Goal: Transaction & Acquisition: Purchase product/service

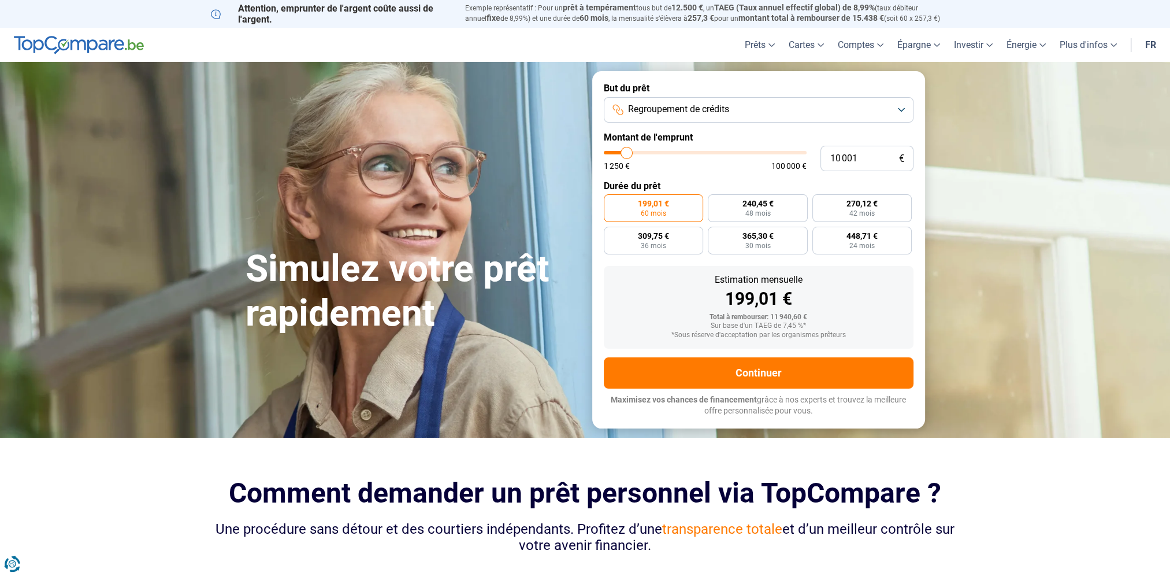
type input "8 500"
type input "8500"
type input "8 750"
type input "8750"
type input "9 250"
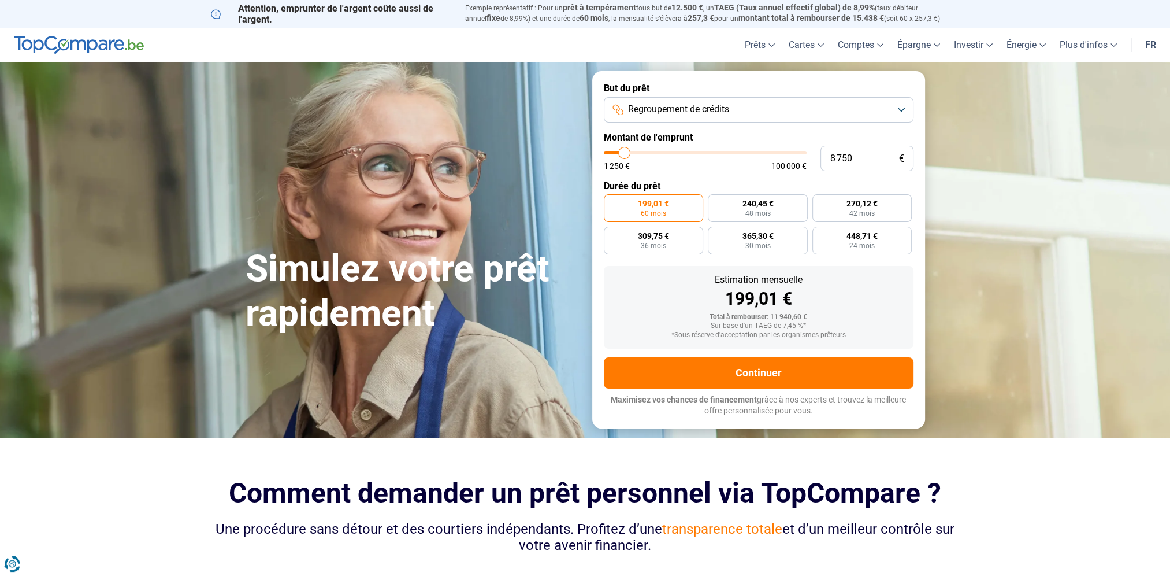
type input "9250"
type input "10 000"
type input "10000"
type input "10 750"
type input "10750"
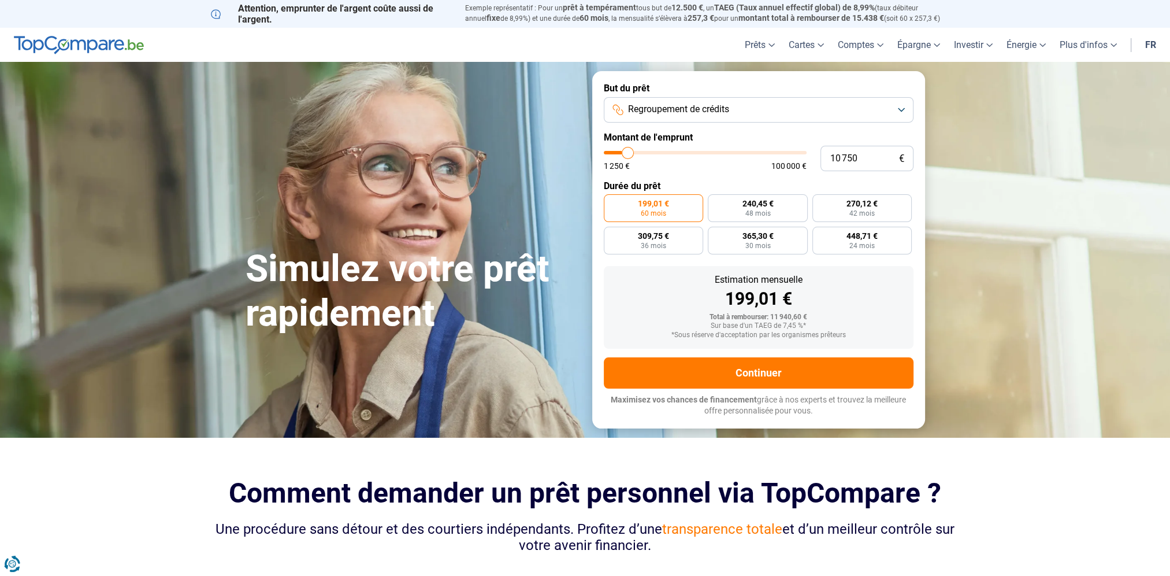
type input "11 500"
type input "11500"
type input "12 000"
type input "12000"
type input "12 750"
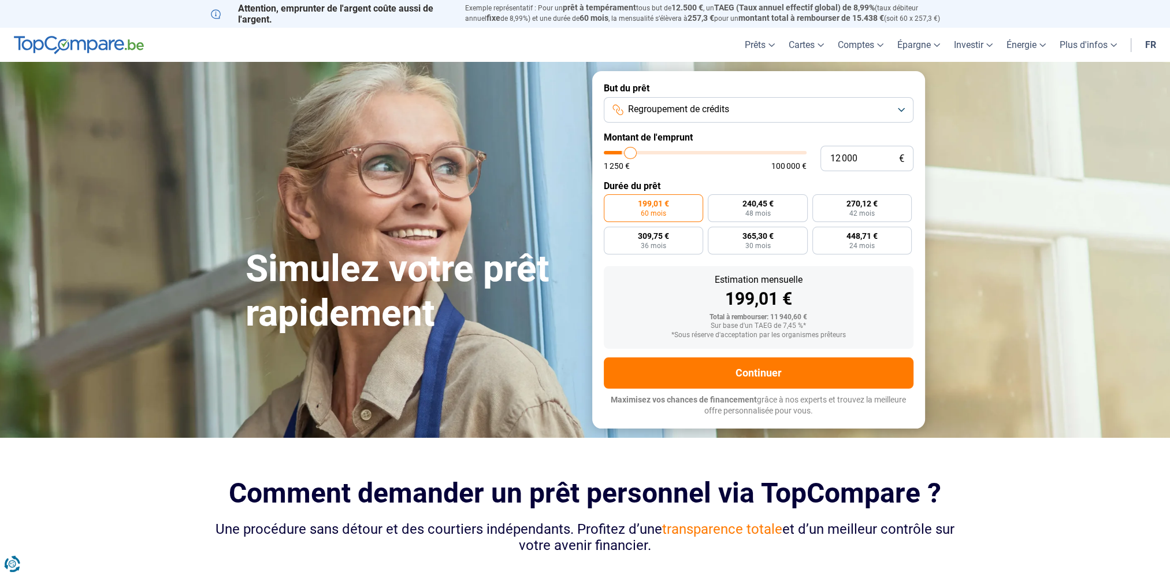
type input "12750"
type input "13 500"
type input "13500"
type input "14 250"
type input "14250"
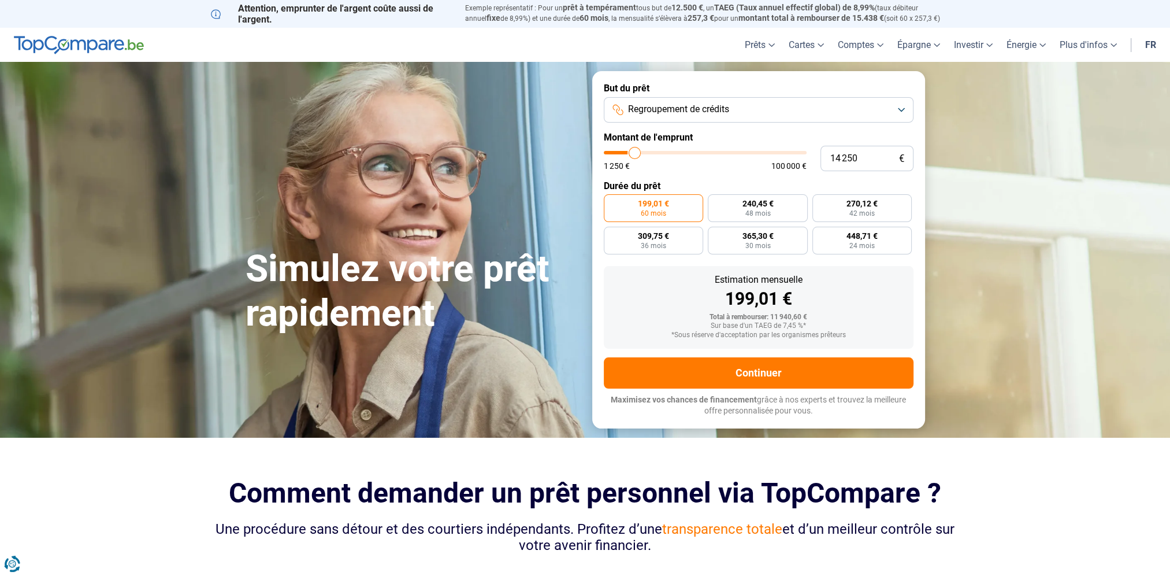
type input "14 750"
type input "14750"
type input "15 500"
type input "15500"
type input "16 250"
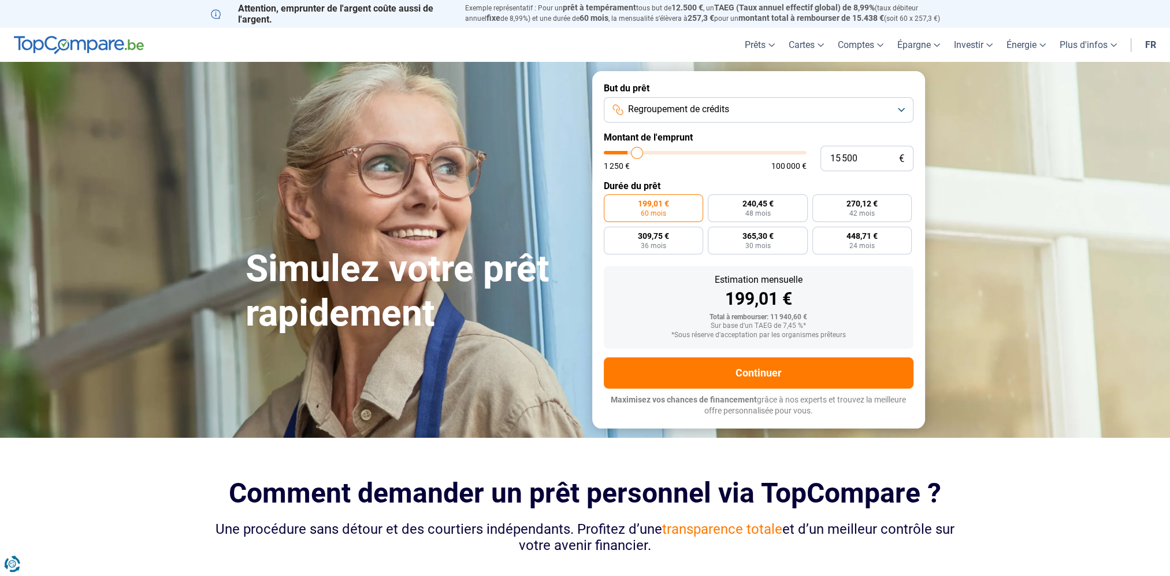
type input "16250"
type input "17 250"
type input "17250"
type input "18 250"
type input "18250"
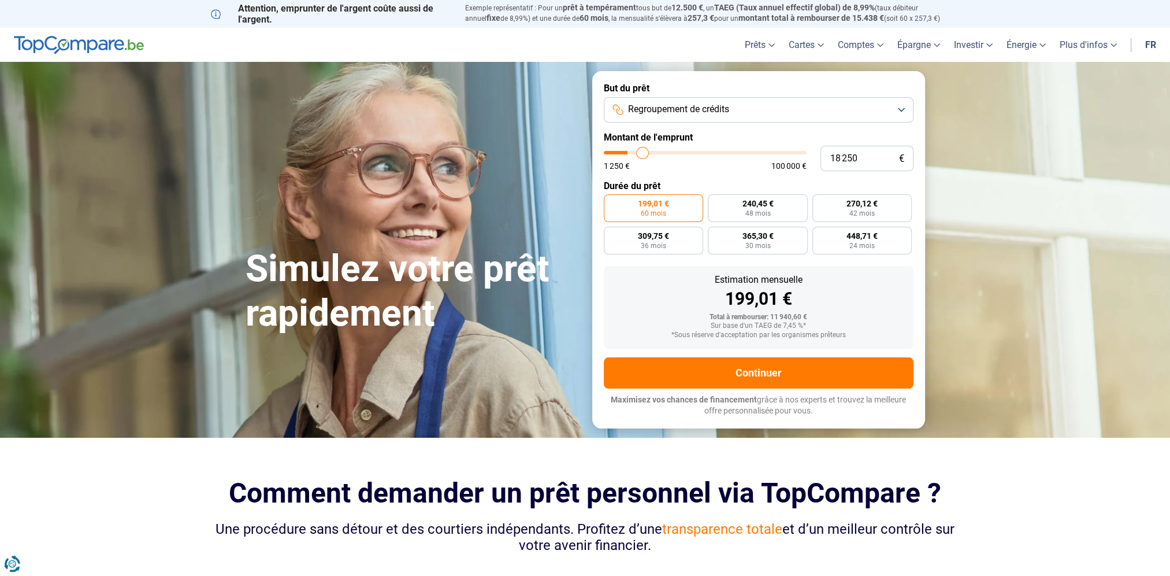
type input "19 250"
type input "19250"
type input "20 000"
type input "20000"
type input "20 250"
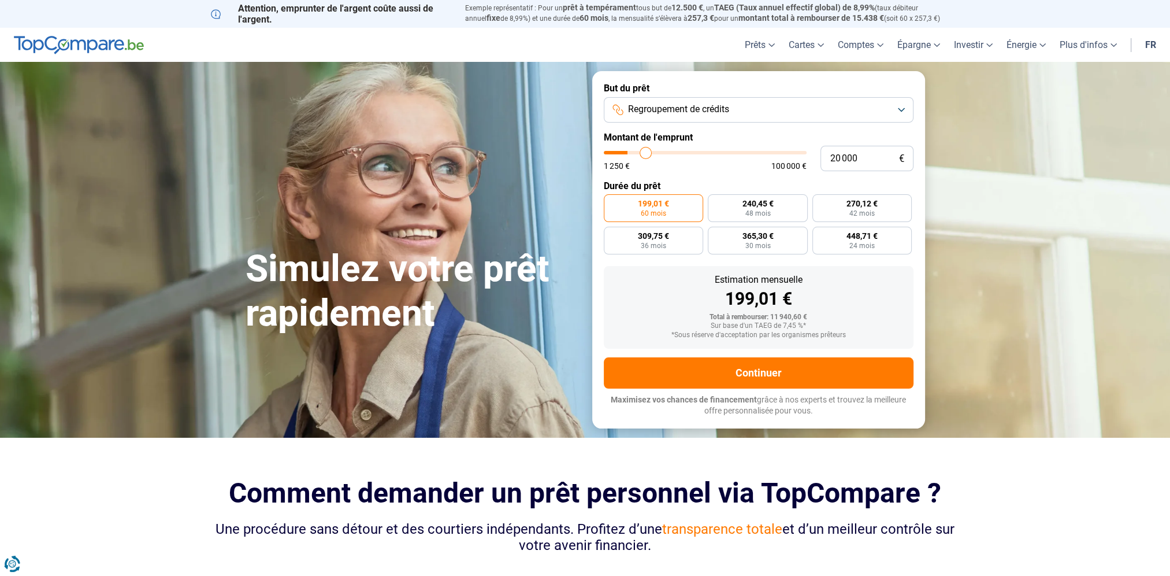
type input "20250"
type input "20 750"
type input "20750"
type input "21 500"
type input "21500"
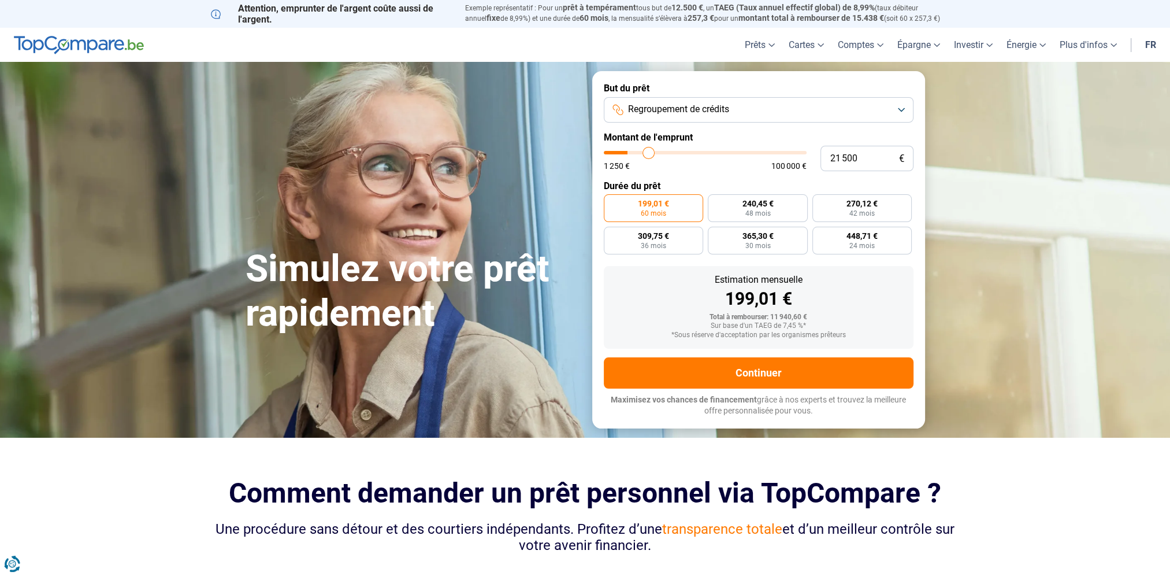
type input "21 750"
type input "21750"
type input "22 000"
type input "22000"
type input "22 500"
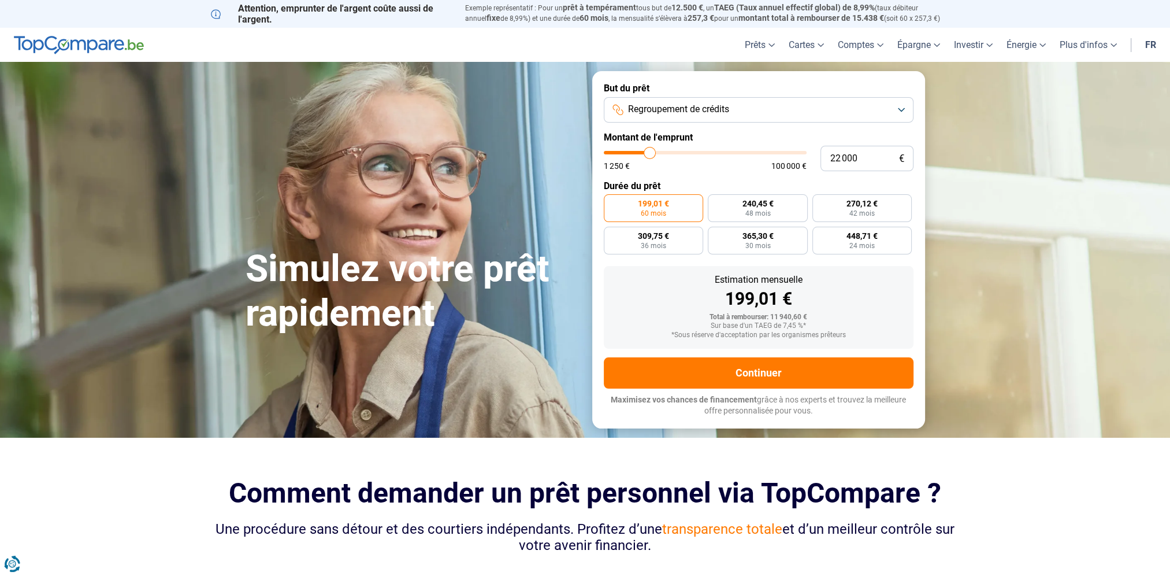
type input "22500"
type input "24 000"
type input "24000"
type input "24 750"
type input "24750"
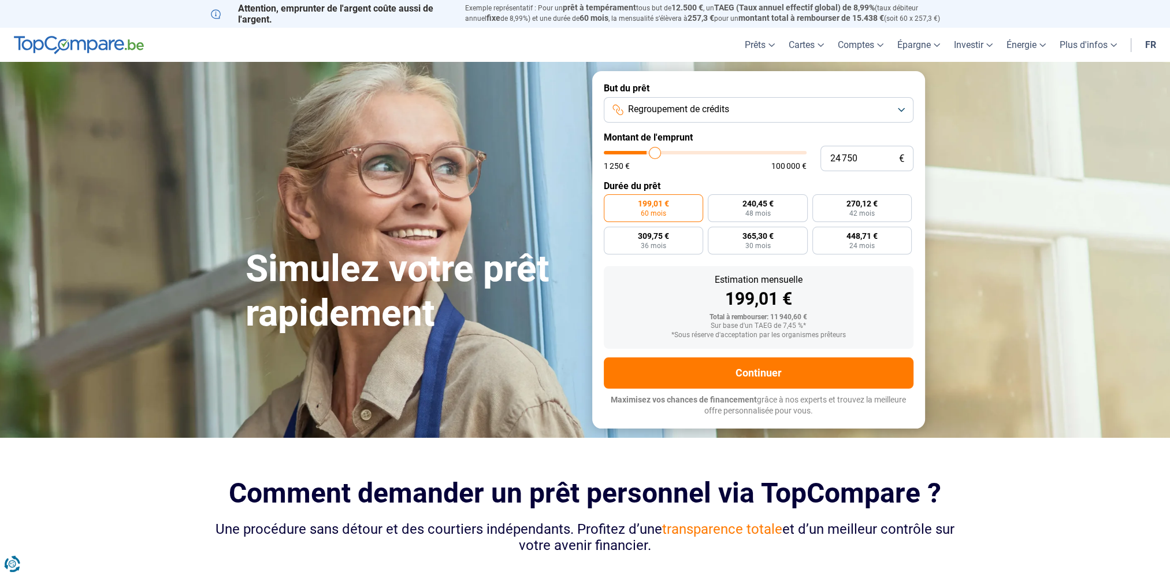
type input "25 500"
type input "25500"
type input "26 250"
type input "26250"
type input "26 500"
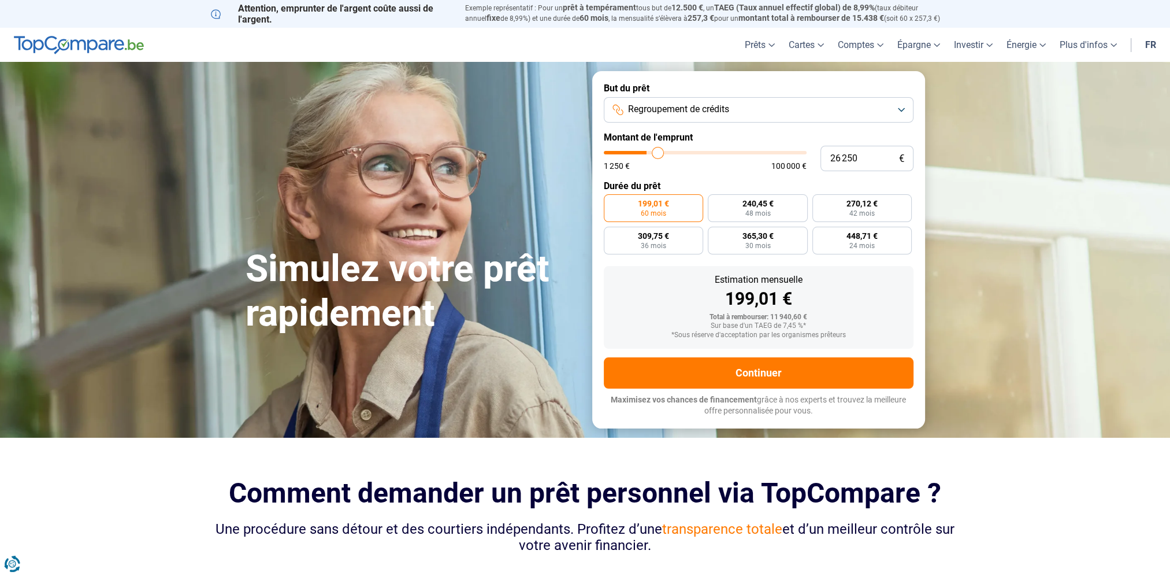
type input "26500"
type input "26 750"
type input "26750"
type input "27 250"
type input "27250"
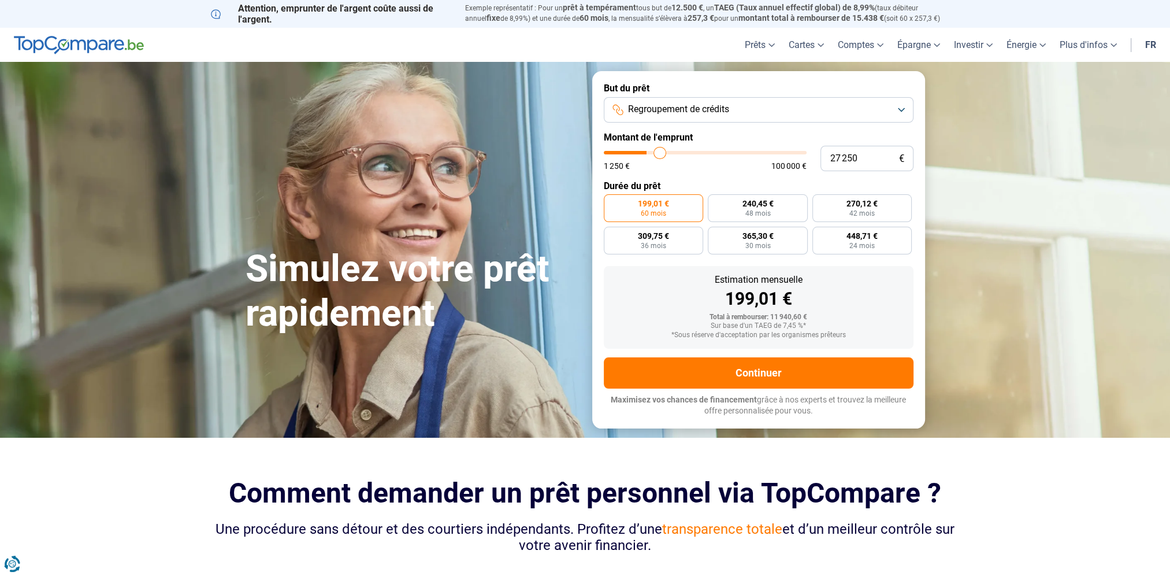
type input "27 750"
type input "27750"
type input "27 250"
type input "27250"
type input "27 000"
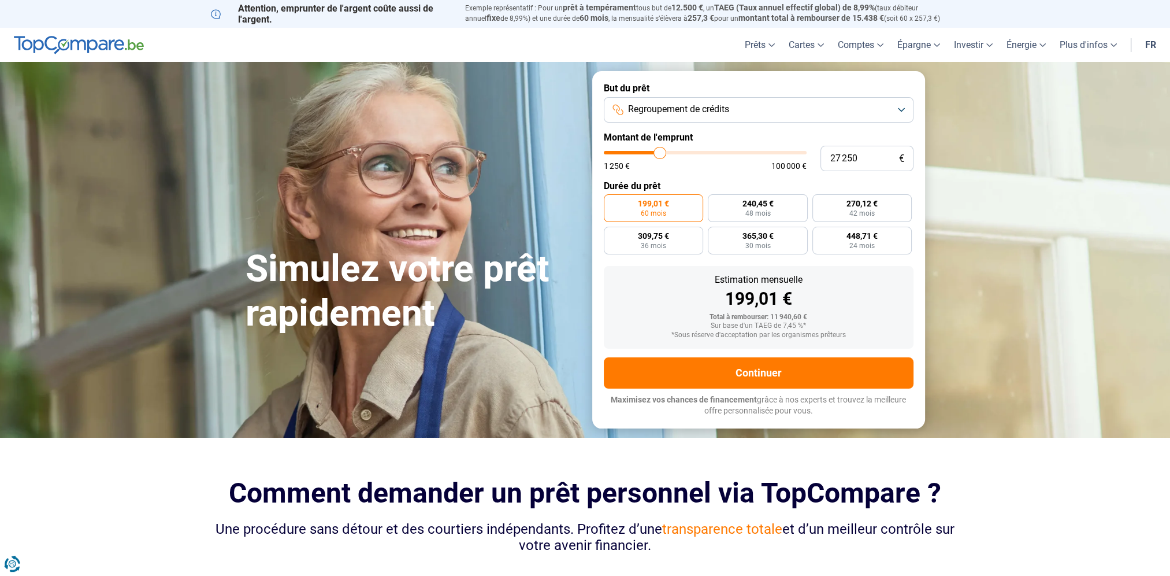
type input "27000"
type input "26 750"
type input "26750"
type input "26 250"
type input "26250"
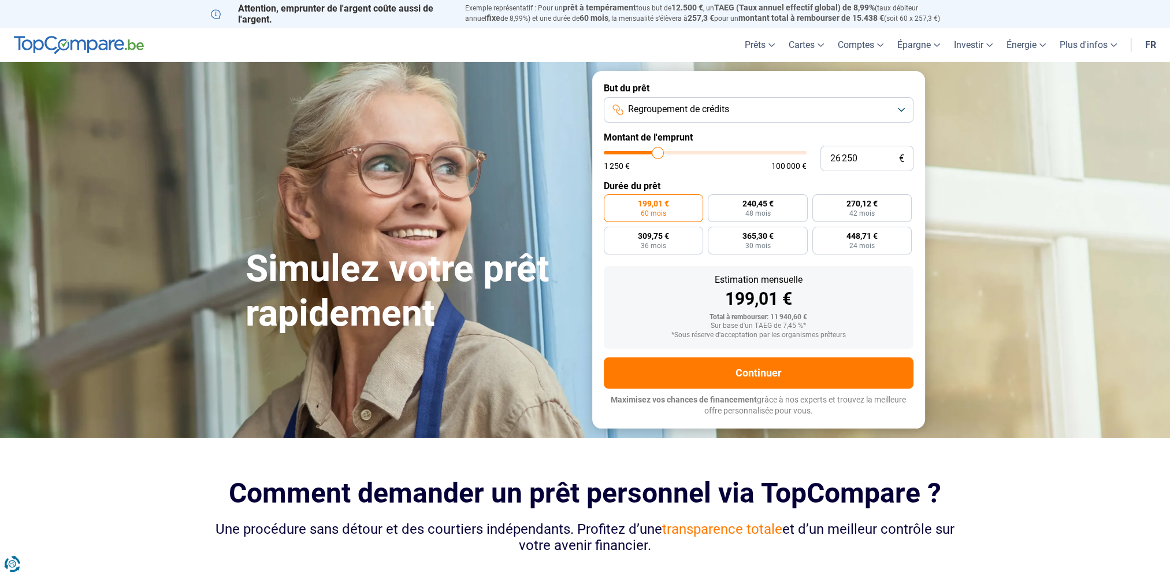
type input "25 750"
type input "25750"
type input "25 500"
type input "25500"
type input "25 250"
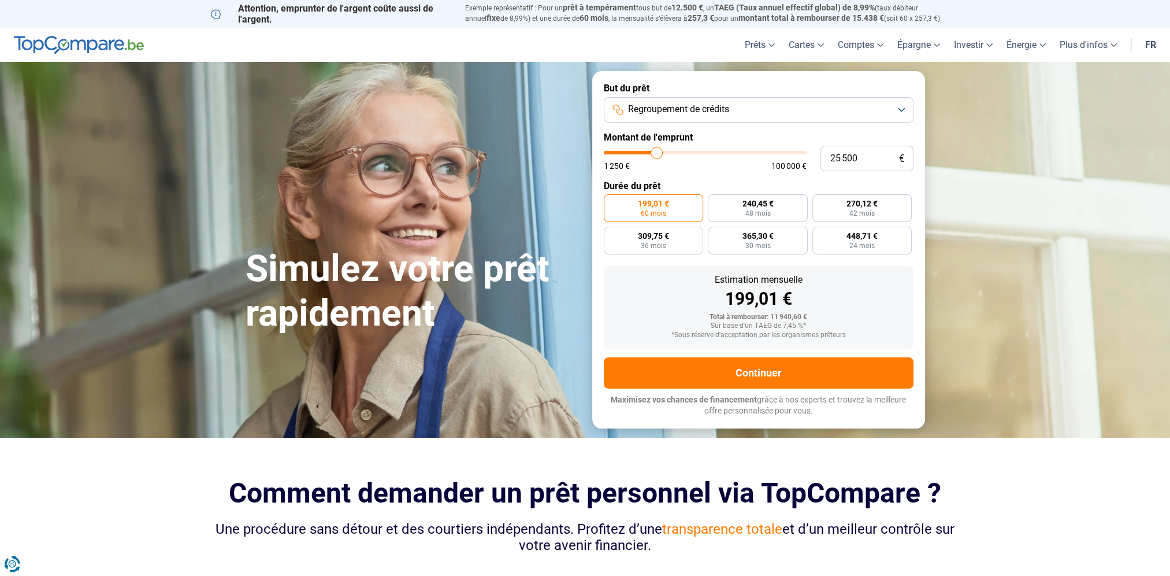
type input "25250"
type input "25 000"
drag, startPoint x: 628, startPoint y: 154, endPoint x: 655, endPoint y: 156, distance: 27.2
type input "25000"
click at [655, 154] on input "range" at bounding box center [705, 152] width 203 height 3
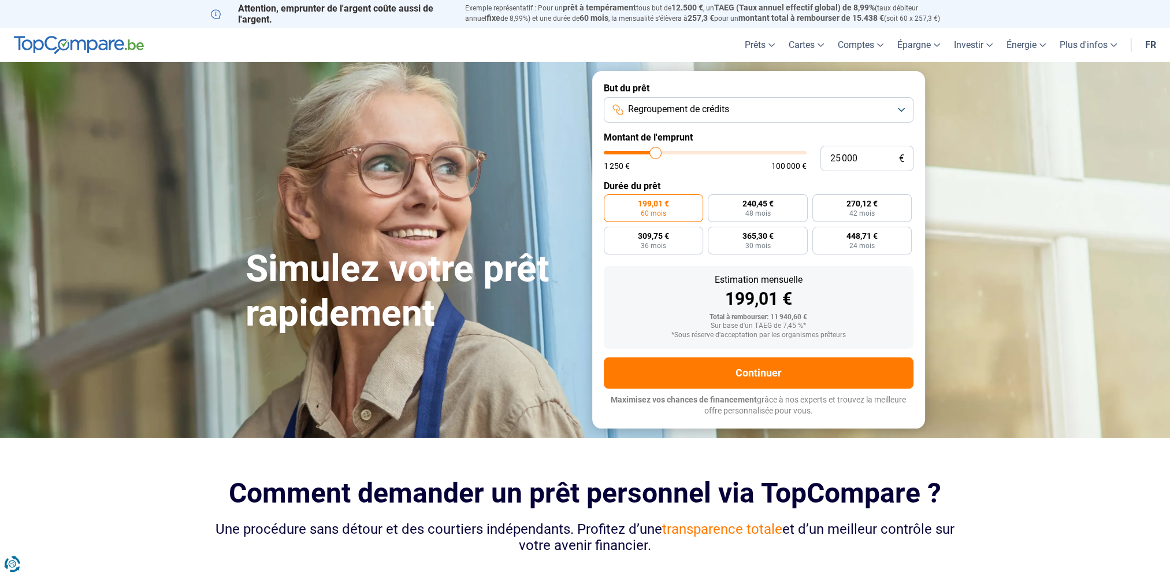
radio input "false"
click at [635, 205] on span "292,95 €" at bounding box center [632, 203] width 31 height 8
click at [611, 202] on input "292,95 € 120 mois" at bounding box center [608, 198] width 8 height 8
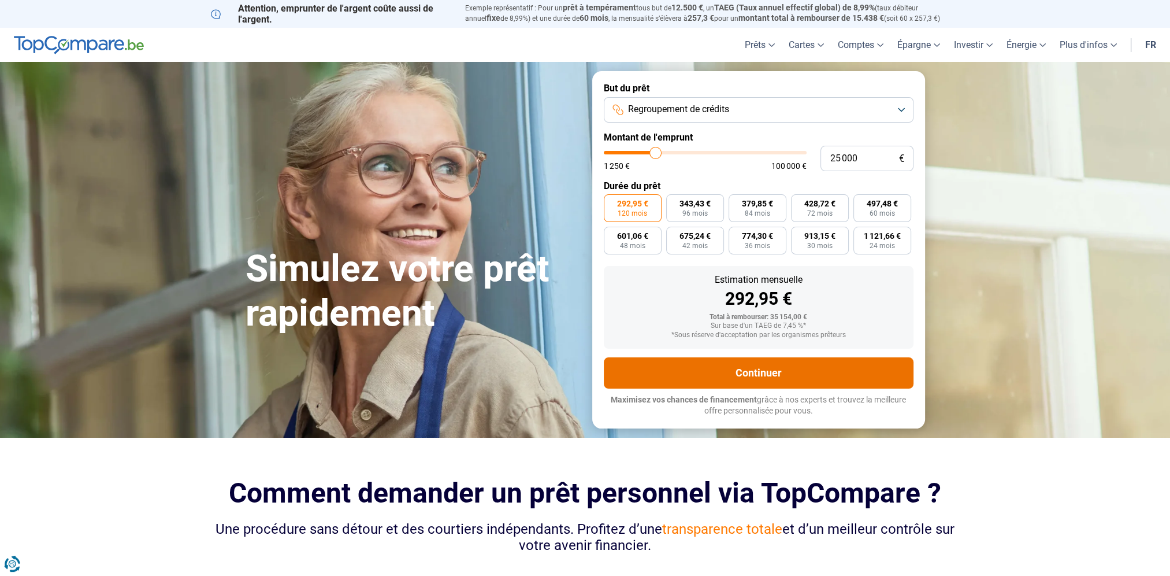
click at [754, 374] on button "Continuer" at bounding box center [759, 372] width 310 height 31
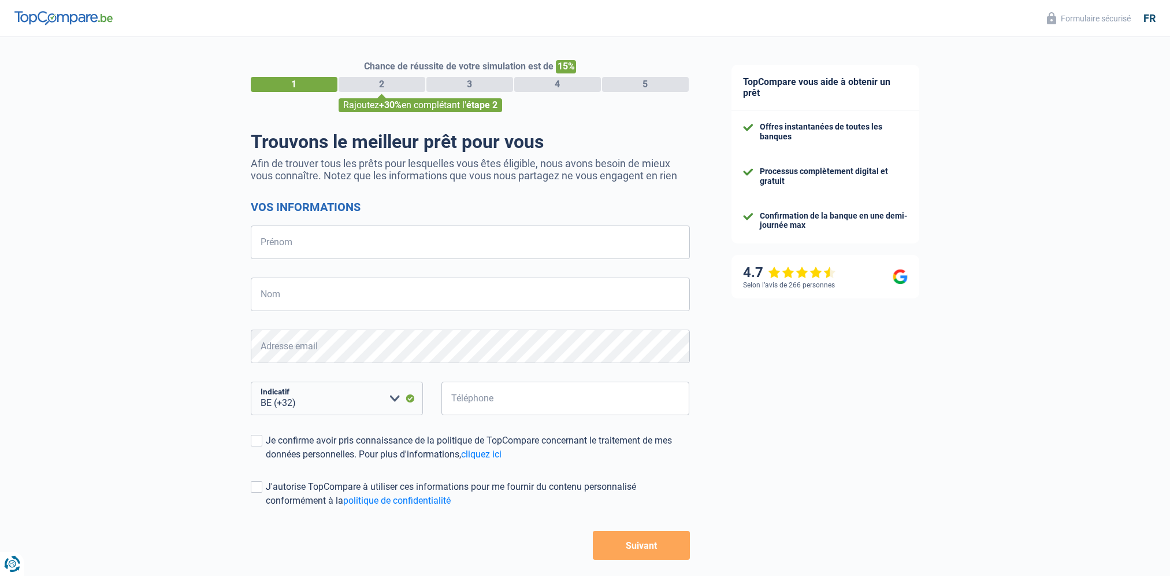
select select "32"
click at [279, 244] on input "Prénom" at bounding box center [470, 242] width 439 height 34
type input "Cedric"
type input "Veriter"
click at [476, 406] on input "Téléphone" at bounding box center [565, 398] width 248 height 34
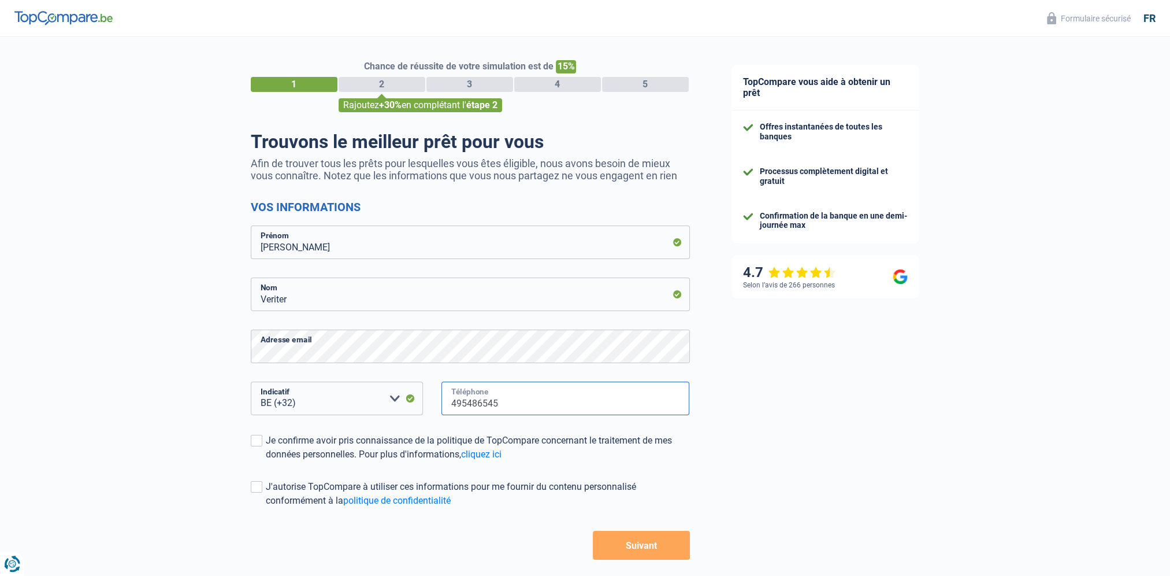
type input "495486545"
click at [824, 521] on div "TopCompare vous aide à obtenir un prêt Offres instantanées de toutes les banque…" at bounding box center [941, 332] width 460 height 591
click at [257, 443] on span at bounding box center [257, 441] width 12 height 12
click at [266, 461] on input "Je confirme avoir pris connaissance de la politique de TopCompare concernant le…" at bounding box center [266, 461] width 0 height 0
click at [255, 483] on span at bounding box center [257, 487] width 12 height 12
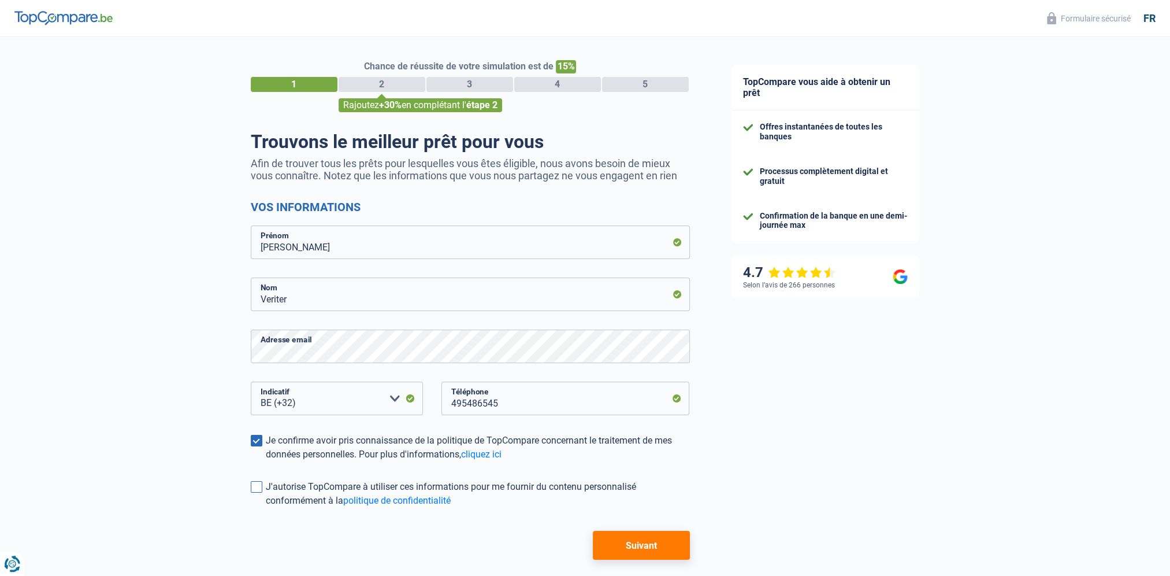
click at [266, 507] on input "J'autorise TopCompare à utiliser ces informations pour me fournir du contenu pe…" at bounding box center [266, 507] width 0 height 0
click at [641, 550] on button "Suivant" at bounding box center [641, 544] width 96 height 29
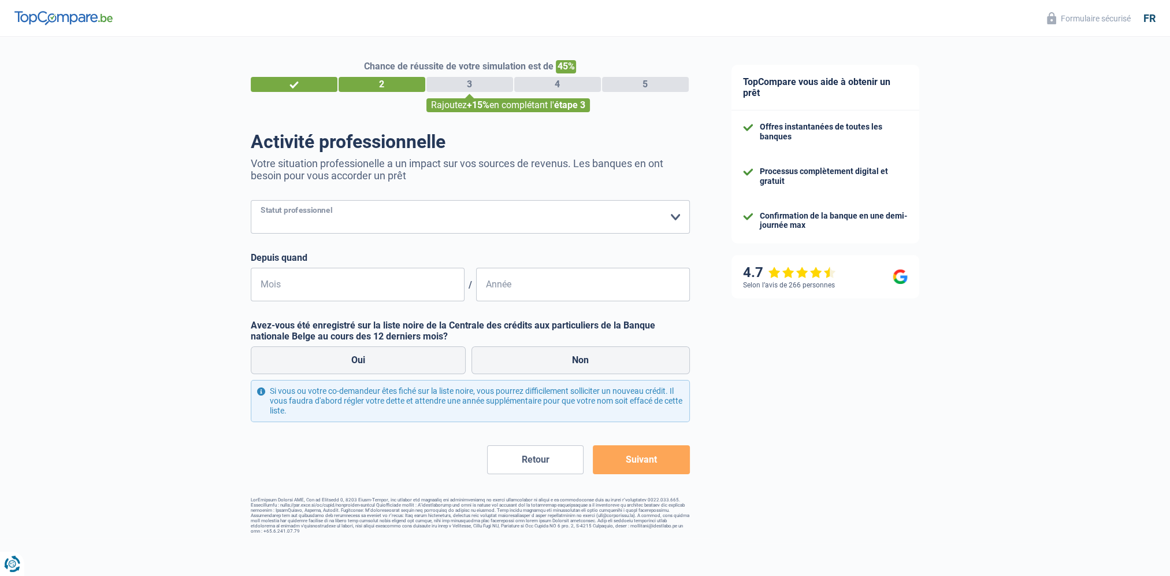
click at [287, 225] on select "Ouvrier Employé privé Employé public Invalide Indépendant Pensionné Chômeur Mut…" at bounding box center [470, 217] width 439 height 34
select select "privateEmployee"
click at [251, 201] on select "Ouvrier Employé privé Employé public Invalide Indépendant Pensionné Chômeur Mut…" at bounding box center [470, 217] width 439 height 34
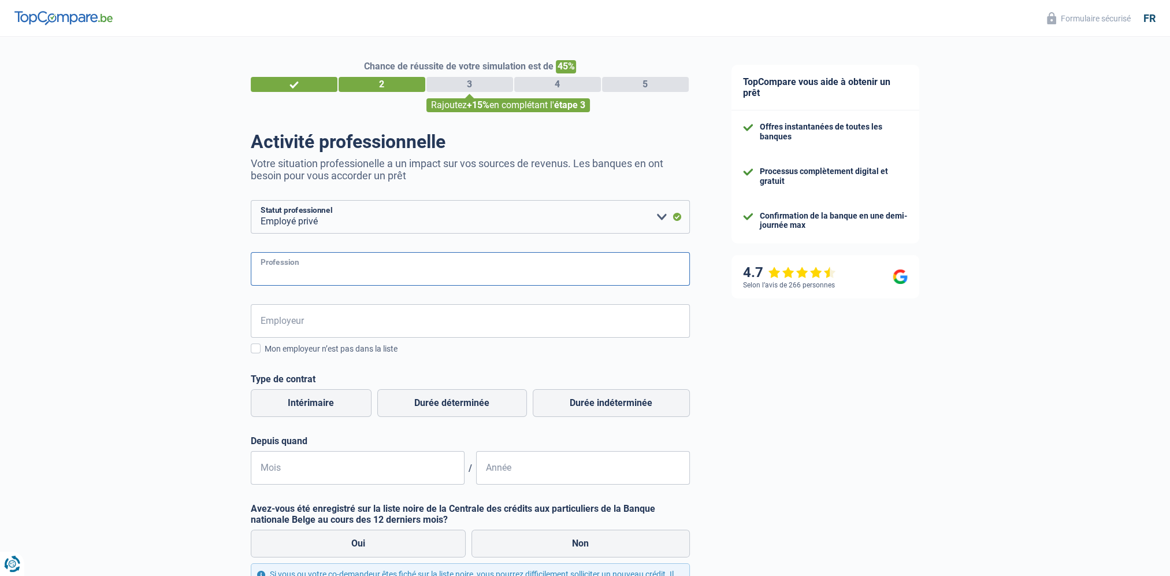
click at [293, 273] on input "Profession" at bounding box center [470, 269] width 439 height 34
type input "Warehouse team leader"
type input "Mc Bride"
type input "01"
type input "2024"
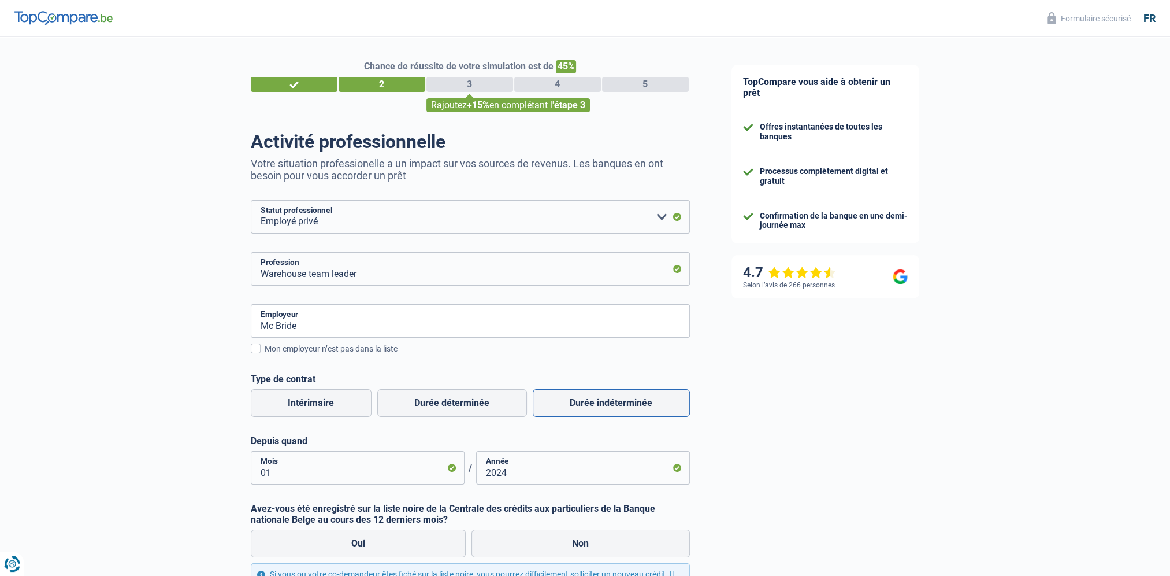
click at [592, 404] on label "Durée indéterminée" at bounding box center [611, 403] width 157 height 28
click at [592, 404] on input "Durée indéterminée" at bounding box center [611, 403] width 157 height 28
radio input "true"
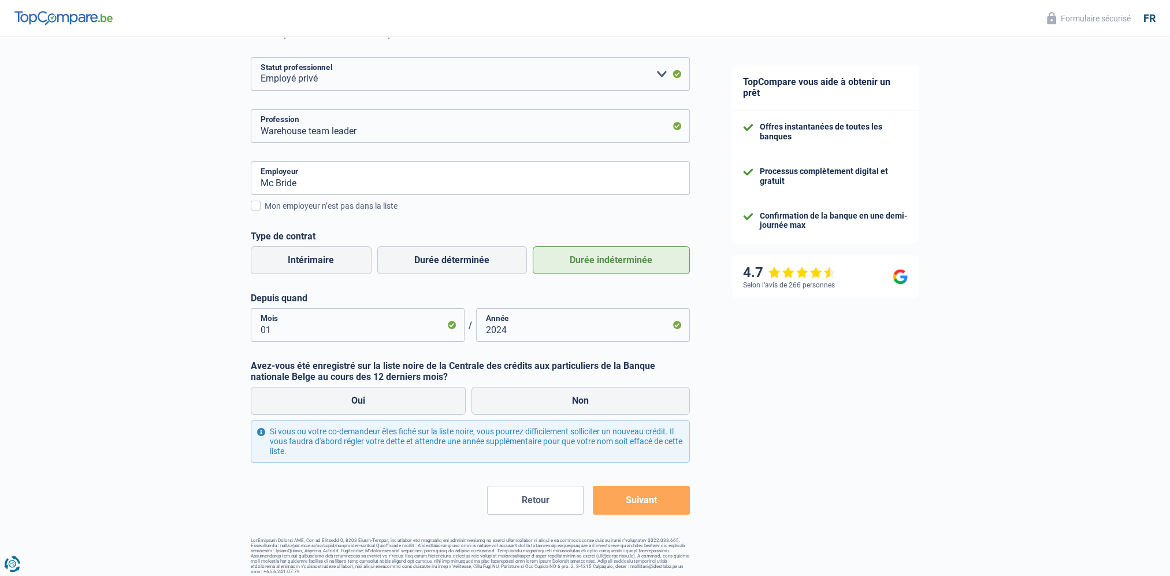
scroll to position [150, 0]
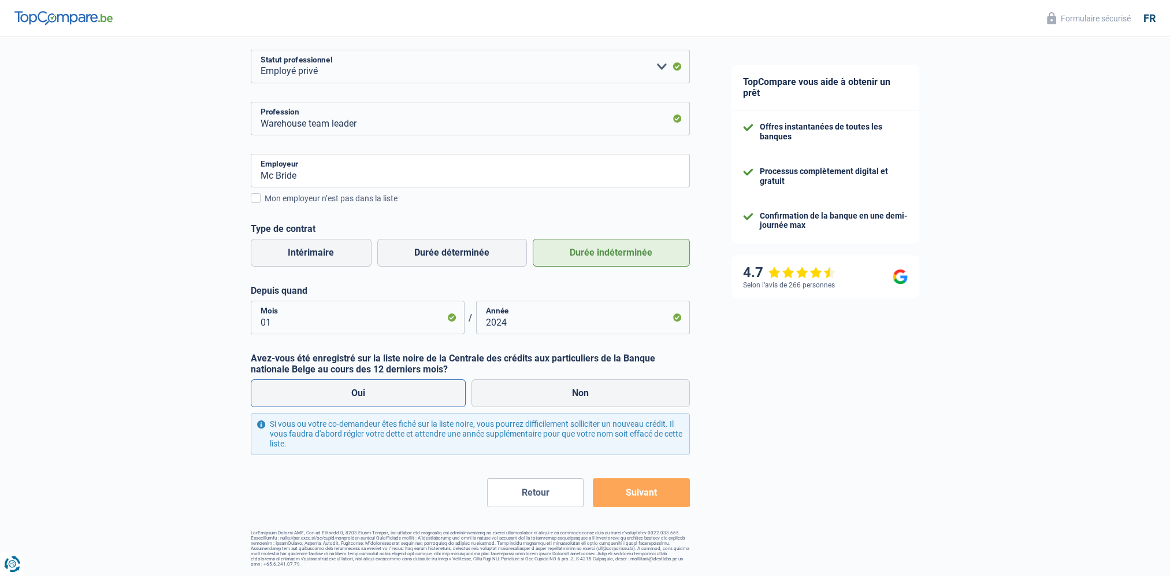
click at [358, 394] on label "Oui" at bounding box center [359, 393] width 216 height 28
click at [358, 394] on input "Oui" at bounding box center [359, 393] width 216 height 28
radio input "true"
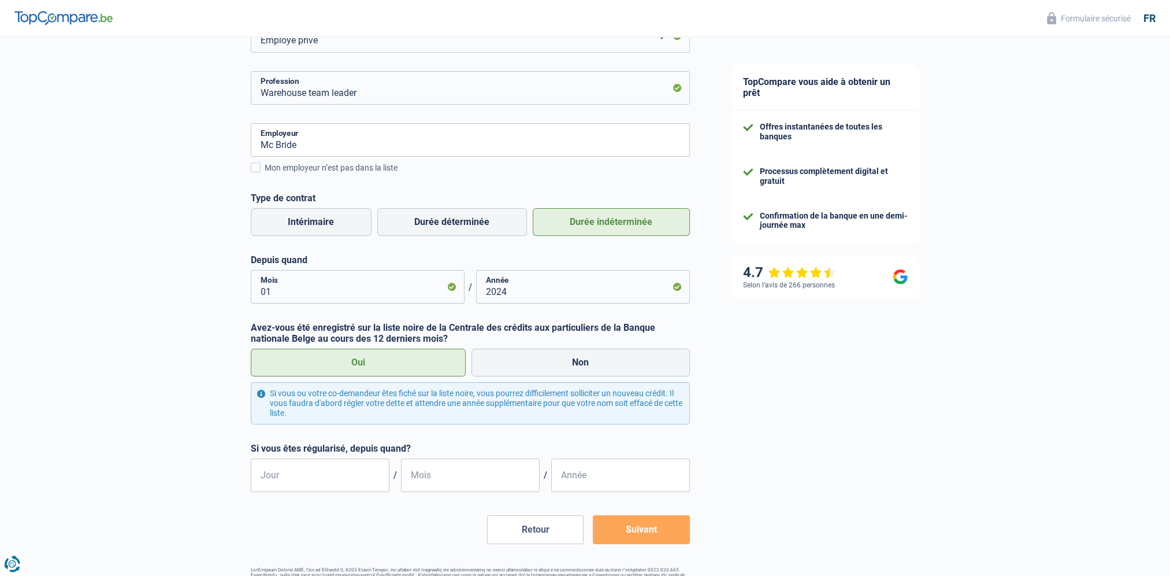
scroll to position [208, 0]
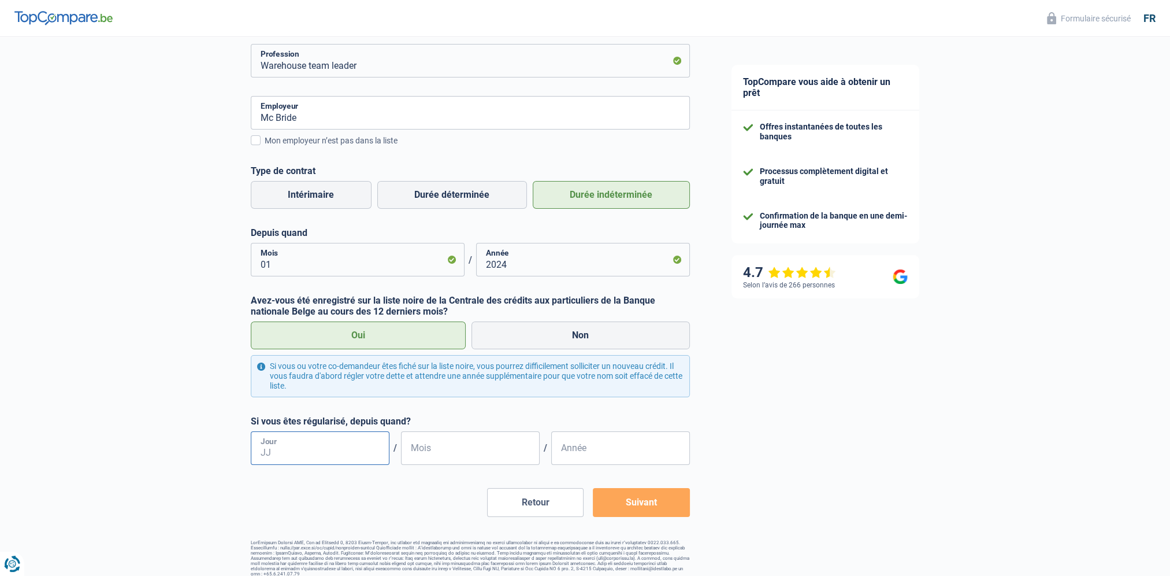
click at [288, 448] on input "Jour" at bounding box center [320, 448] width 139 height 34
type input "01"
type input "05"
type input "2025"
click at [636, 504] on button "Suivant" at bounding box center [641, 502] width 96 height 29
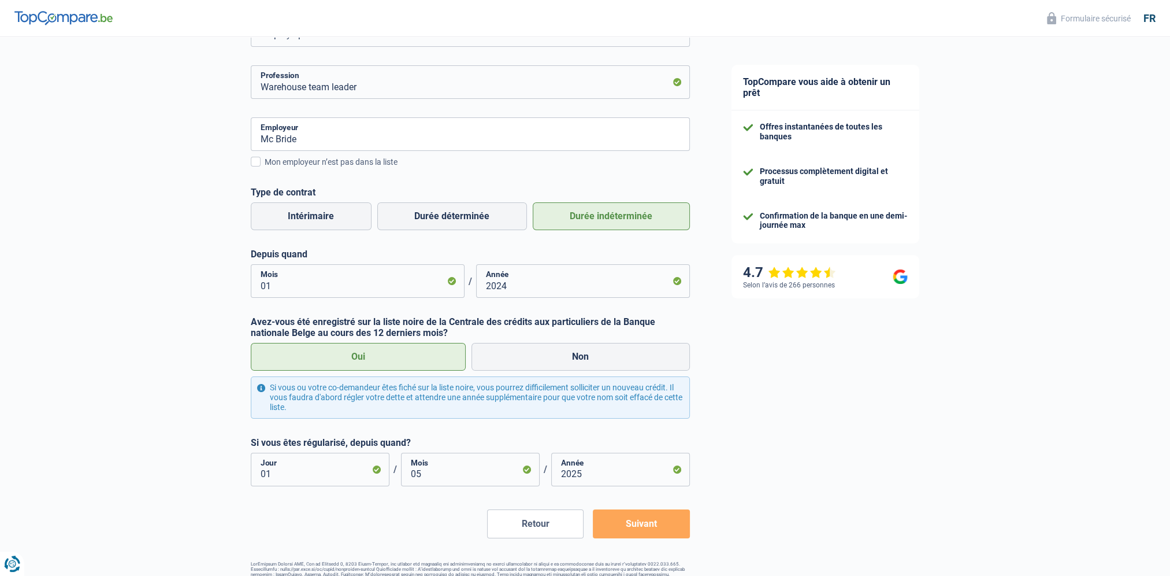
scroll to position [218, 0]
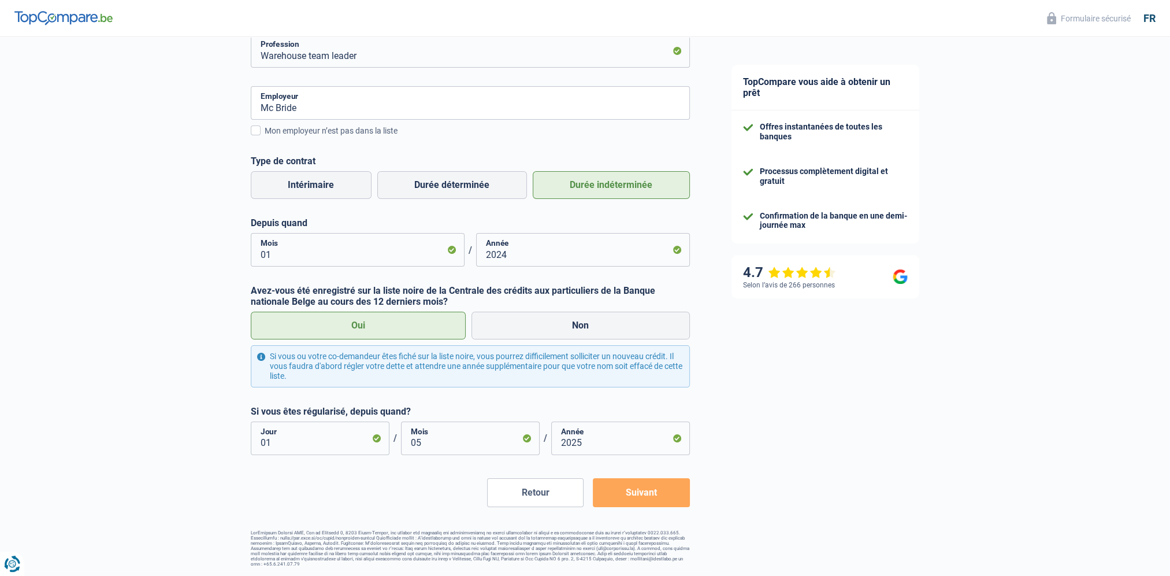
click at [631, 490] on button "Suivant" at bounding box center [641, 492] width 96 height 29
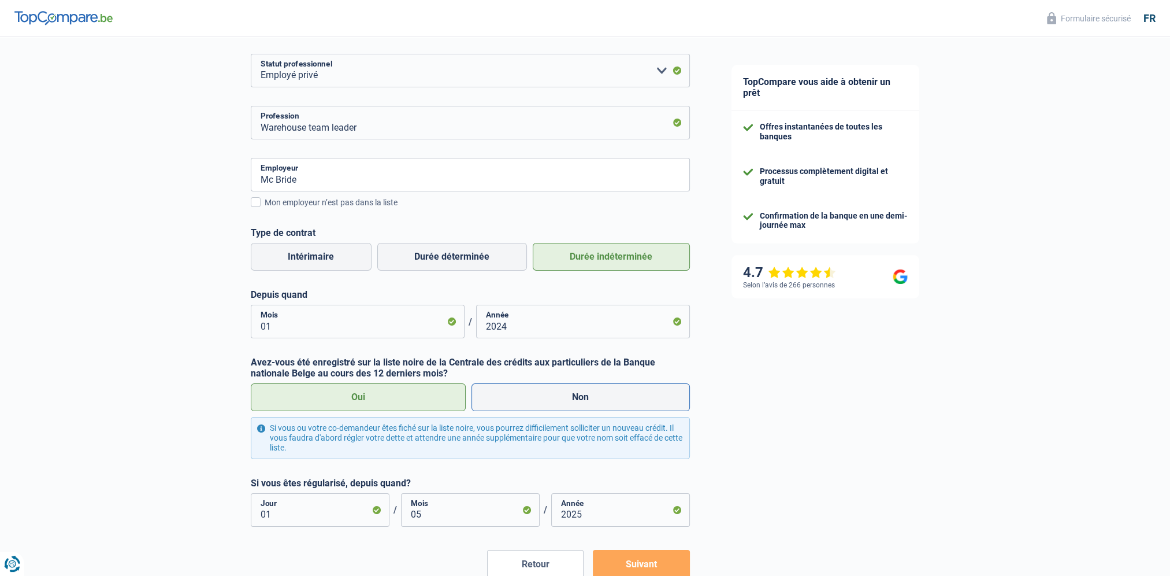
scroll to position [102, 0]
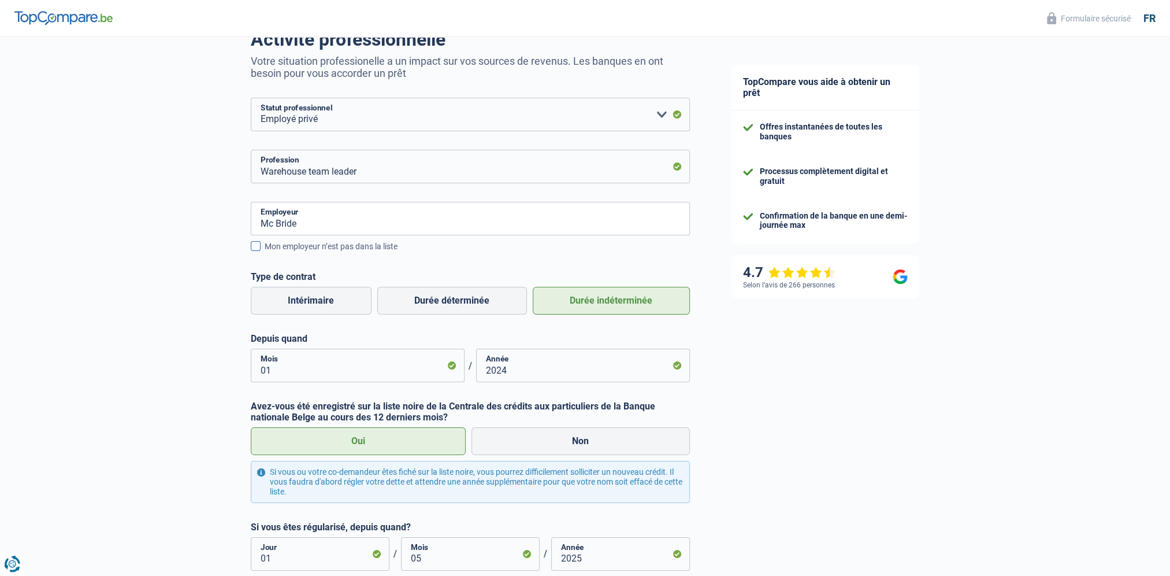
click at [255, 244] on span at bounding box center [256, 246] width 10 height 10
click at [265, 253] on input "Mon employeur n’est pas dans la liste" at bounding box center [265, 253] width 0 height 0
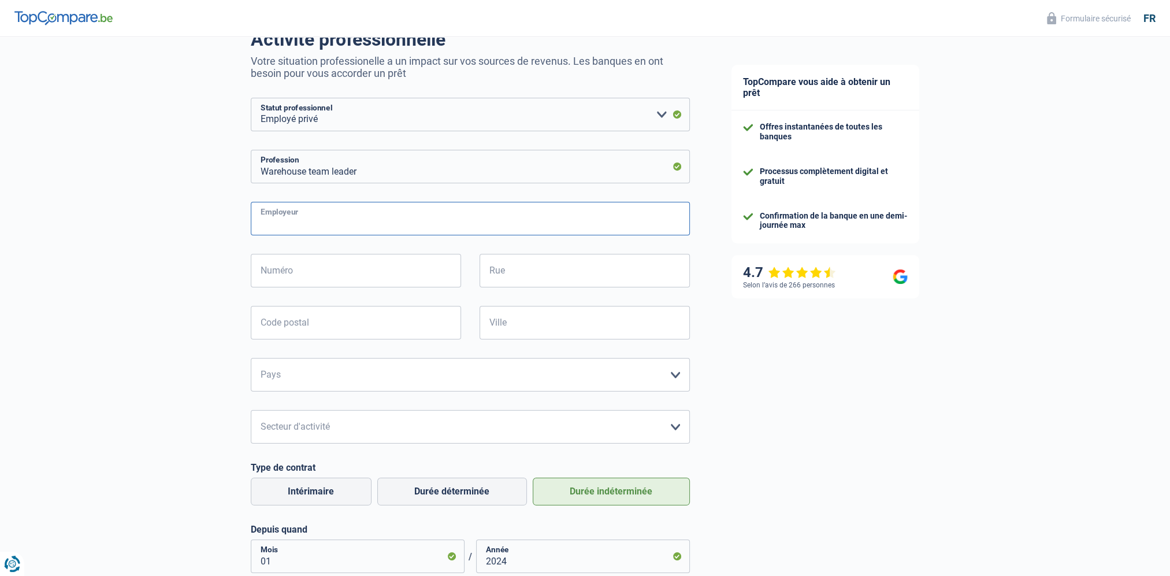
click at [295, 223] on input "Employeur" at bounding box center [470, 219] width 439 height 34
type input "Mc Bride"
type input "2"
type input "rue de l industrie"
type input "3895"
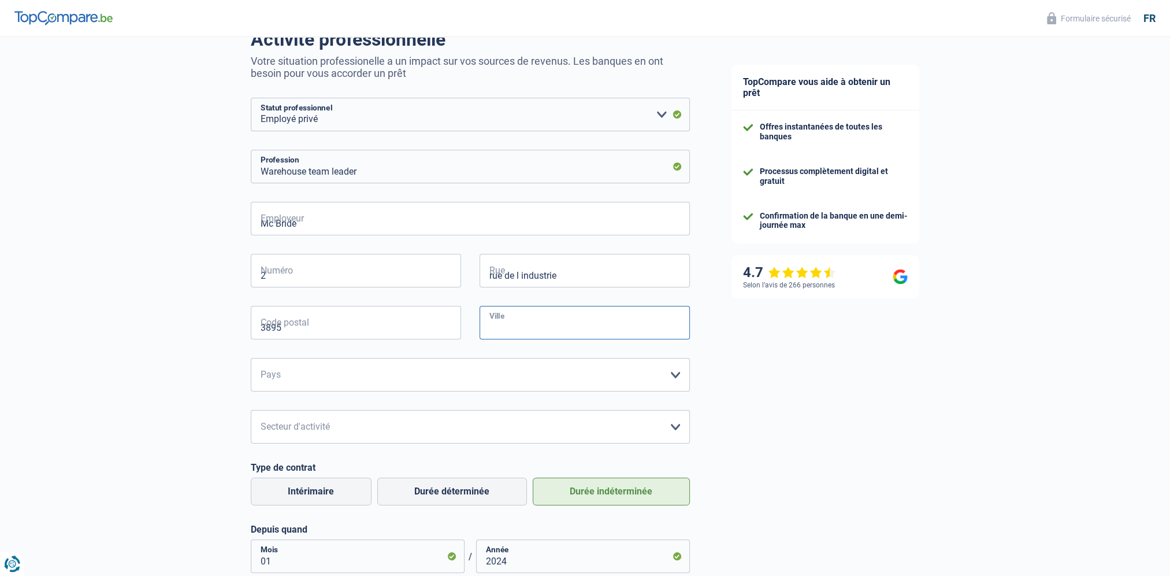
type input "Foetz"
select select "LU"
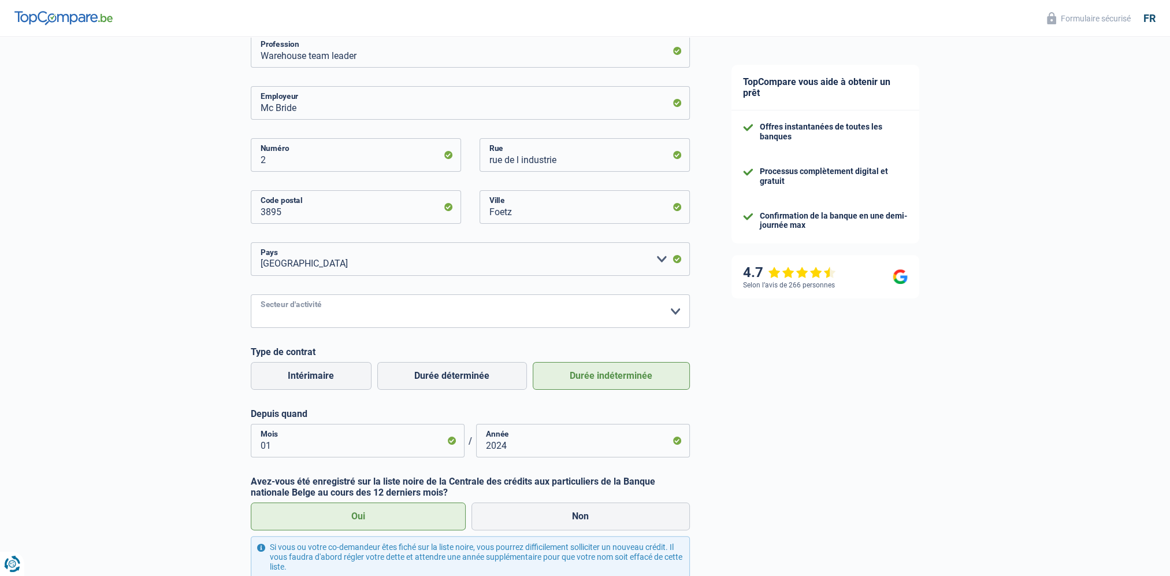
click at [363, 311] on select "Agriculture/Pêche Industrie Horeca Courier/Fitness/Taxi Construction Banques/As…" at bounding box center [470, 311] width 439 height 34
select select "industry"
click at [251, 294] on select "Agriculture/Pêche Industrie Horeca Courier/Fitness/Taxi Construction Banques/As…" at bounding box center [470, 311] width 439 height 34
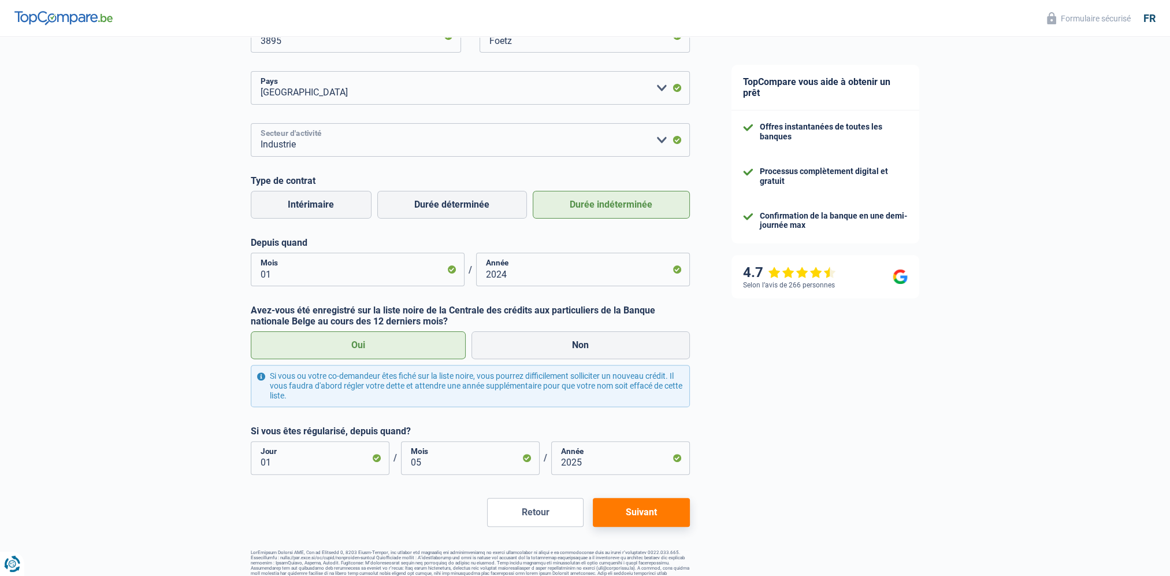
scroll to position [391, 0]
click at [633, 508] on button "Suivant" at bounding box center [641, 509] width 96 height 29
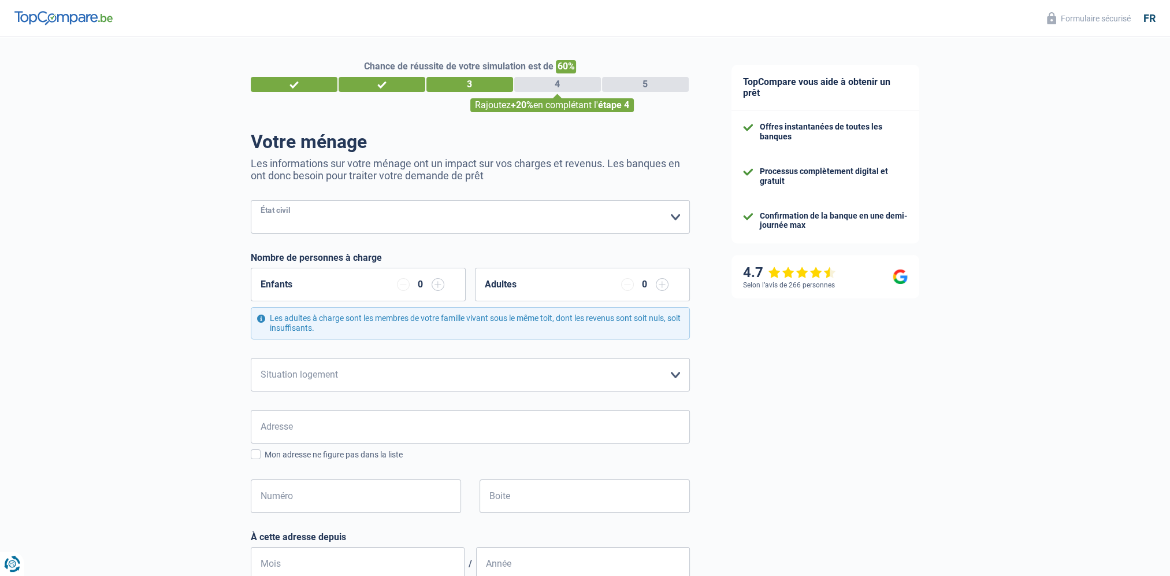
click at [302, 213] on select "Célibataire Marié(e) Cohabitant(e) légal(e) Divorcé(e) Veuf(ve) Séparé (de fait…" at bounding box center [470, 217] width 439 height 34
click at [251, 201] on select "Célibataire Marié(e) Cohabitant(e) légal(e) Divorcé(e) Veuf(ve) Séparé (de fait…" at bounding box center [470, 217] width 439 height 34
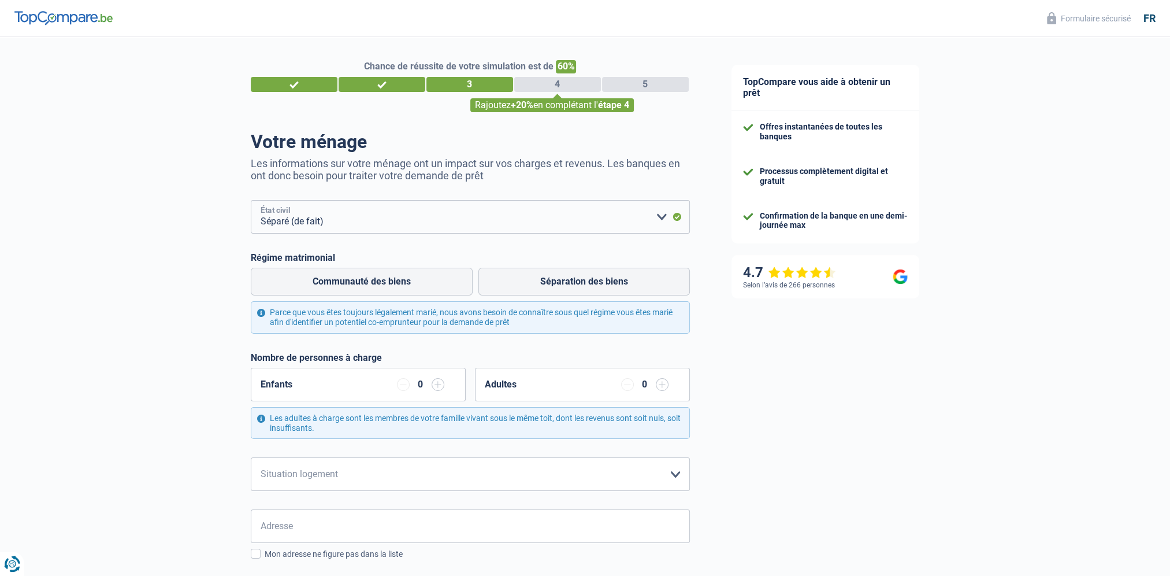
click at [663, 218] on select "Célibataire Marié(e) Cohabitant(e) légal(e) Divorcé(e) Veuf(ve) Séparé (de fait…" at bounding box center [470, 217] width 439 height 34
select select "married"
click at [251, 201] on select "Célibataire Marié(e) Cohabitant(e) légal(e) Divorcé(e) Veuf(ve) Séparé (de fait…" at bounding box center [470, 217] width 439 height 34
click at [329, 224] on select "Célibataire Marié(e) Cohabitant(e) légal(e) Divorcé(e) Veuf(ve) Séparé (de fait…" at bounding box center [470, 217] width 439 height 34
click at [251, 201] on select "Célibataire Marié(e) Cohabitant(e) légal(e) Divorcé(e) Veuf(ve) Séparé (de fait…" at bounding box center [470, 217] width 439 height 34
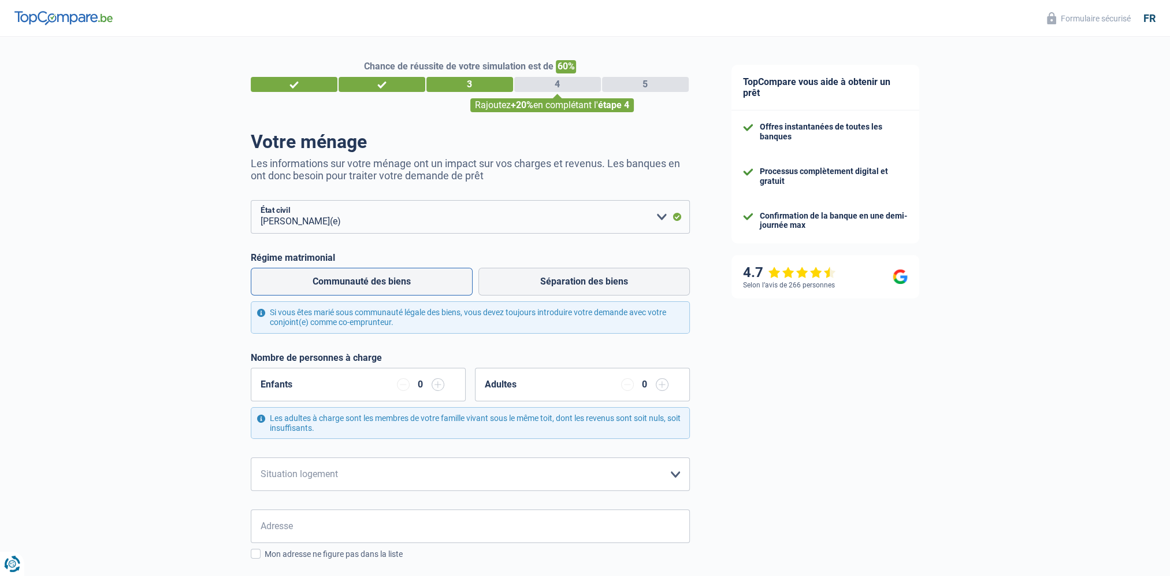
click at [361, 284] on label "Communauté des biens" at bounding box center [362, 282] width 222 height 28
click at [361, 284] on input "Communauté des biens" at bounding box center [362, 282] width 222 height 28
radio input "true"
click at [541, 286] on label "Séparation des biens" at bounding box center [583, 282] width 211 height 28
drag, startPoint x: 541, startPoint y: 287, endPoint x: 515, endPoint y: 288, distance: 25.5
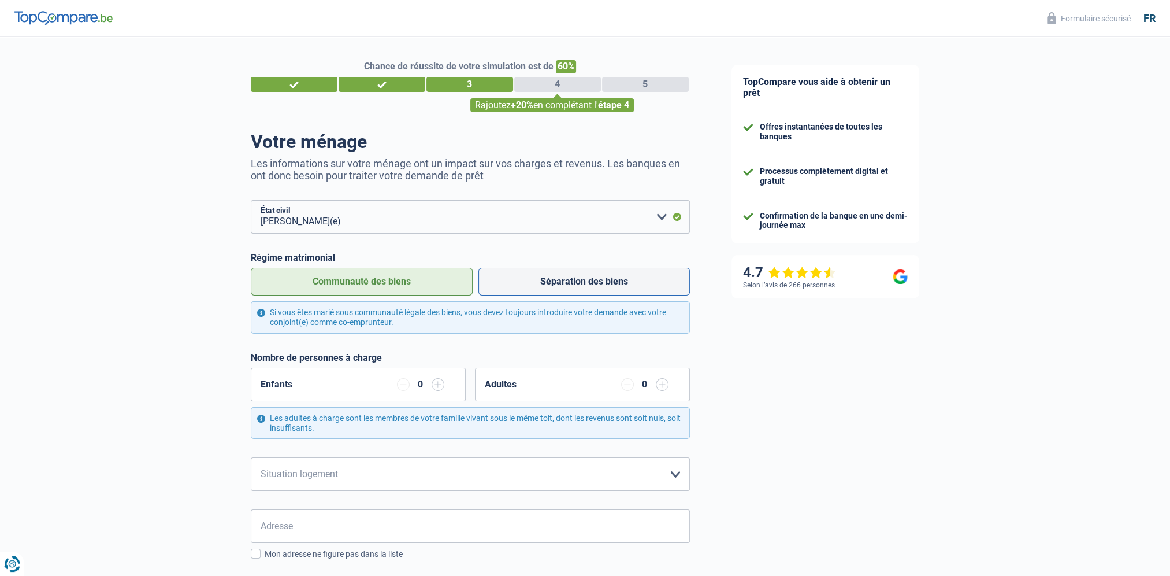
click at [515, 288] on label "Séparation des biens" at bounding box center [583, 282] width 211 height 28
click at [515, 288] on input "Séparation des biens" at bounding box center [583, 282] width 211 height 28
radio input "true"
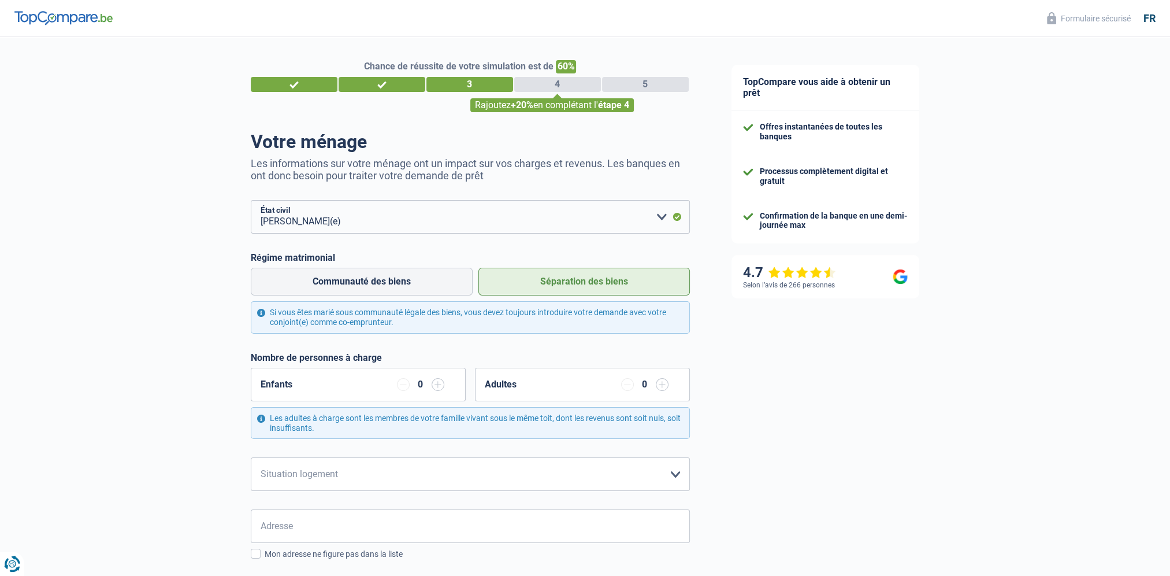
click at [492, 289] on label "Séparation des biens" at bounding box center [583, 282] width 211 height 28
click at [492, 289] on input "Séparation des biens" at bounding box center [583, 282] width 211 height 28
click at [439, 384] on input "button" at bounding box center [438, 384] width 13 height 13
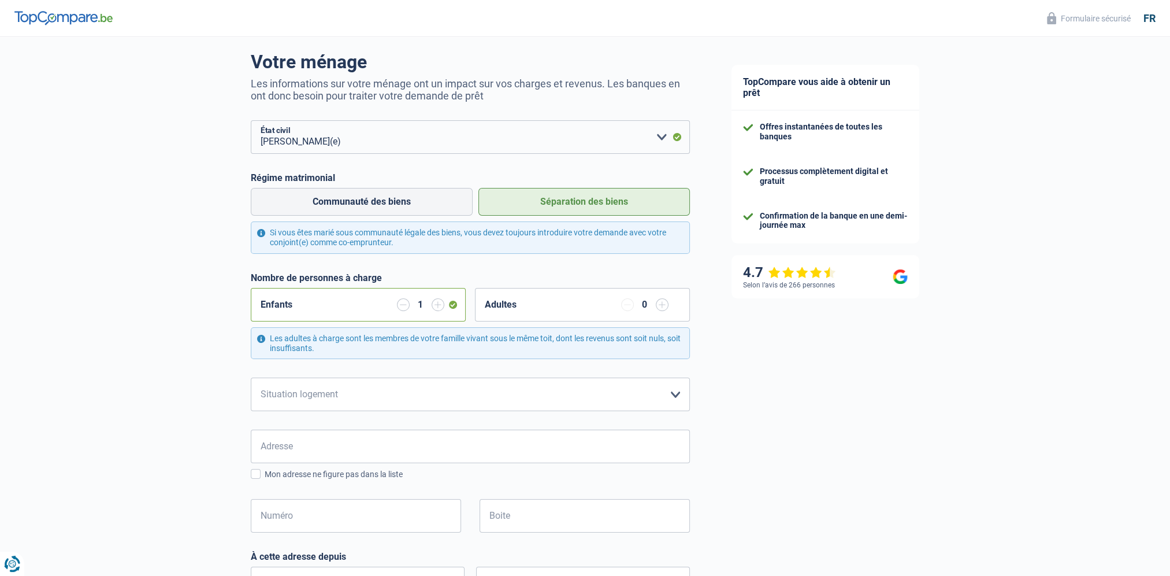
scroll to position [116, 0]
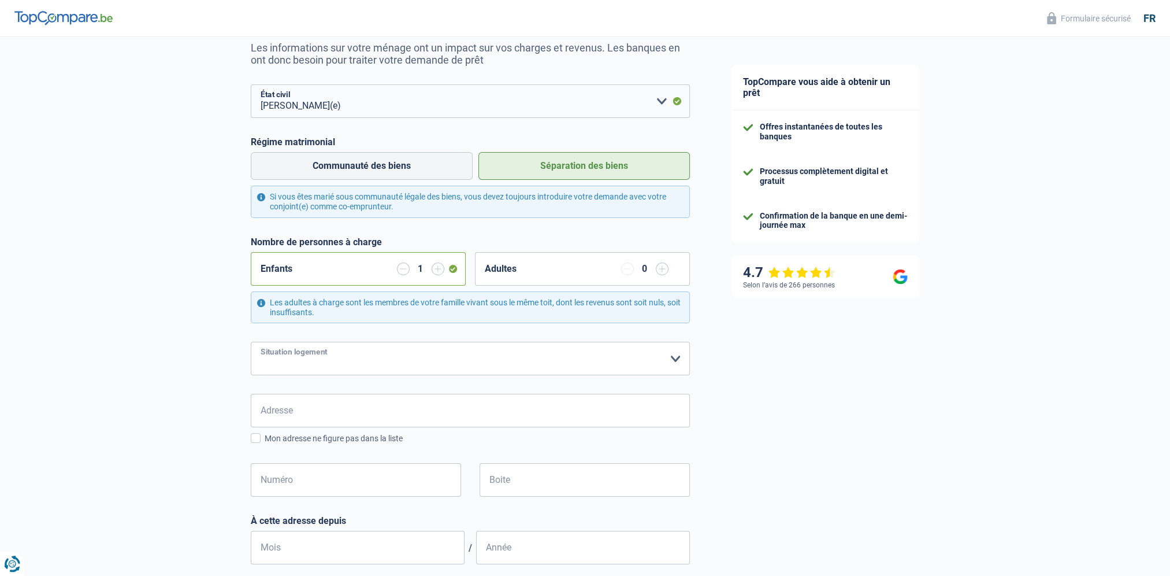
click at [375, 363] on select "Locataire Propriétaire avec prêt hypothécaire Propriétaire sans prêt hypothécai…" at bounding box center [470, 359] width 439 height 34
select select "ownerWithoutMortgage"
click at [251, 342] on select "Locataire Propriétaire avec prêt hypothécaire Propriétaire sans prêt hypothécai…" at bounding box center [470, 359] width 439 height 34
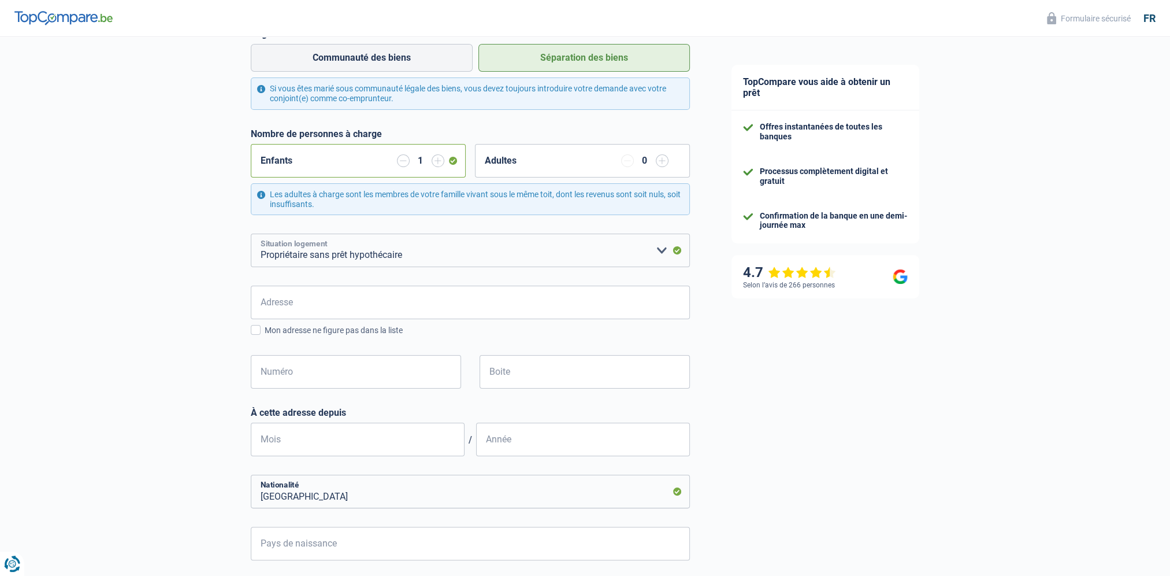
scroll to position [231, 0]
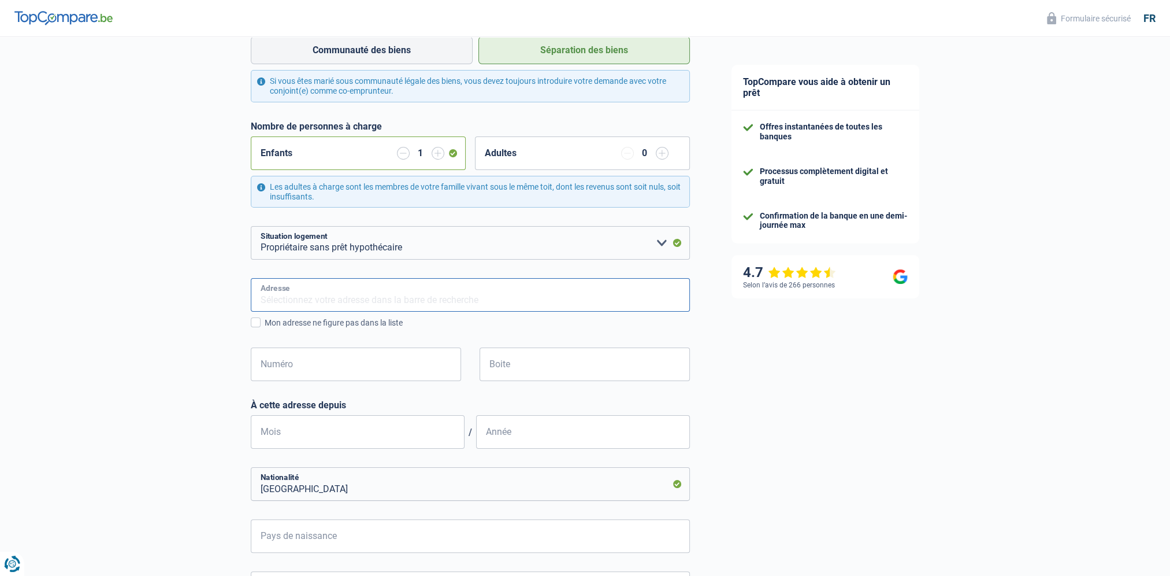
click at [274, 291] on input "Adresse" at bounding box center [470, 295] width 439 height 34
type input "Rue de Mathon, 6767, Rouvroy, BE"
type input "55"
type input "02"
type input "2004"
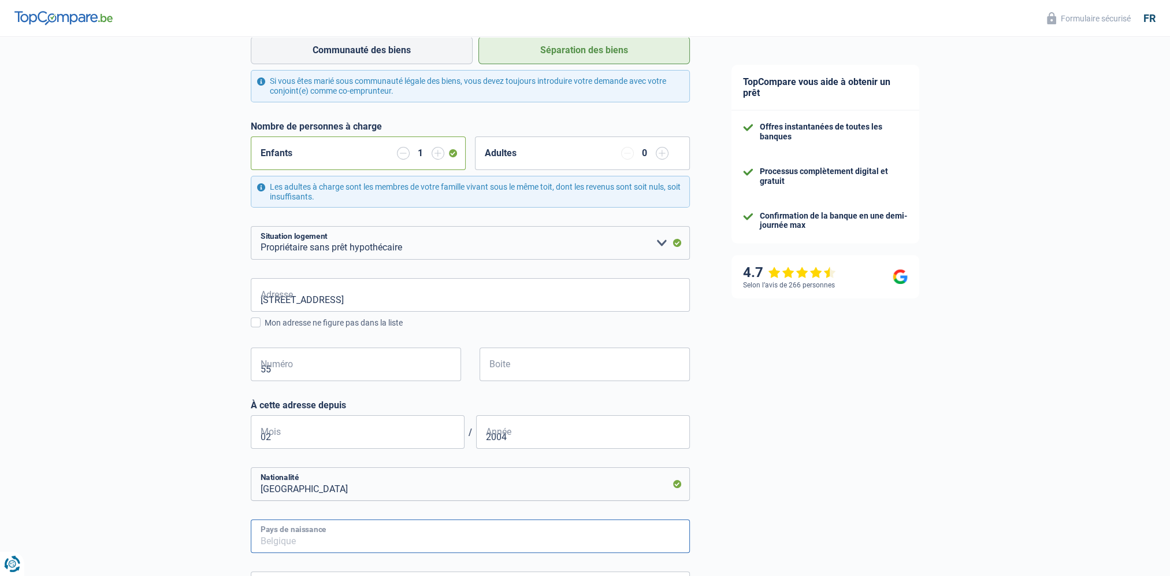
type input "Belgique"
type input "Saint Mard"
type input "74.12.10-223.48"
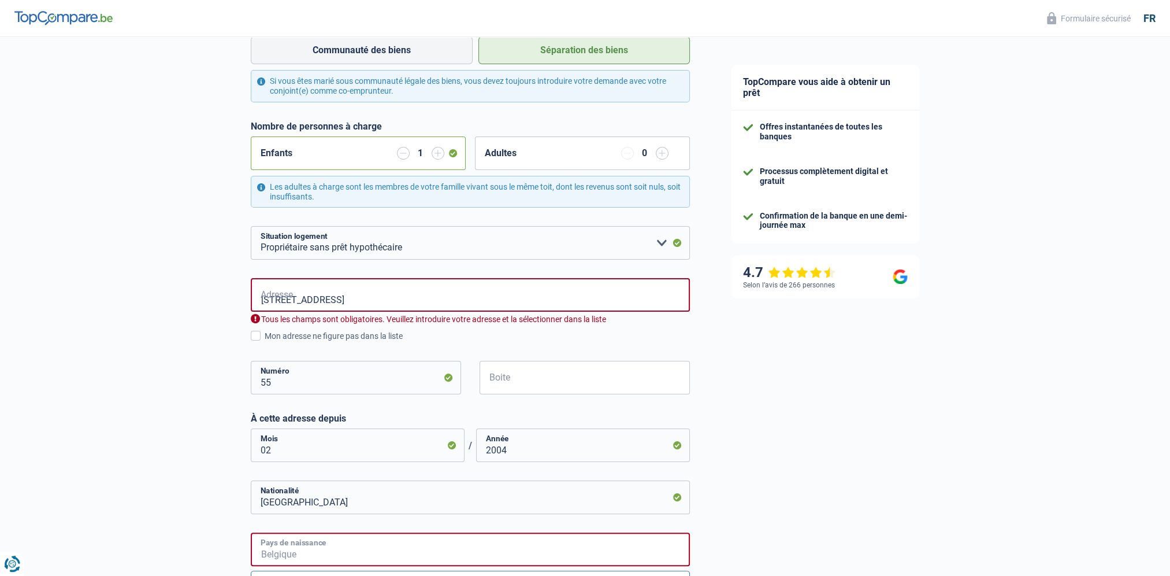
type input "Belgique"
click at [407, 300] on input "Rue de Mathon, 6767, Rouvroy, BE" at bounding box center [470, 295] width 439 height 34
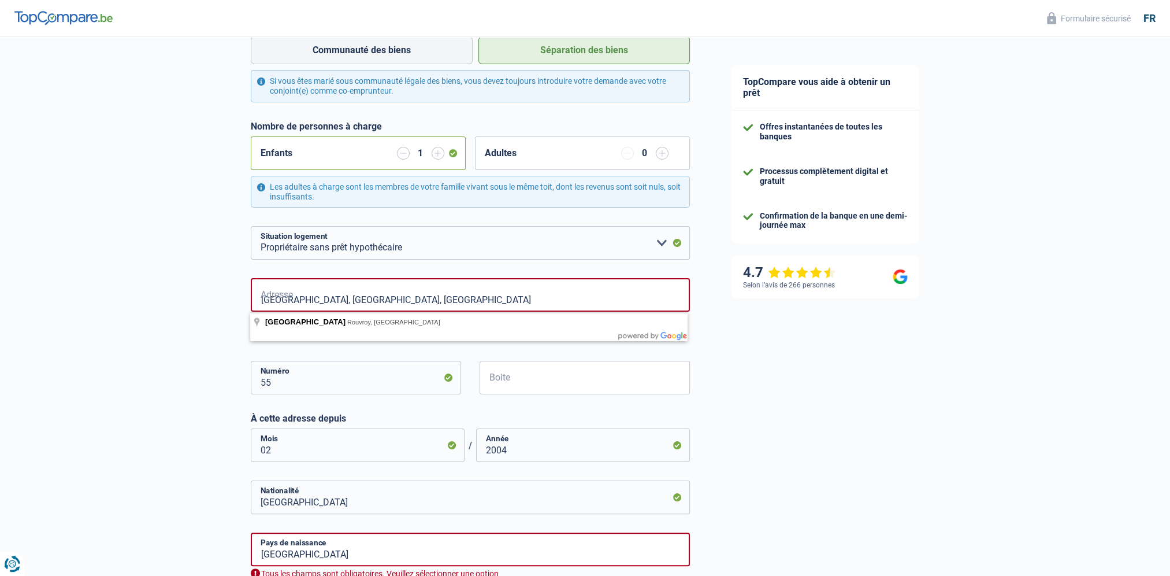
type input "Rue de Mathon, 6767, Rouvroy, BE"
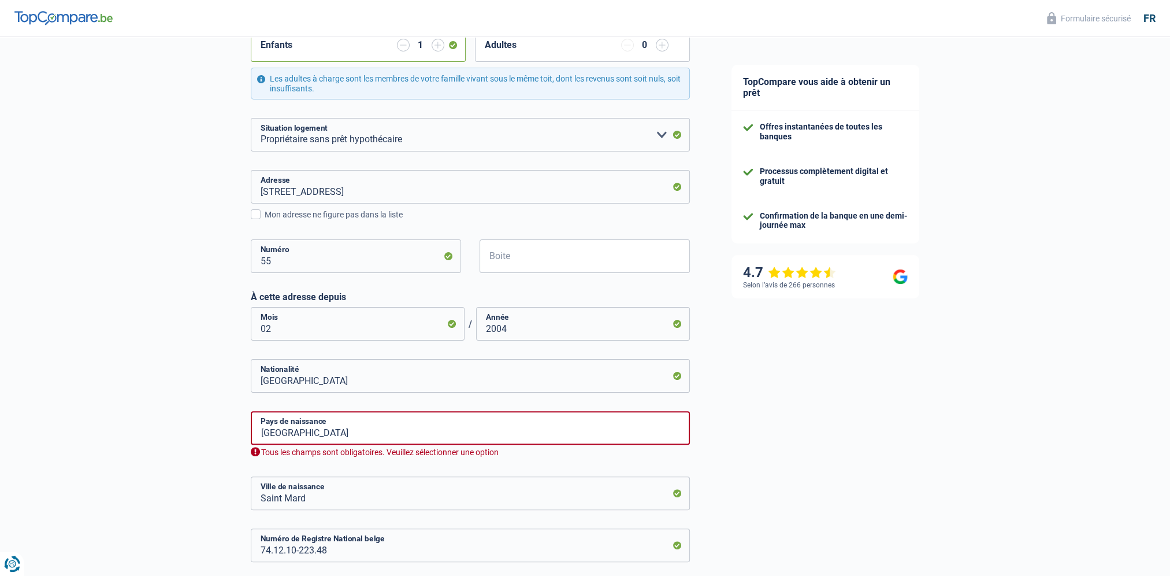
scroll to position [347, 0]
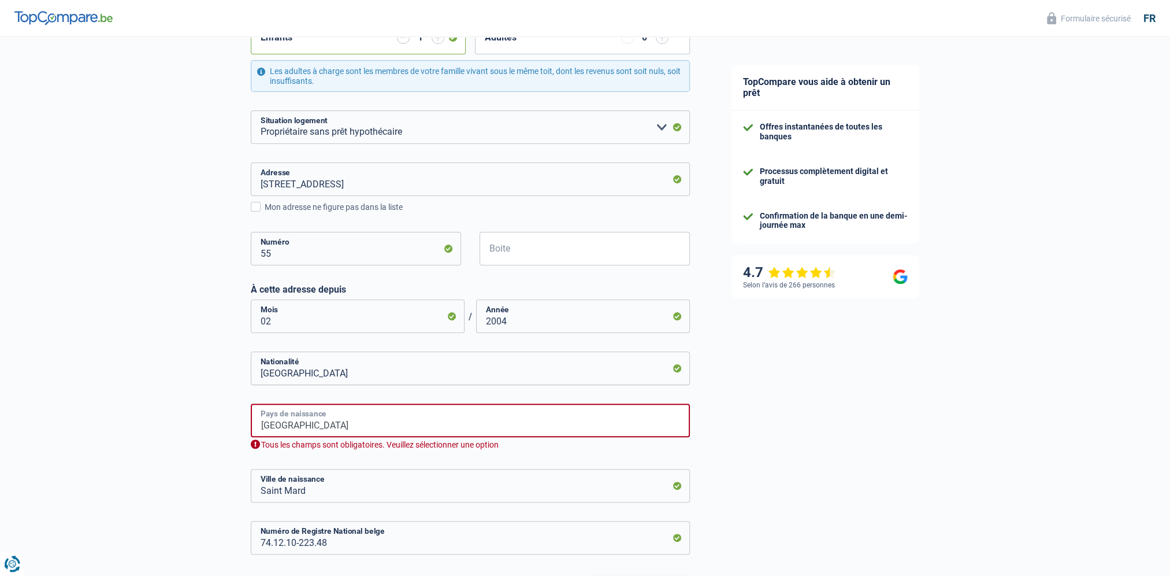
click at [307, 426] on input "Belgique" at bounding box center [470, 420] width 439 height 34
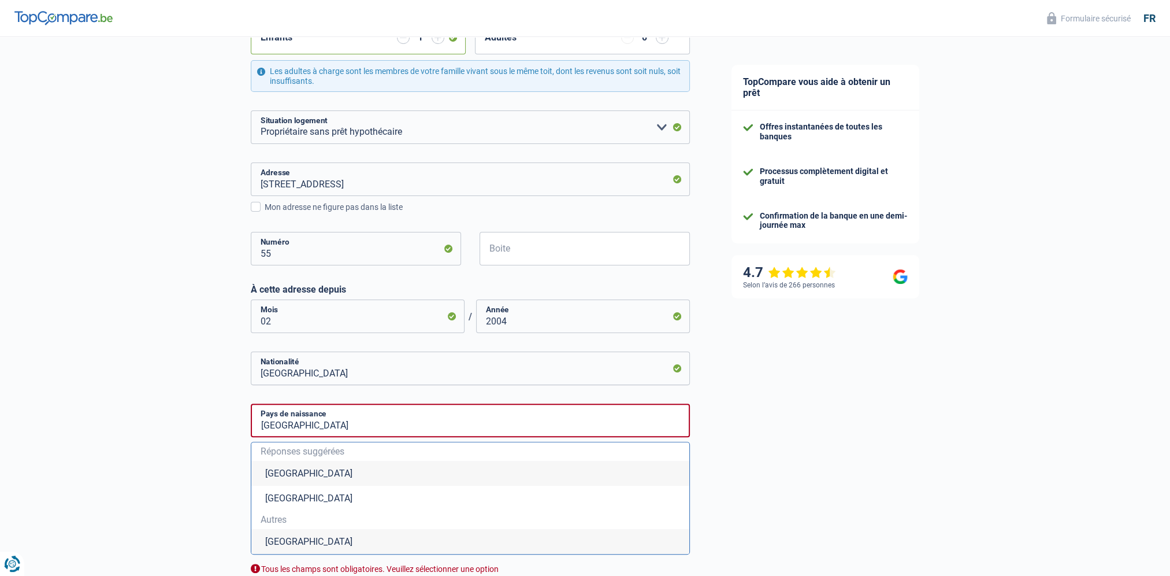
click at [263, 473] on li "Belgique" at bounding box center [470, 473] width 438 height 25
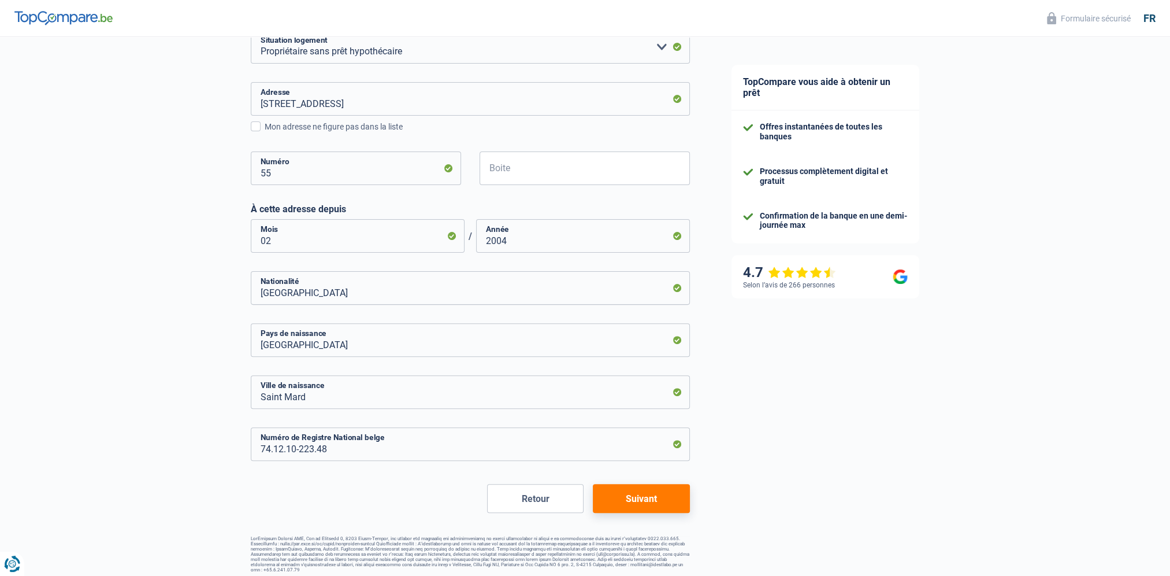
scroll to position [433, 0]
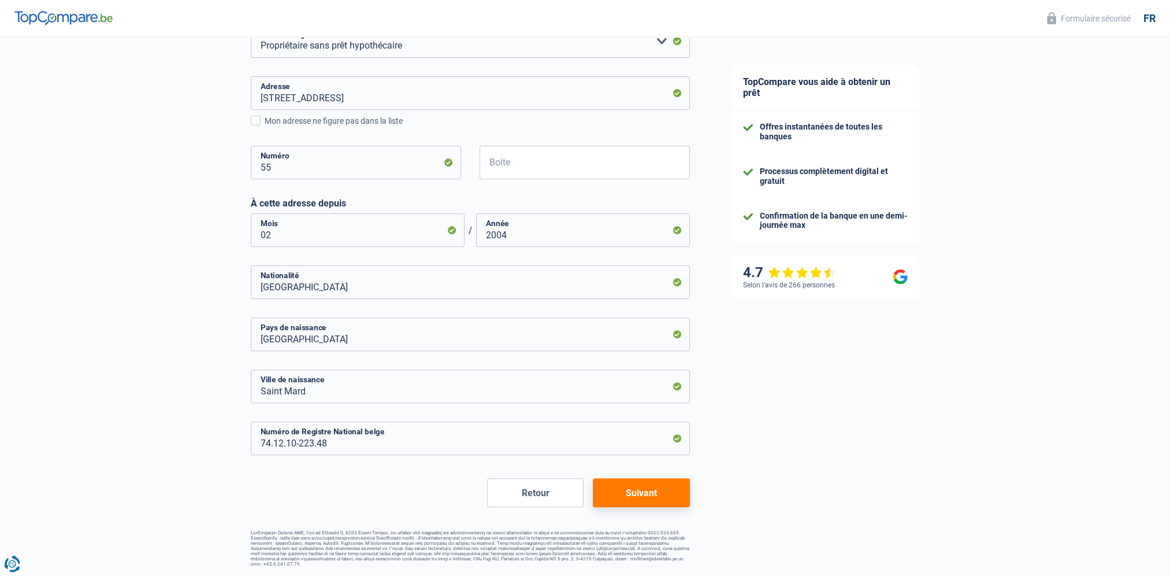
click at [639, 492] on button "Suivant" at bounding box center [641, 492] width 96 height 29
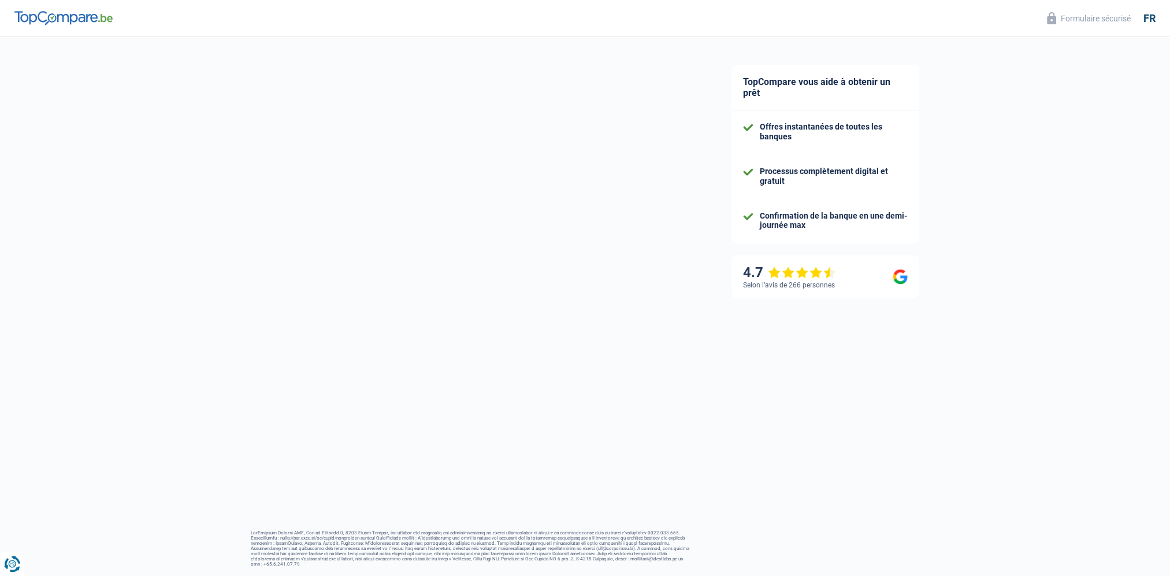
select select "familyAllowances"
select select "netSalary"
select select "mealVouchers"
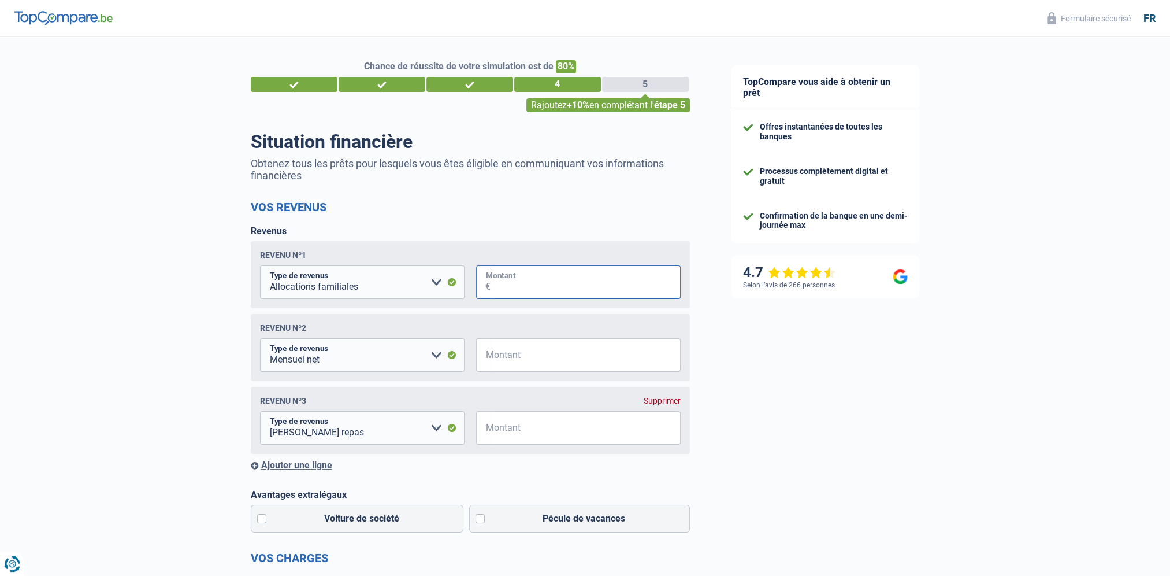
click at [501, 285] on input "Montant" at bounding box center [586, 282] width 190 height 34
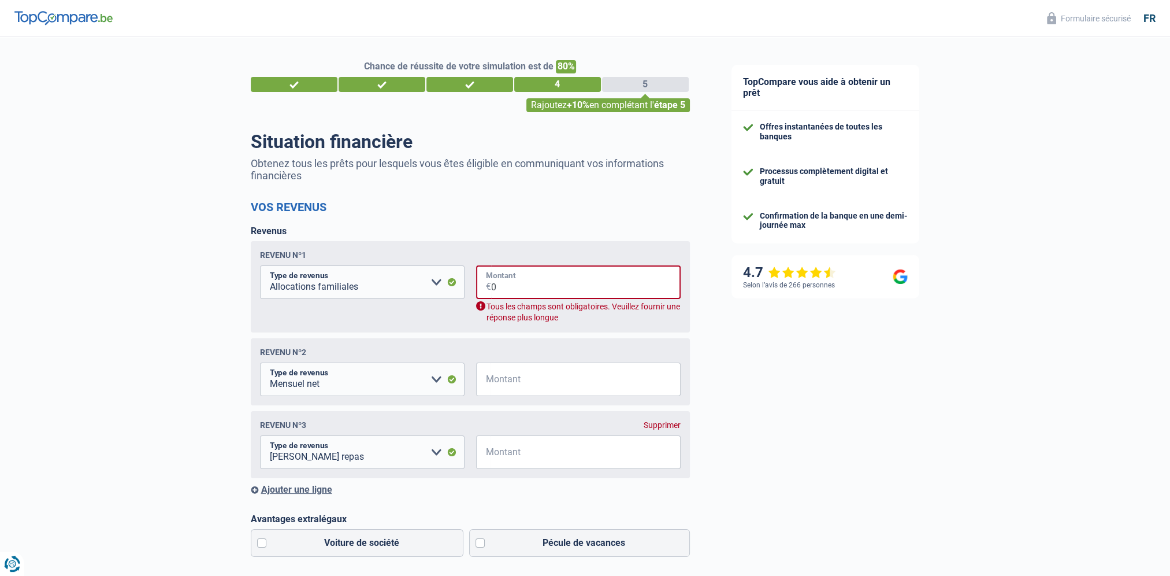
type input "0"
click at [435, 281] on select "Allocation d'handicap Allocations chômage Allocations familiales Chèques repas …" at bounding box center [362, 282] width 205 height 34
click at [435, 283] on select "Allocation d'handicap Allocations chômage Allocations familiales Chèques repas …" at bounding box center [362, 282] width 205 height 34
select select "mealVouchers"
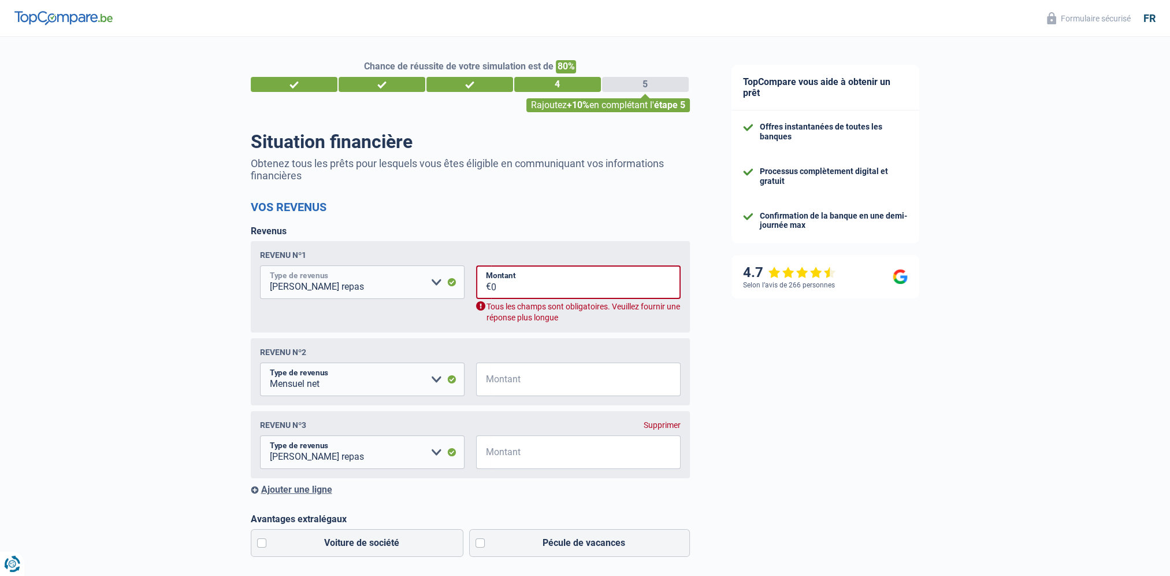
click at [260, 266] on select "Allocation d'handicap Allocations chômage Allocations familiales Chèques repas …" at bounding box center [362, 282] width 205 height 34
drag, startPoint x: 511, startPoint y: 287, endPoint x: 468, endPoint y: 286, distance: 42.8
click at [467, 288] on fieldset "Allocation d'handicap Allocations chômage Allocations familiales Chèques repas …" at bounding box center [470, 294] width 421 height 58
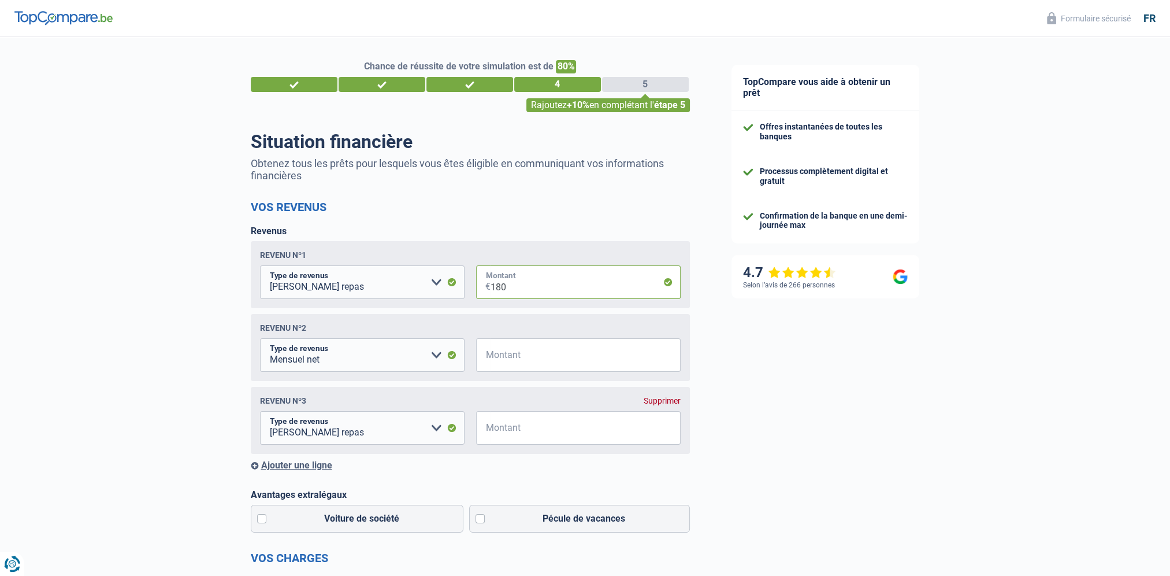
type input "180"
click at [665, 402] on div "Supprimer" at bounding box center [662, 400] width 37 height 9
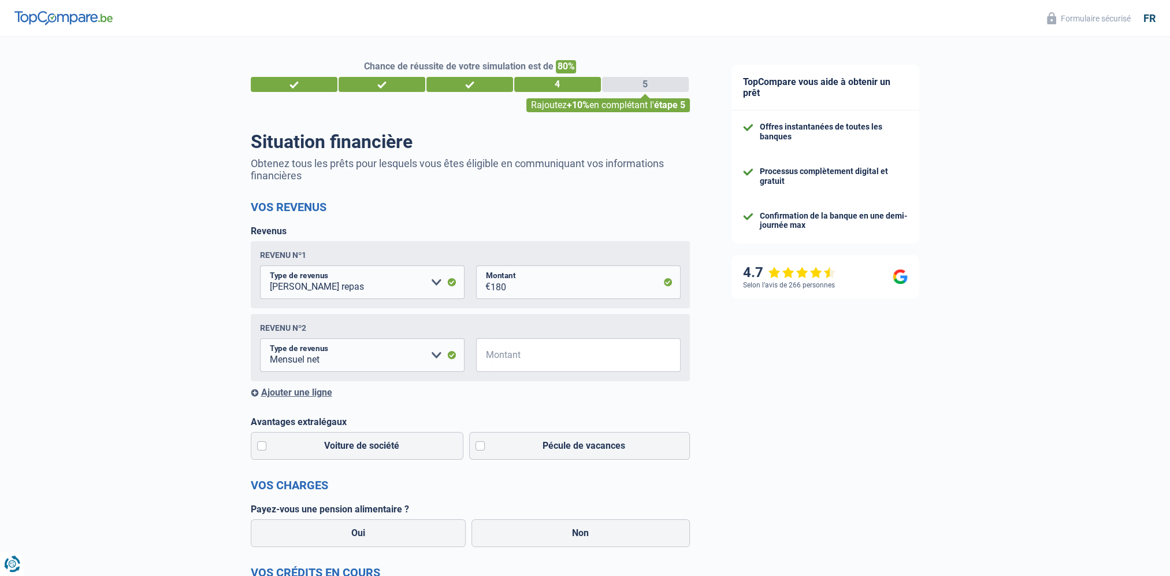
click at [652, 325] on div "Revenu nº2" at bounding box center [470, 327] width 421 height 9
click at [498, 358] on input "Montant" at bounding box center [586, 355] width 190 height 34
type input "3.650"
type input "Cofidis"
type input "10.000"
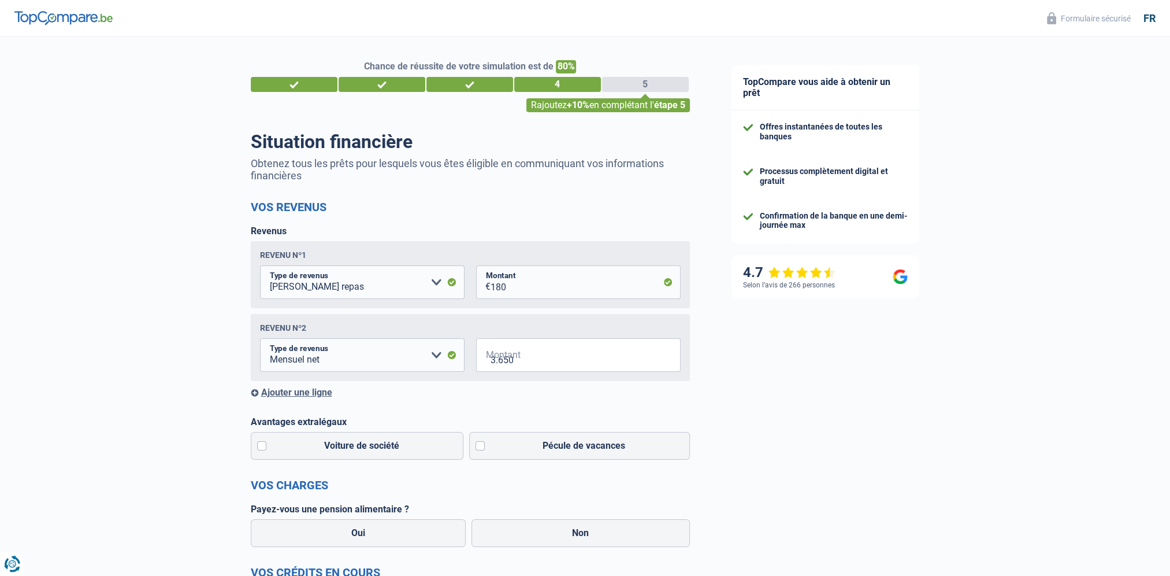
type input "300"
type input "01"
type input "2018"
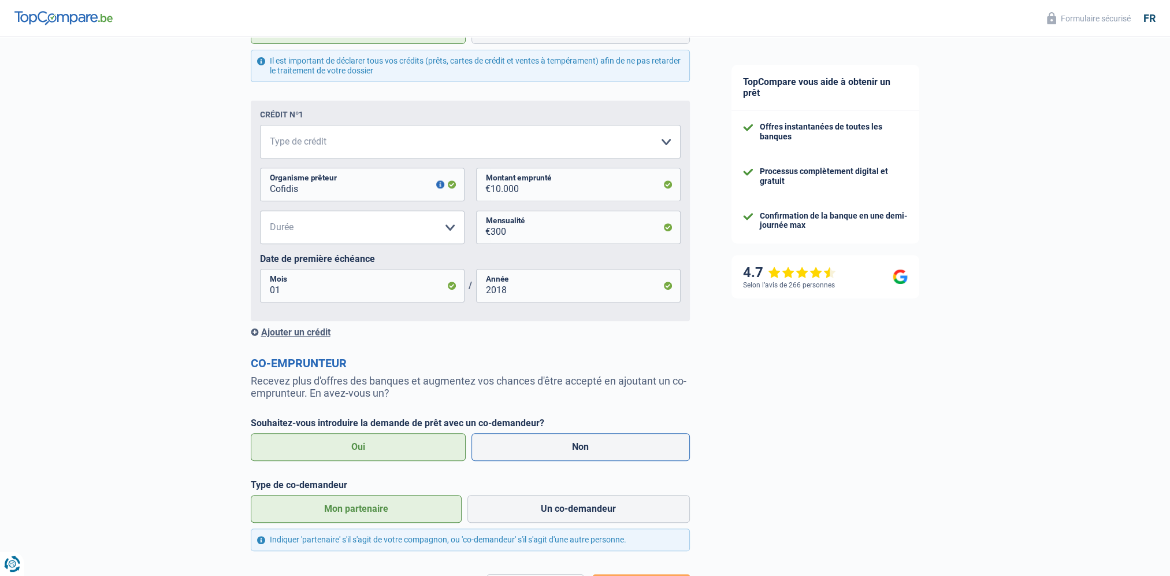
click at [535, 451] on label "Non" at bounding box center [581, 447] width 218 height 28
click at [535, 451] on input "Non" at bounding box center [581, 447] width 218 height 28
radio input "true"
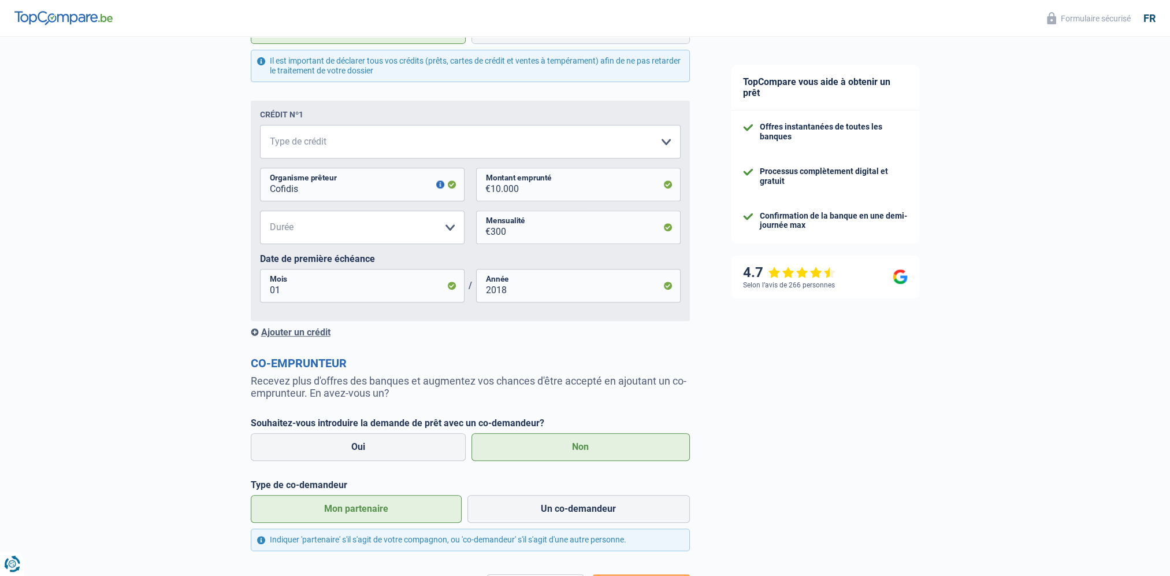
select select "familyAllowances"
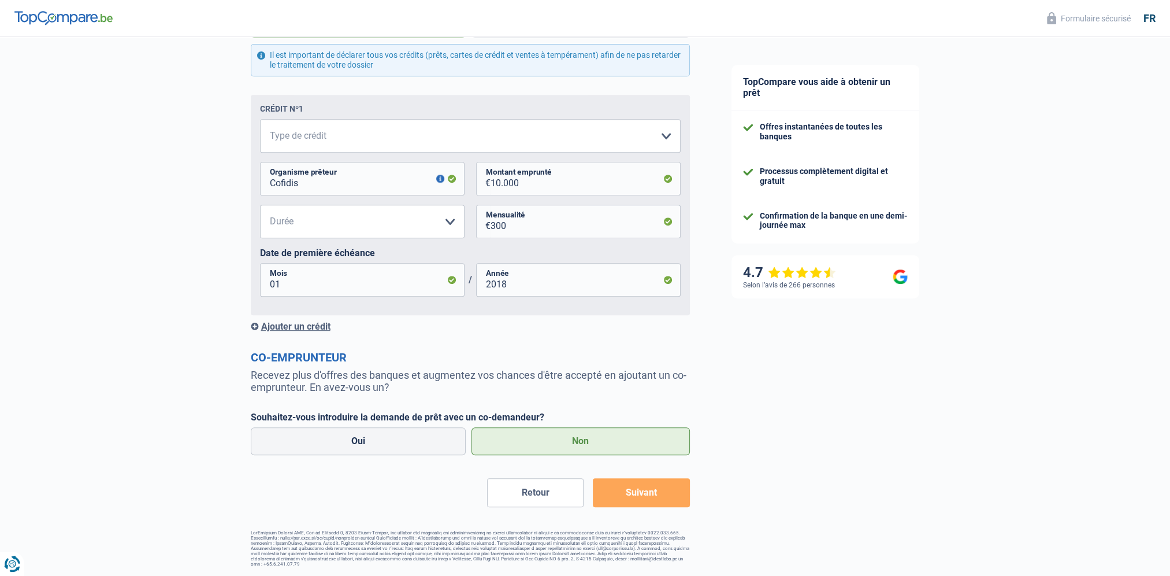
scroll to position [672, 0]
click at [641, 496] on button "Suivant" at bounding box center [641, 492] width 96 height 29
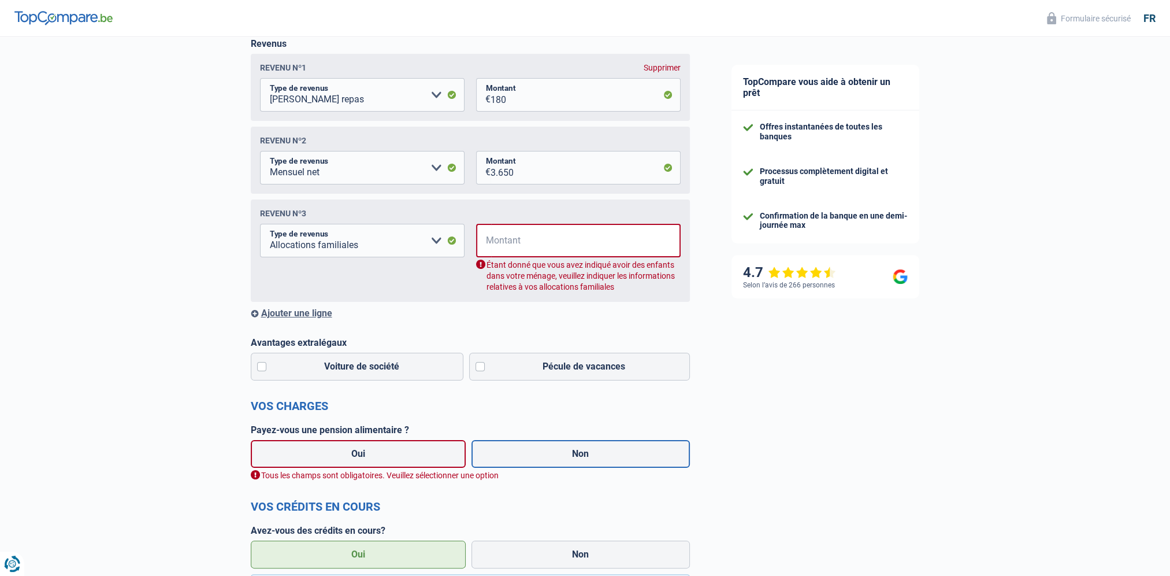
scroll to position [187, 0]
click at [515, 242] on input "Montant" at bounding box center [586, 241] width 190 height 34
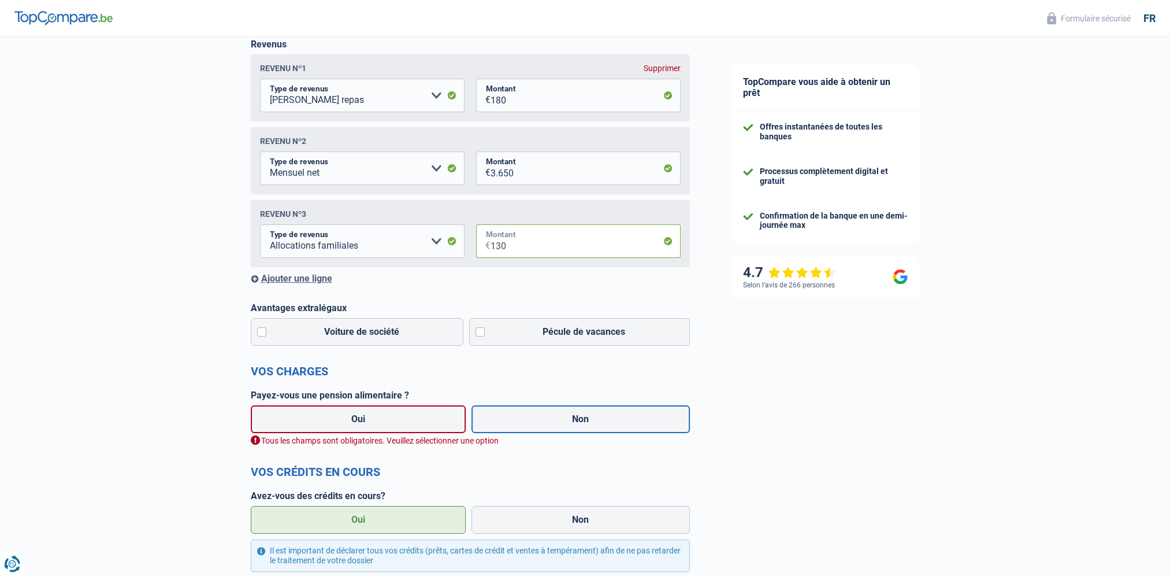
type input "130"
click at [556, 418] on label "Non" at bounding box center [581, 419] width 218 height 28
click at [556, 418] on input "Non" at bounding box center [581, 419] width 218 height 28
radio input "true"
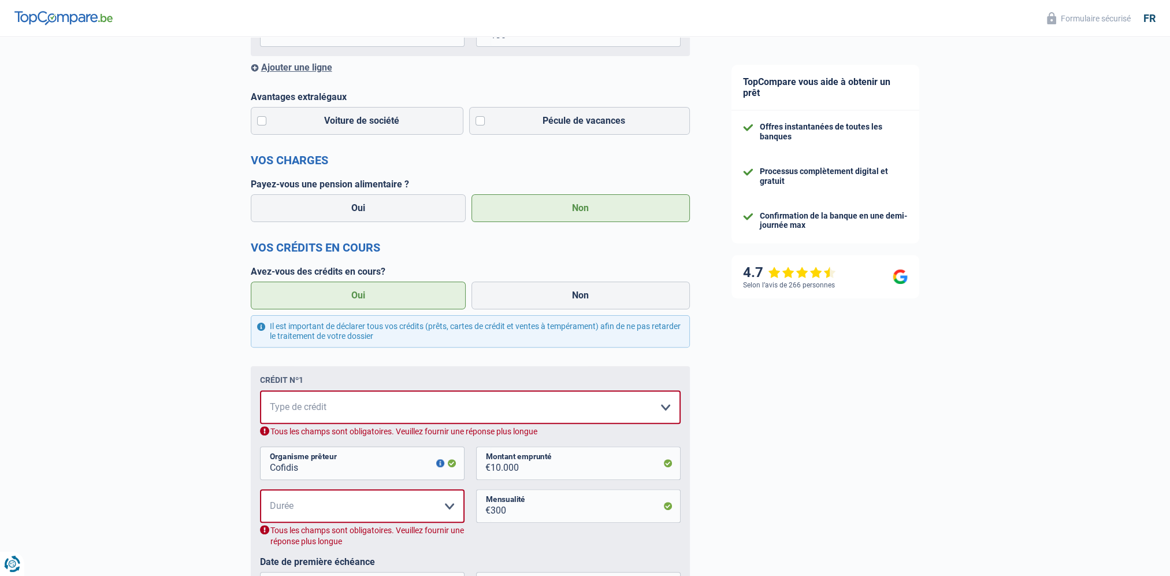
scroll to position [418, 0]
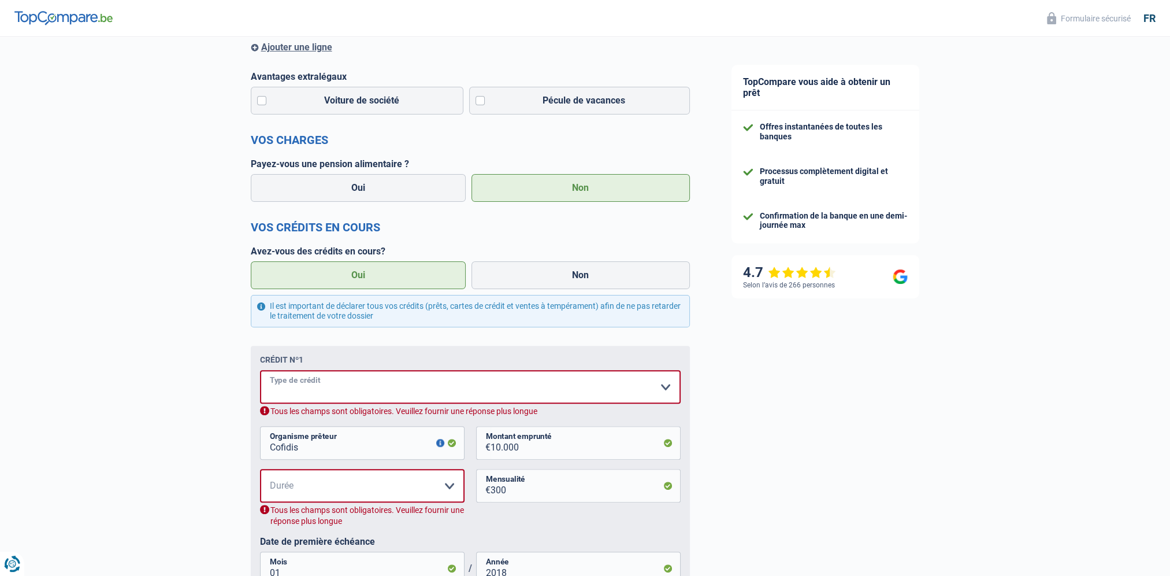
click at [305, 388] on select "Carte ou ouverture de crédit Prêt hypothécaire Vente à tempérament Prêt à tempé…" at bounding box center [470, 387] width 421 height 34
select select "cardOrCredit"
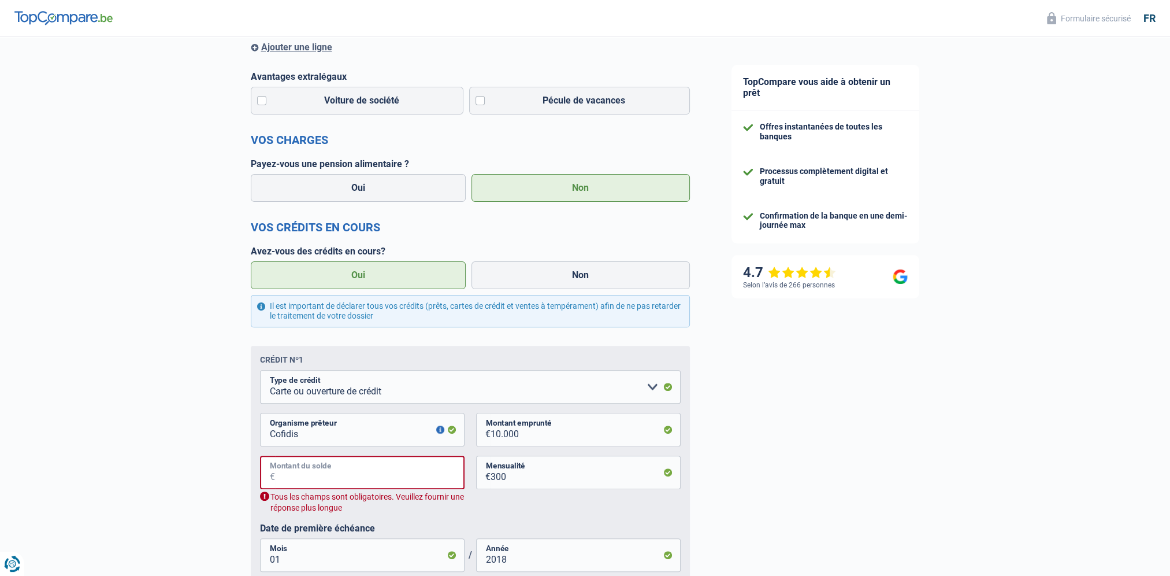
click at [349, 478] on input "Montant du solde" at bounding box center [370, 472] width 190 height 34
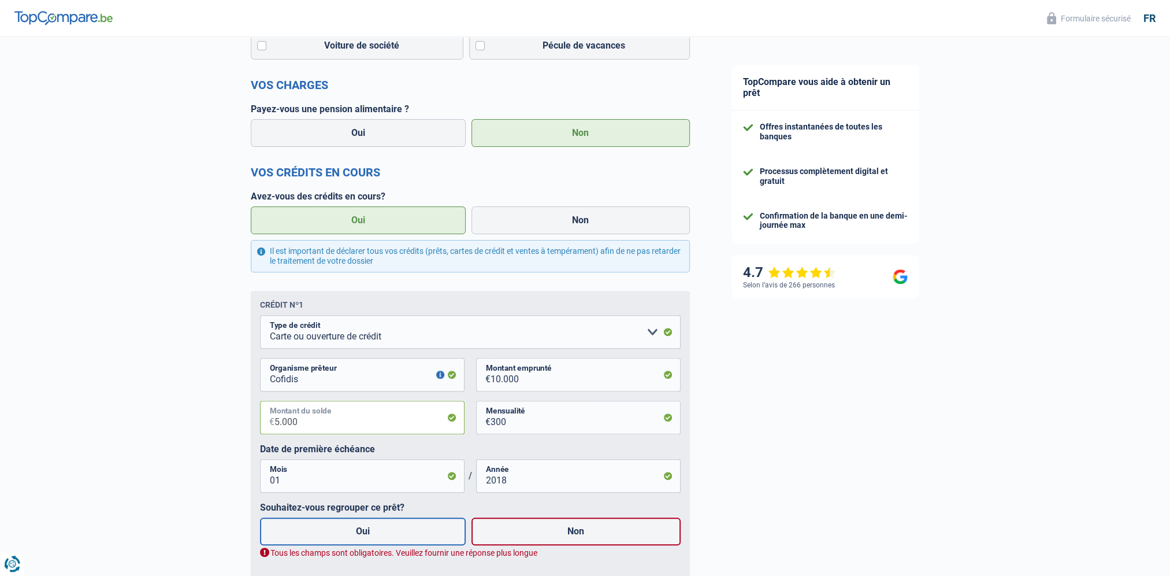
scroll to position [533, 0]
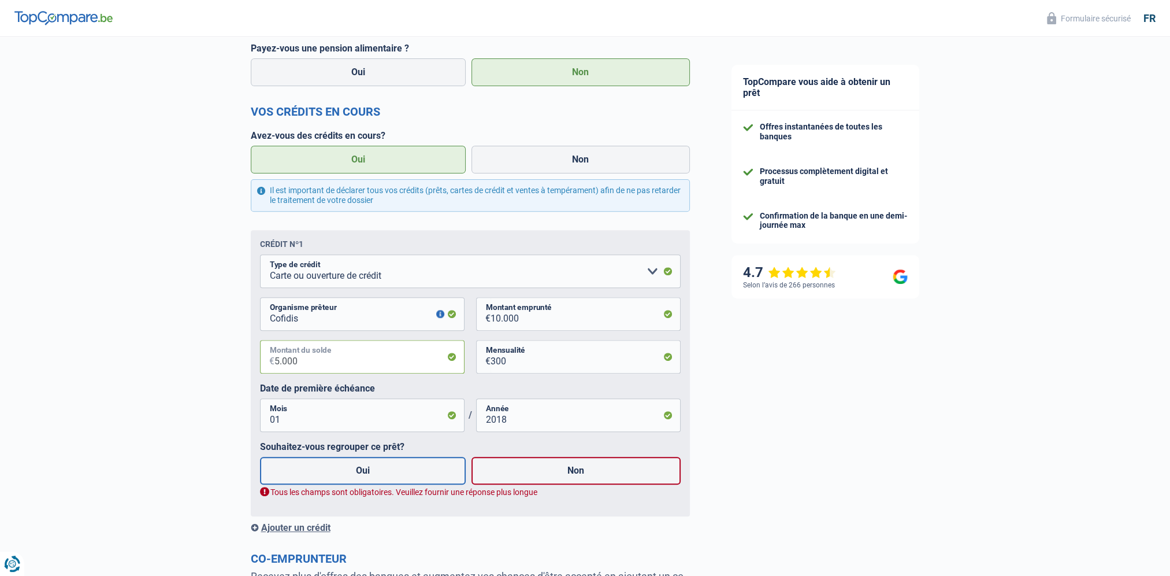
type input "5.000"
click at [361, 477] on label "Oui" at bounding box center [363, 470] width 206 height 28
click at [361, 477] on input "Oui" at bounding box center [363, 470] width 206 height 28
radio input "true"
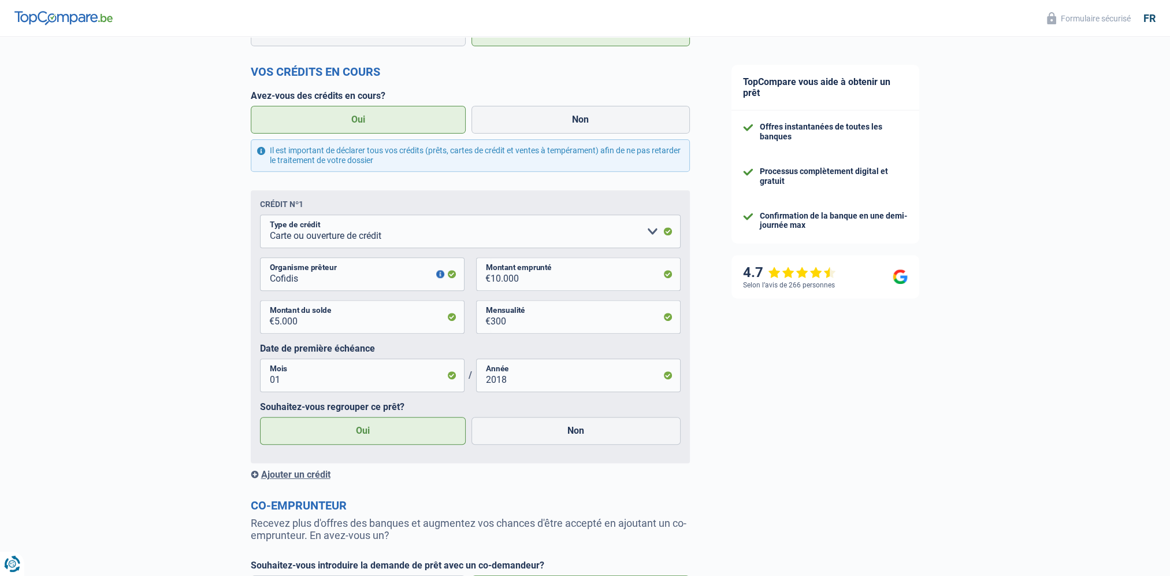
scroll to position [707, 0]
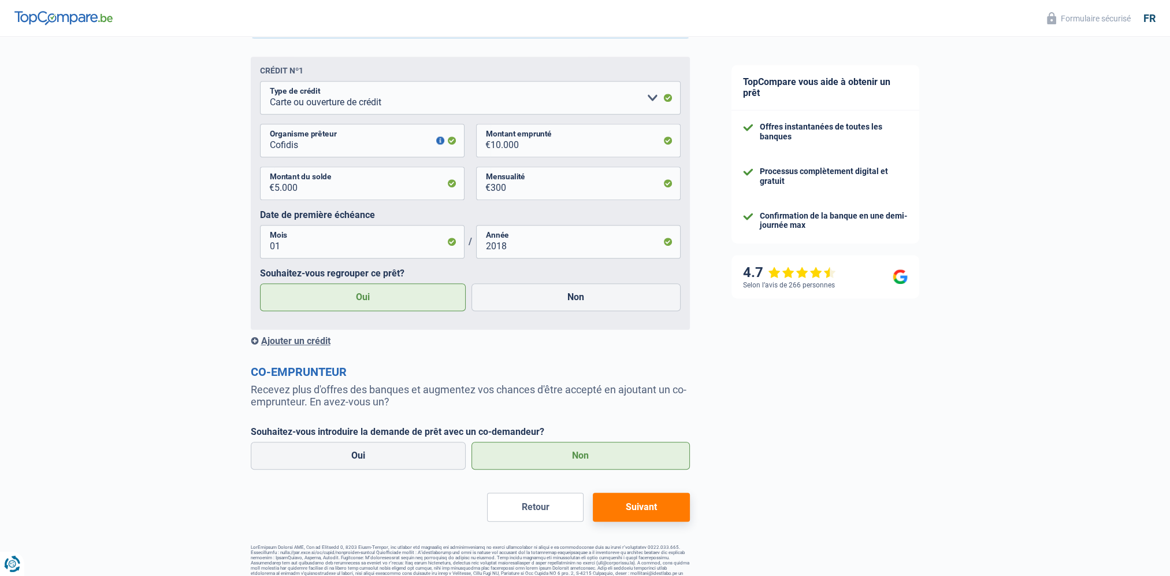
click at [316, 343] on div "Ajouter un crédit" at bounding box center [470, 340] width 439 height 11
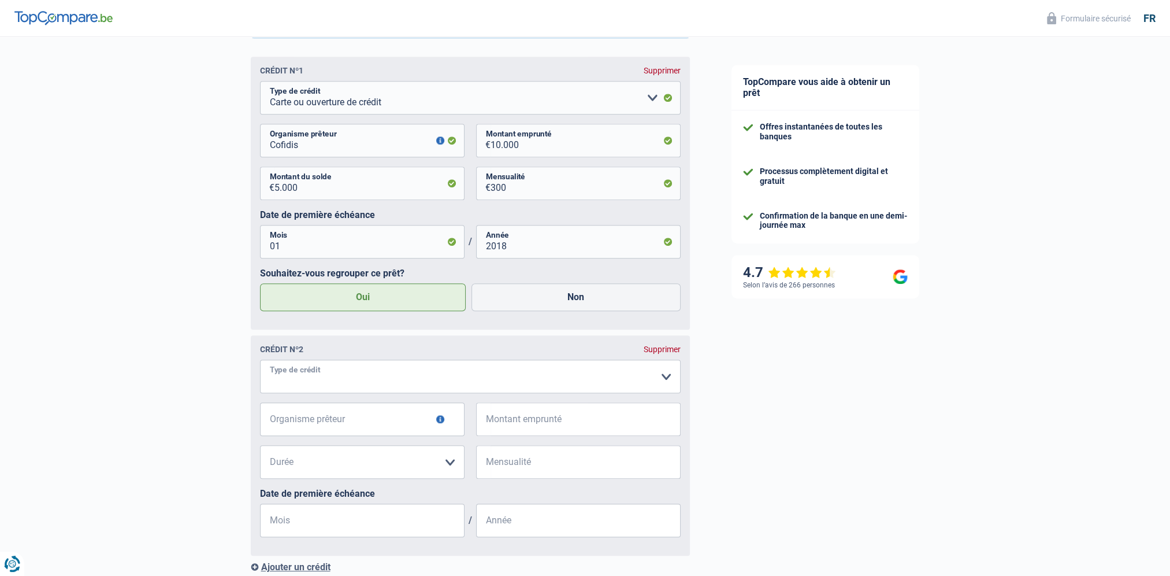
click at [314, 383] on select "Carte ou ouverture de crédit Prêt hypothécaire Vente à tempérament Prêt à tempé…" at bounding box center [470, 376] width 421 height 34
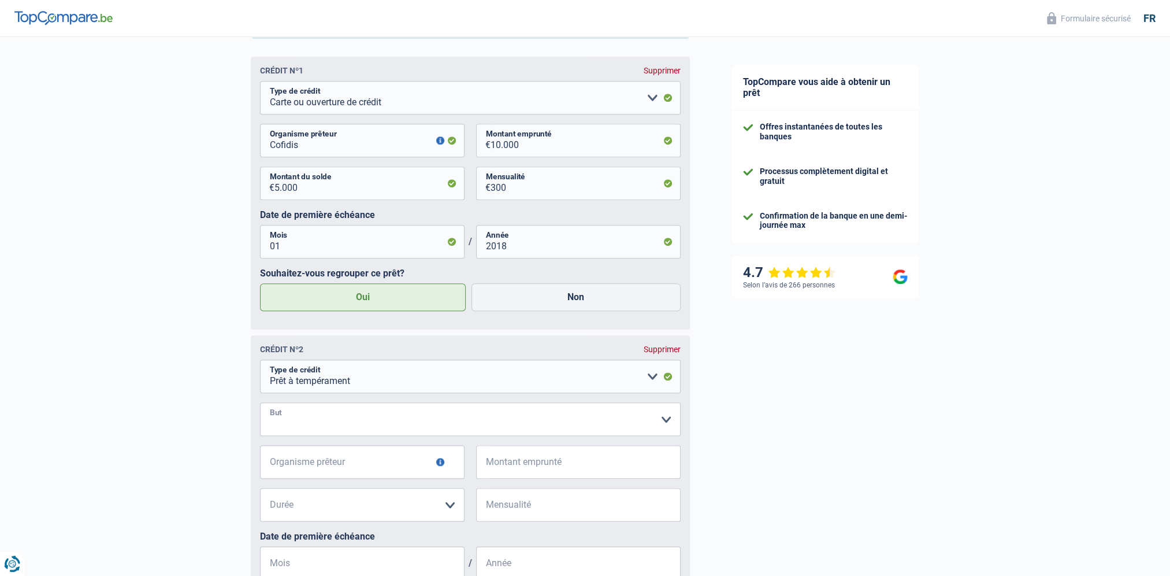
click at [312, 424] on select "Confort maison: meubles, textile, peinture, électroménager, outillage non-profe…" at bounding box center [470, 419] width 421 height 34
click at [229, 375] on div "Chance de réussite de votre simulation est de 80% 1 2 3 4 5 Rajoutez +10% en co…" at bounding box center [355, 116] width 711 height 1581
click at [330, 389] on select "Carte ou ouverture de crédit Prêt hypothécaire Vente à tempérament Prêt à tempé…" at bounding box center [470, 376] width 421 height 34
select select "cardOrCredit"
click at [260, 362] on select "Carte ou ouverture de crédit Prêt hypothécaire Vente à tempérament Prêt à tempé…" at bounding box center [470, 376] width 421 height 34
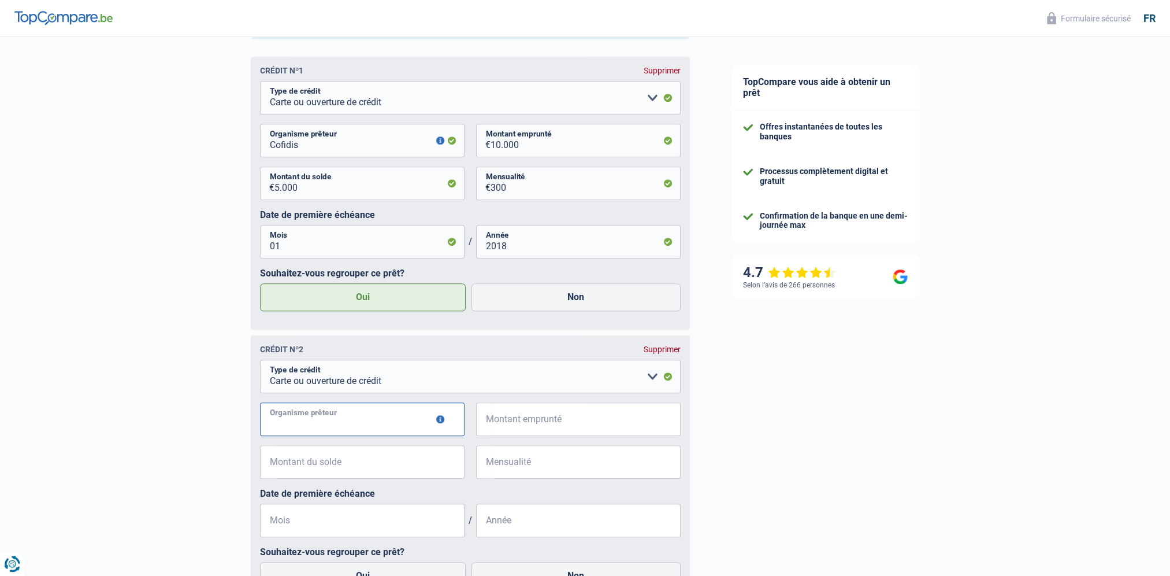
click at [332, 425] on input "Organisme prêteur" at bounding box center [362, 419] width 205 height 34
type input "Cofidis"
click at [522, 430] on input "Montant emprunté" at bounding box center [586, 419] width 190 height 34
type input "16.000"
click at [317, 461] on input "Montant du solde" at bounding box center [369, 462] width 190 height 34
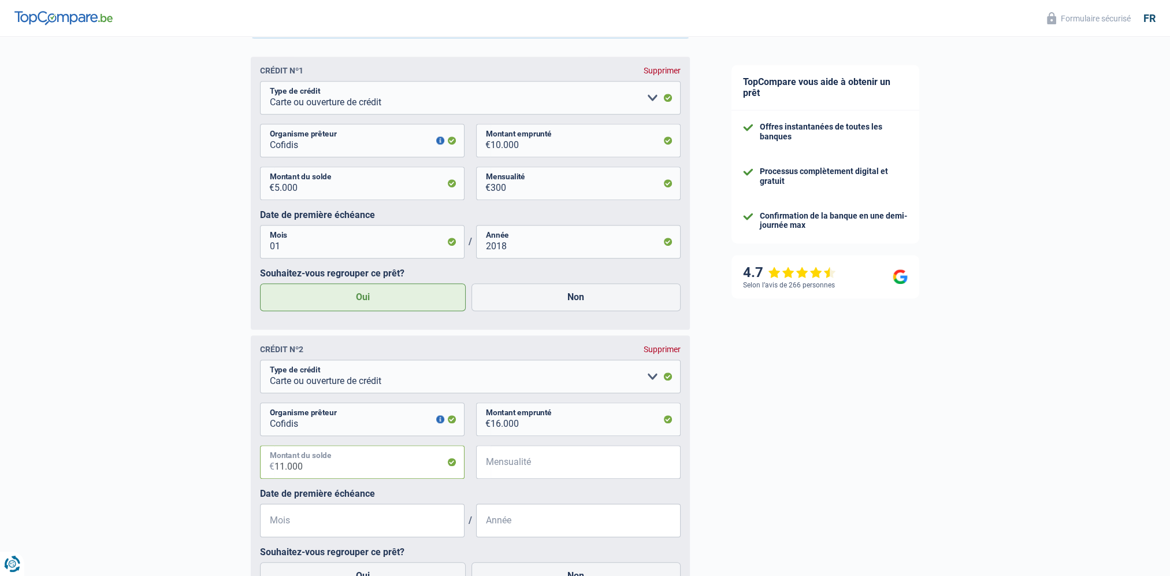
type input "11.000"
click at [511, 467] on input "Mensualité" at bounding box center [586, 462] width 190 height 34
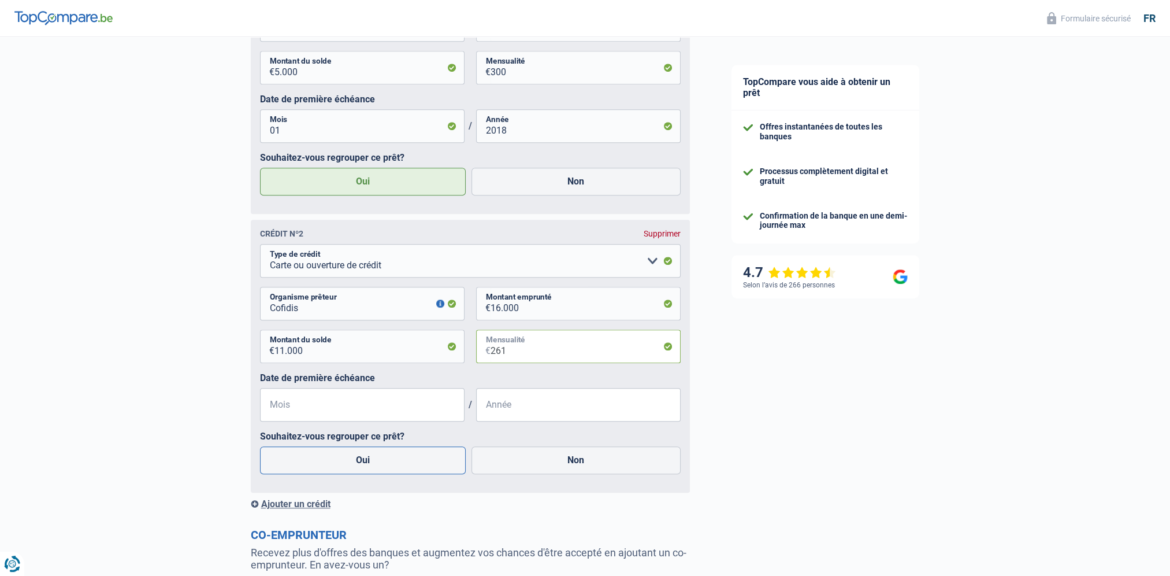
type input "261"
click at [366, 462] on label "Oui" at bounding box center [363, 460] width 206 height 28
click at [366, 462] on input "Oui" at bounding box center [363, 460] width 206 height 28
radio input "true"
click at [292, 411] on input "Mois" at bounding box center [362, 405] width 205 height 34
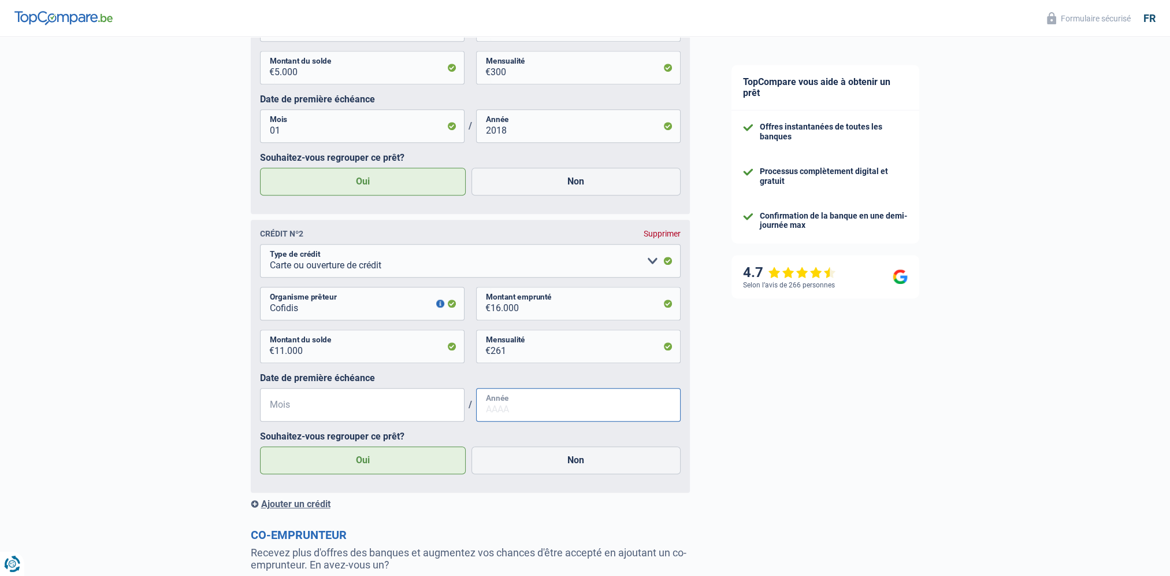
type input "01"
click at [499, 418] on input "Année" at bounding box center [578, 405] width 205 height 34
type input "2023"
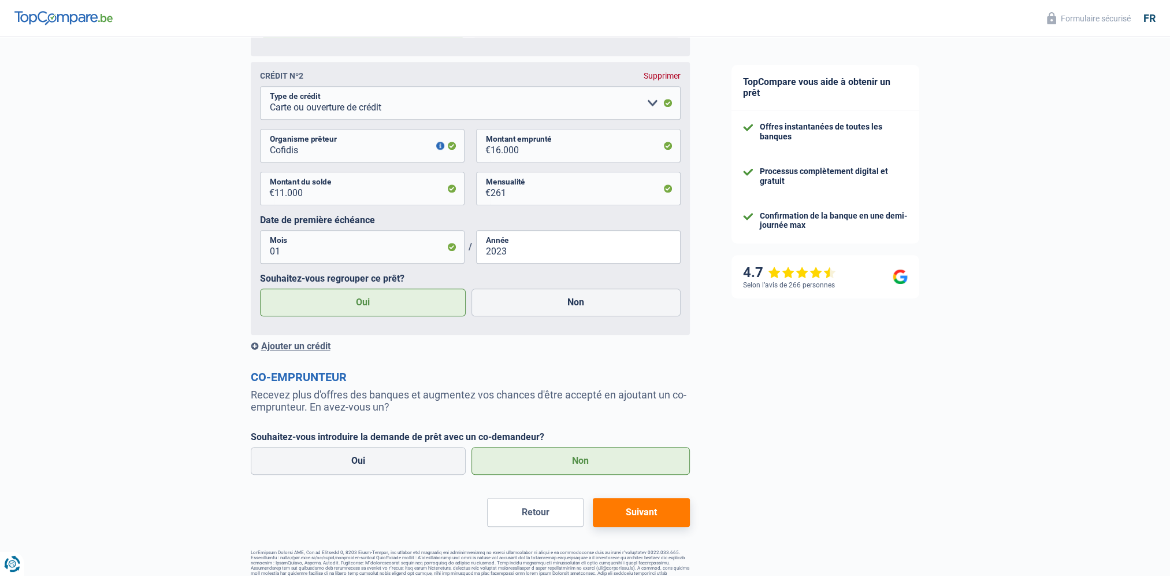
scroll to position [996, 0]
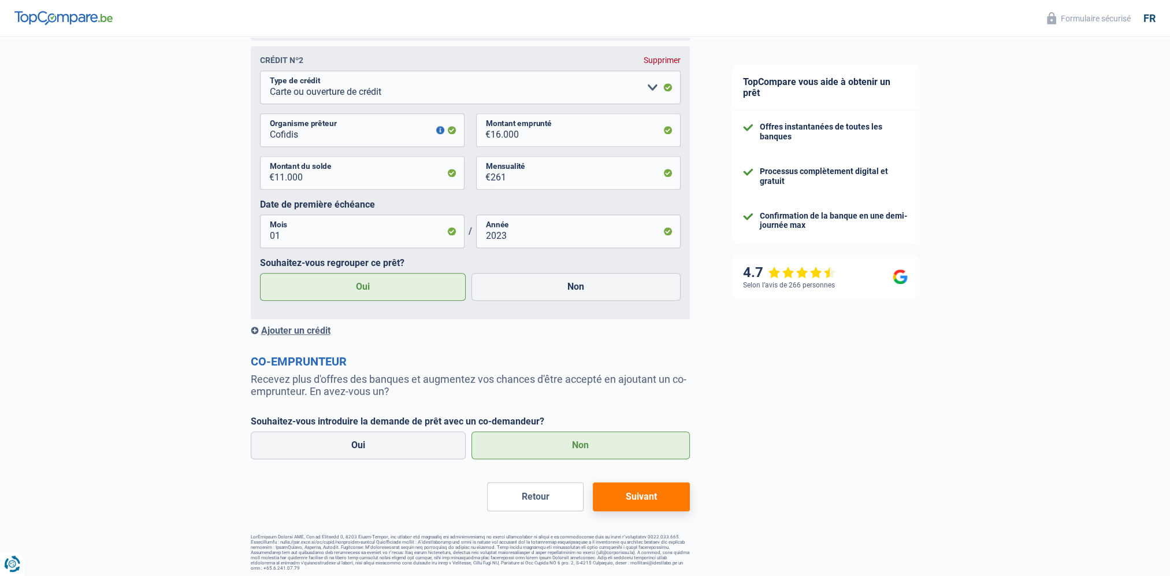
click at [643, 502] on button "Suivant" at bounding box center [641, 496] width 96 height 29
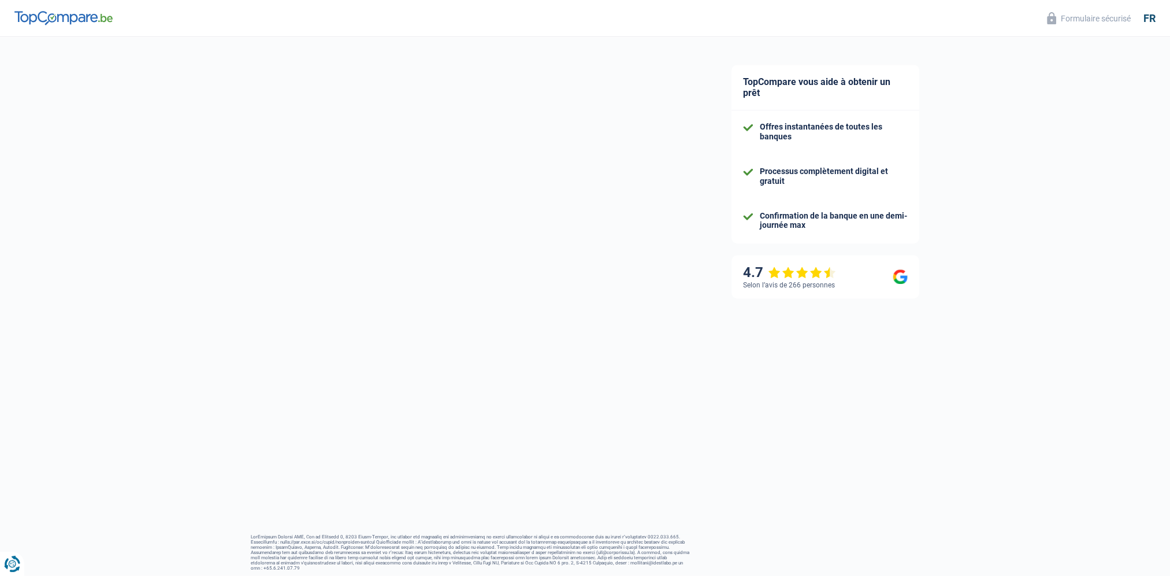
select select "refinancing"
select select "84"
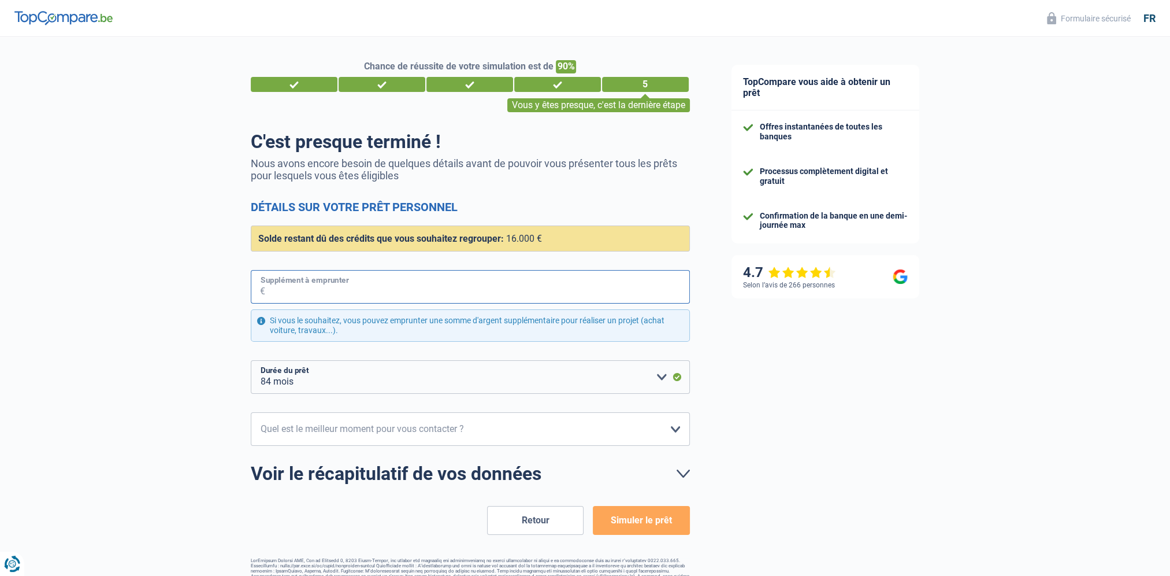
click at [273, 287] on input "Supplément à emprunter" at bounding box center [477, 287] width 425 height 34
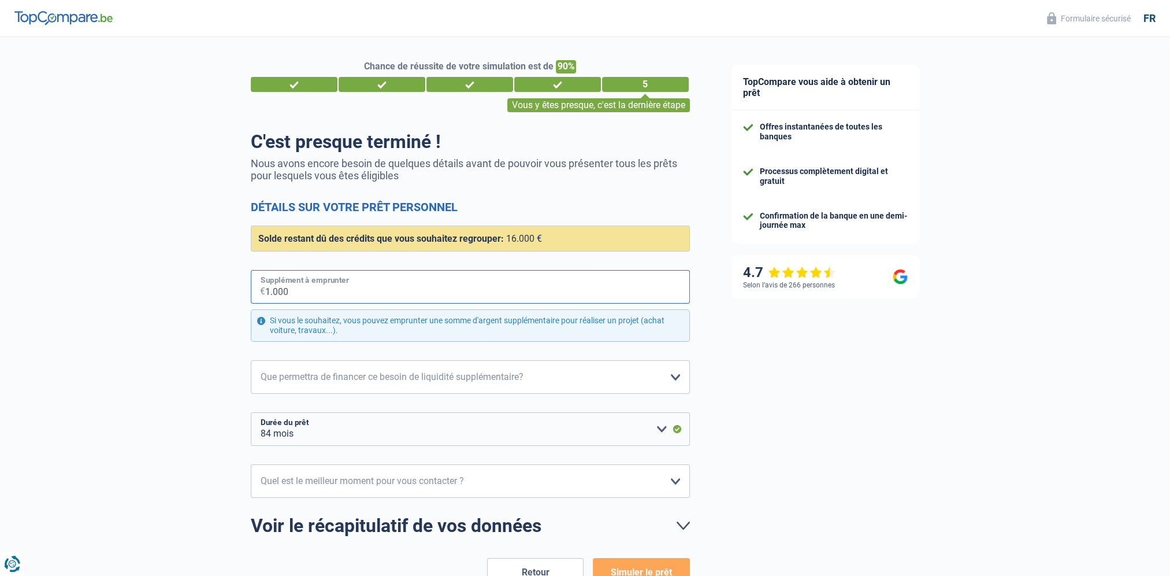
click at [305, 291] on input "1.000" at bounding box center [477, 287] width 425 height 34
click at [305, 290] on input "1.000" at bounding box center [477, 287] width 425 height 34
type input "1"
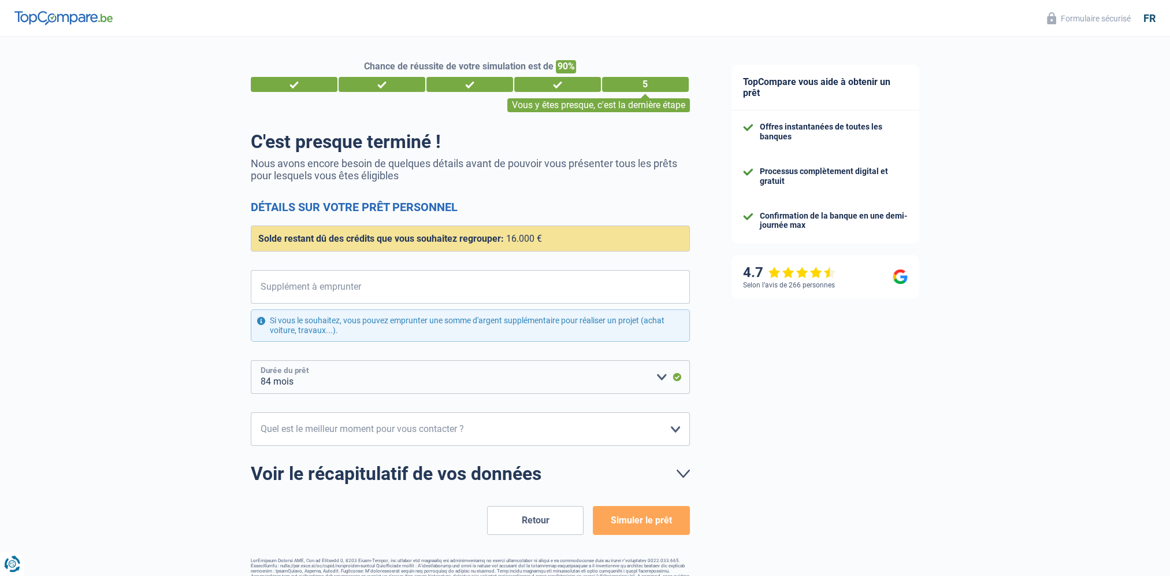
click at [663, 379] on select "12 mois 18 mois 24 mois 30 mois 36 mois 42 mois 48 mois 60 mois 72 mois 84 mois…" at bounding box center [470, 377] width 439 height 34
click at [251, 360] on select "12 mois 18 mois 24 mois 30 mois 36 mois 42 mois 48 mois 60 mois 72 mois 84 mois…" at bounding box center [470, 377] width 439 height 34
click at [555, 83] on div "4" at bounding box center [557, 84] width 87 height 15
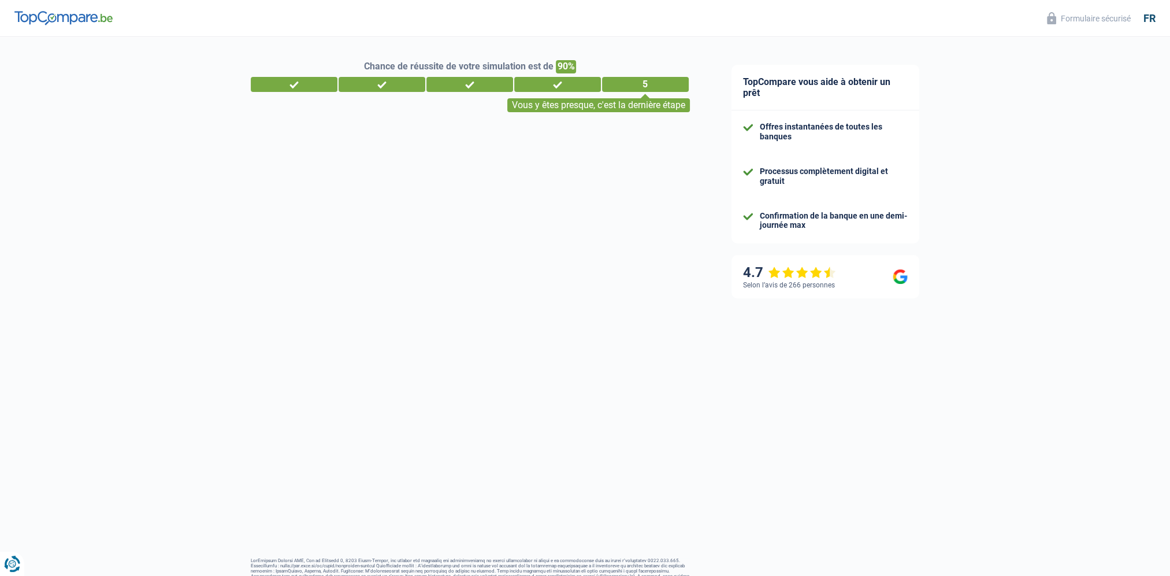
select select "mealVouchers"
select select "netSalary"
select select "familyAllowances"
select select "cardOrCredit"
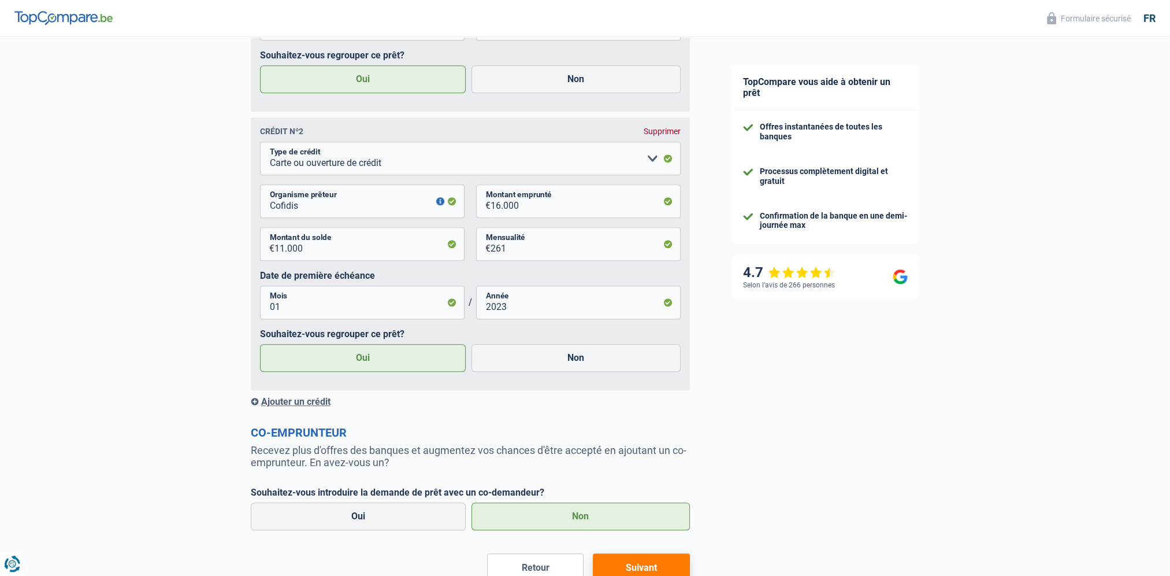
scroll to position [1004, 0]
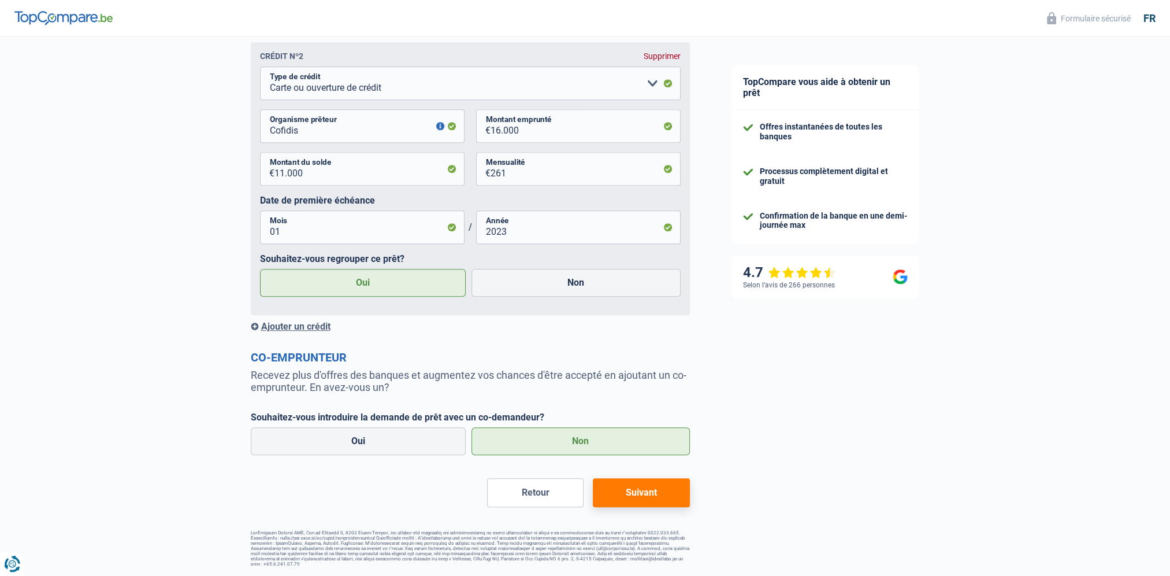
click at [633, 494] on button "Suivant" at bounding box center [641, 492] width 96 height 29
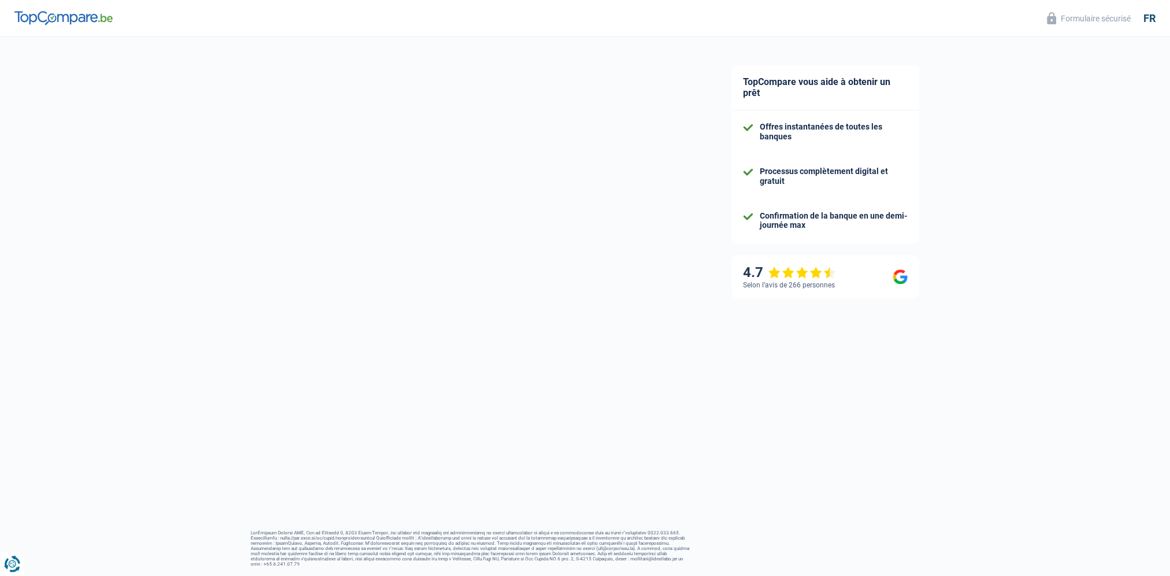
scroll to position [13, 0]
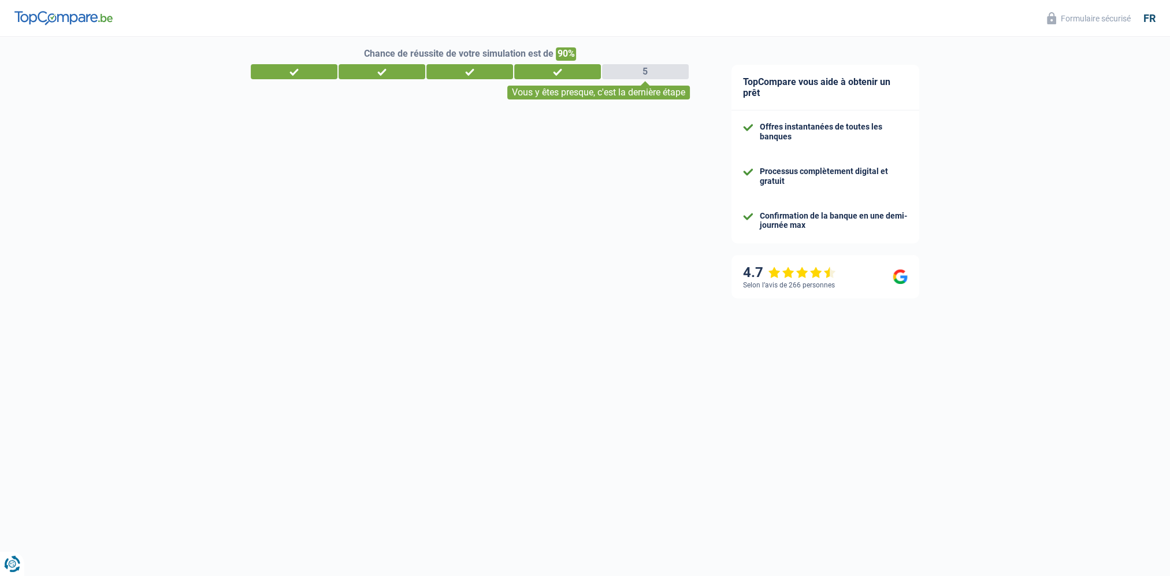
select select "refinancing"
select select "84"
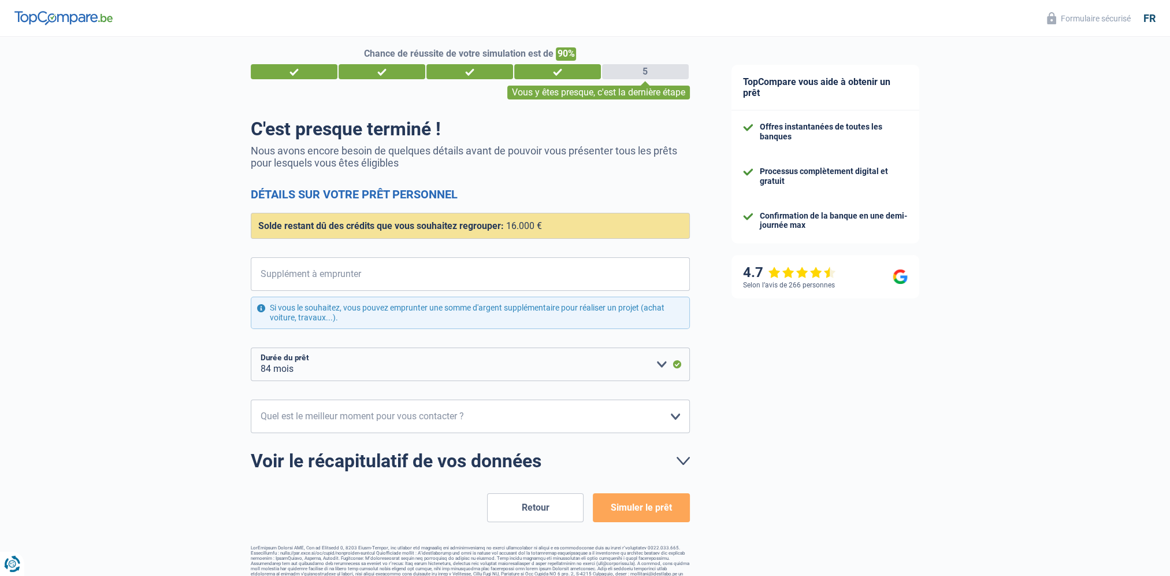
scroll to position [0, 0]
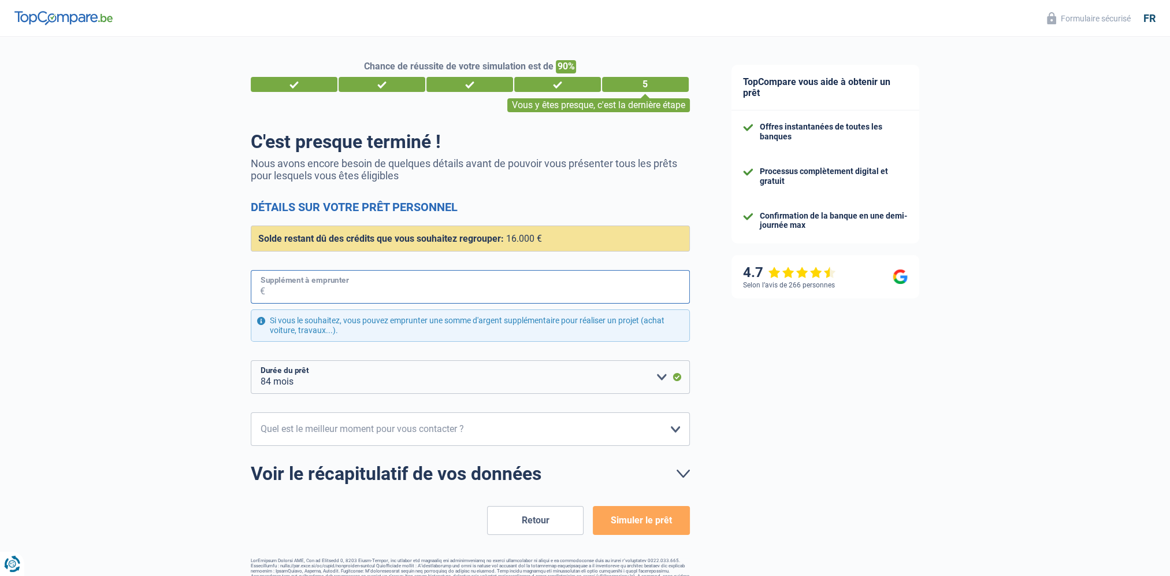
click at [265, 289] on input "Supplément à emprunter" at bounding box center [477, 287] width 425 height 34
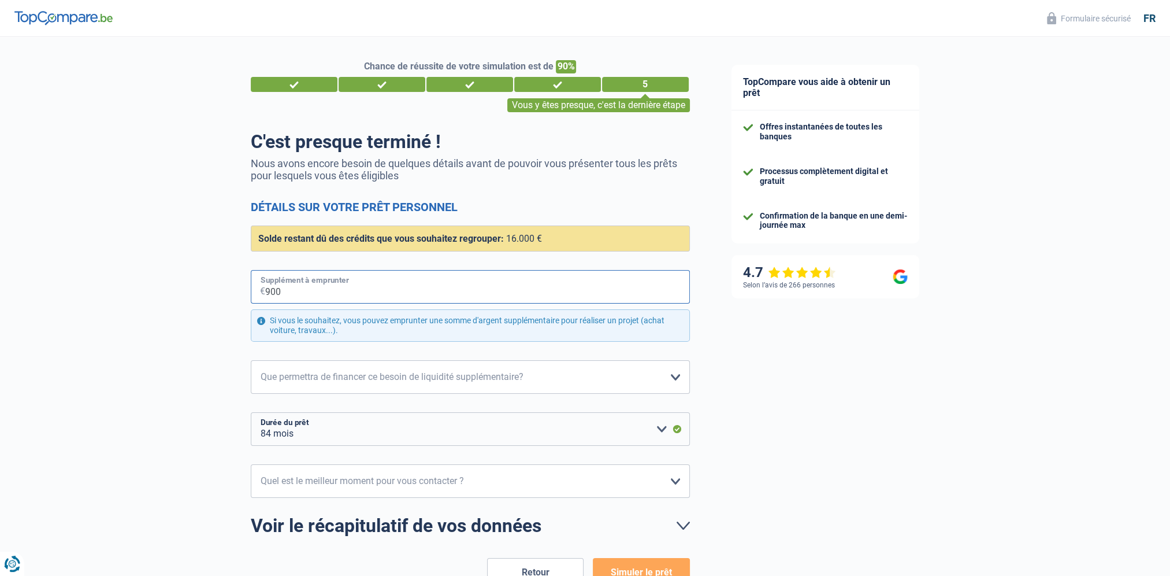
type input "9.000"
select select "120"
type input "9.000"
click at [326, 378] on select "Confort maison: meubles, textile, peinture, électroménager, outillage non-profe…" at bounding box center [470, 377] width 439 height 34
select select "other"
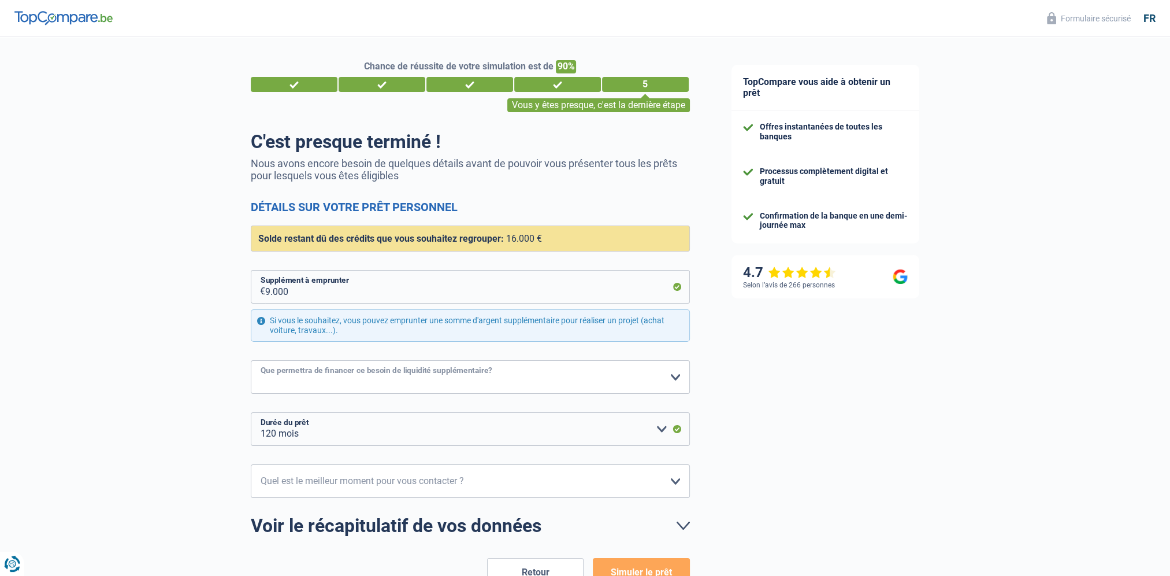
click at [251, 360] on select "Confort maison: meubles, textile, peinture, électroménager, outillage non-profe…" at bounding box center [470, 377] width 439 height 34
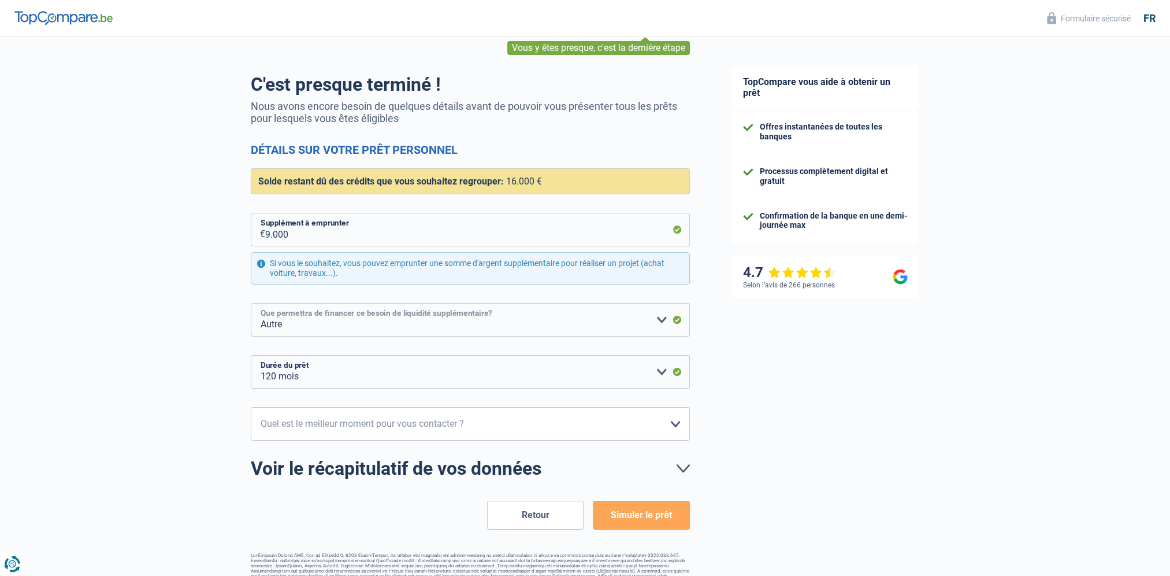
scroll to position [58, 0]
click at [339, 423] on select "10h-12h 12h-14h 14h-16h 16h-18h Veuillez sélectionner une option" at bounding box center [470, 423] width 439 height 34
select select "12-14"
click at [251, 406] on select "10h-12h 12h-14h 14h-16h 16h-18h Veuillez sélectionner une option" at bounding box center [470, 423] width 439 height 34
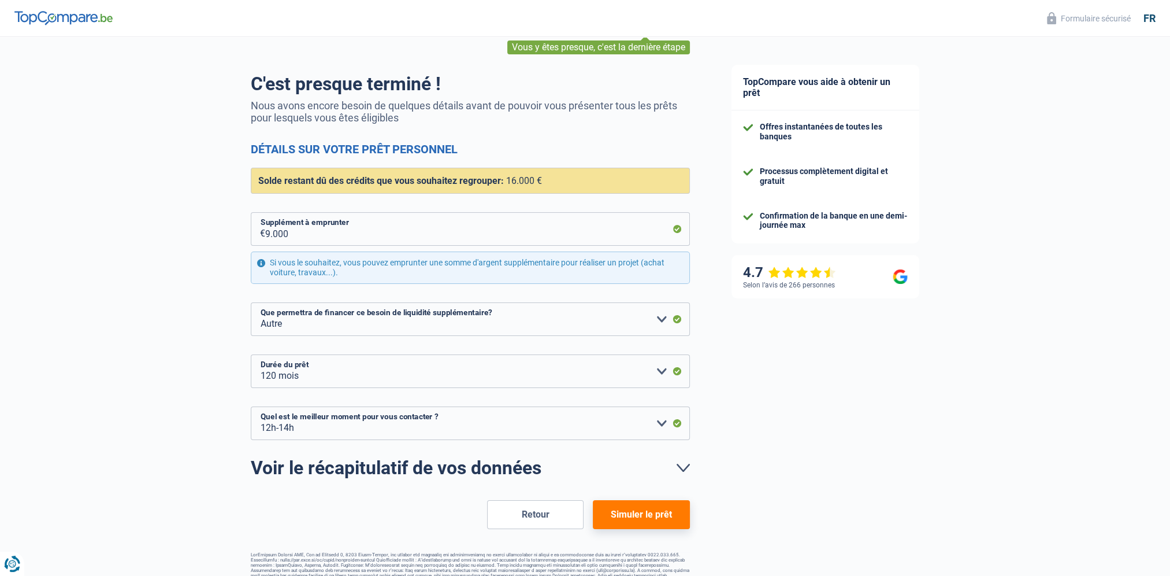
click at [638, 518] on button "Simuler le prêt" at bounding box center [641, 514] width 96 height 29
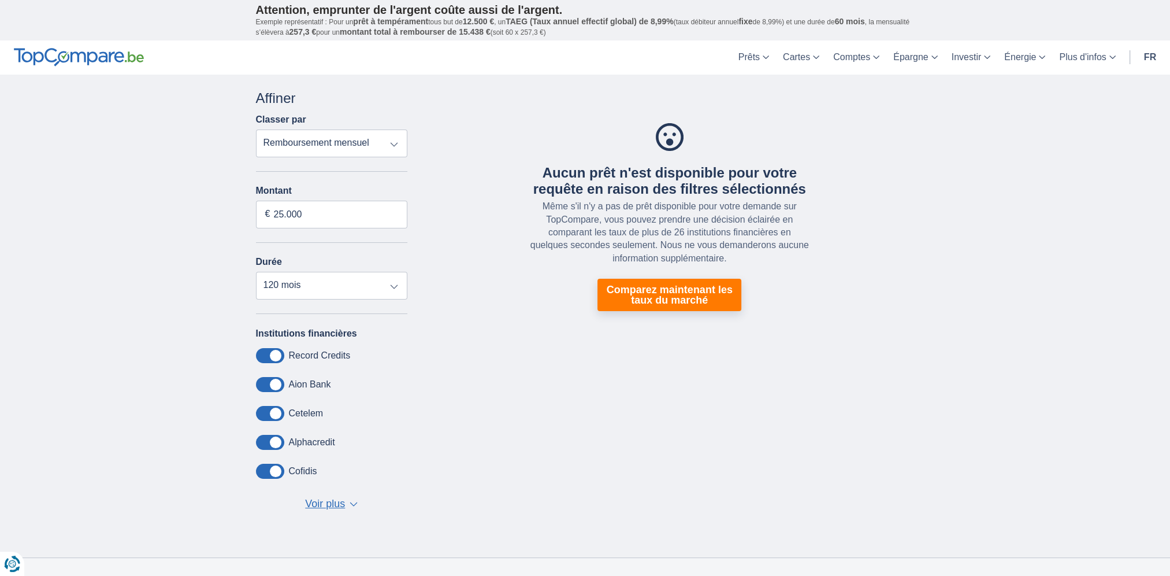
click at [394, 143] on select "Remboursement total TAEG Remboursement mensuel" at bounding box center [332, 143] width 152 height 28
click at [398, 141] on select "Remboursement total TAEG Remboursement mensuel" at bounding box center [332, 143] width 152 height 28
click at [337, 502] on span "Voir plus" at bounding box center [325, 503] width 40 height 15
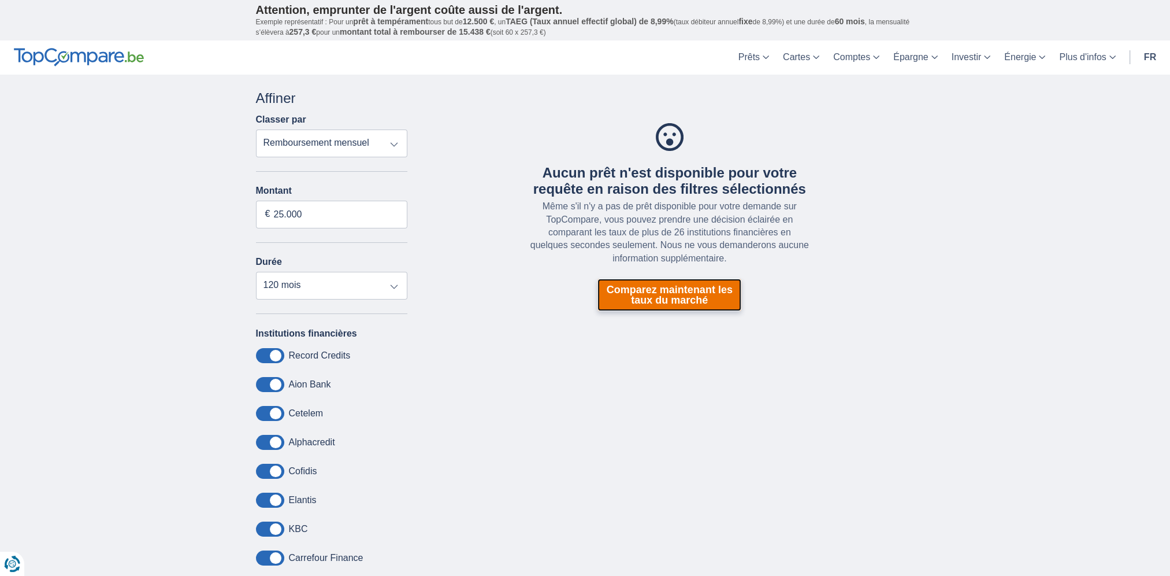
click at [665, 296] on link "Comparez maintenant les taux du marché" at bounding box center [669, 295] width 144 height 32
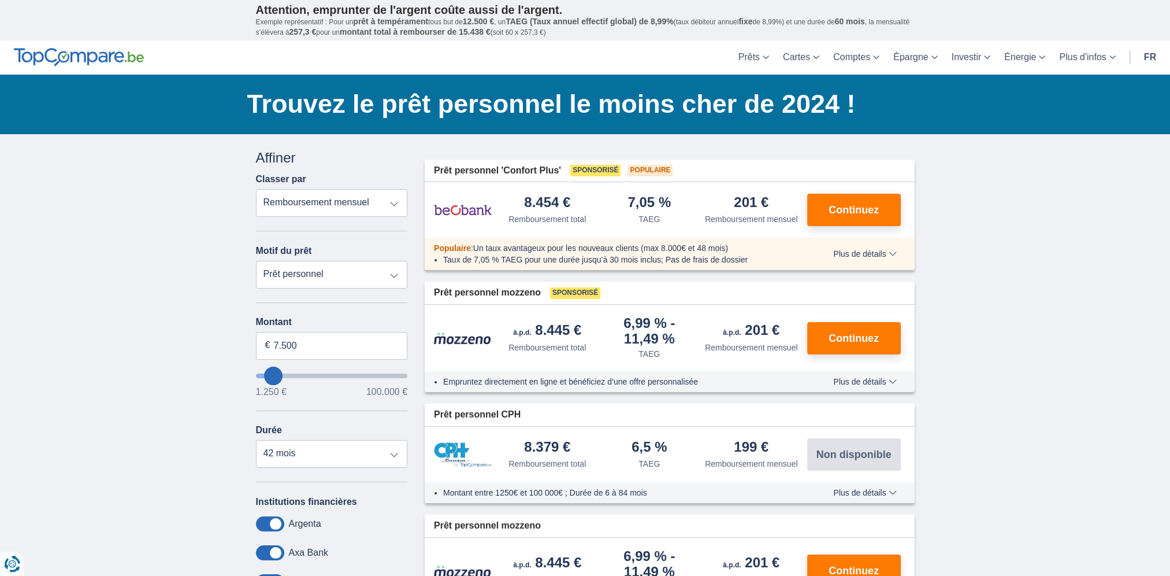
type input "10.250"
type input "10250"
select select "60"
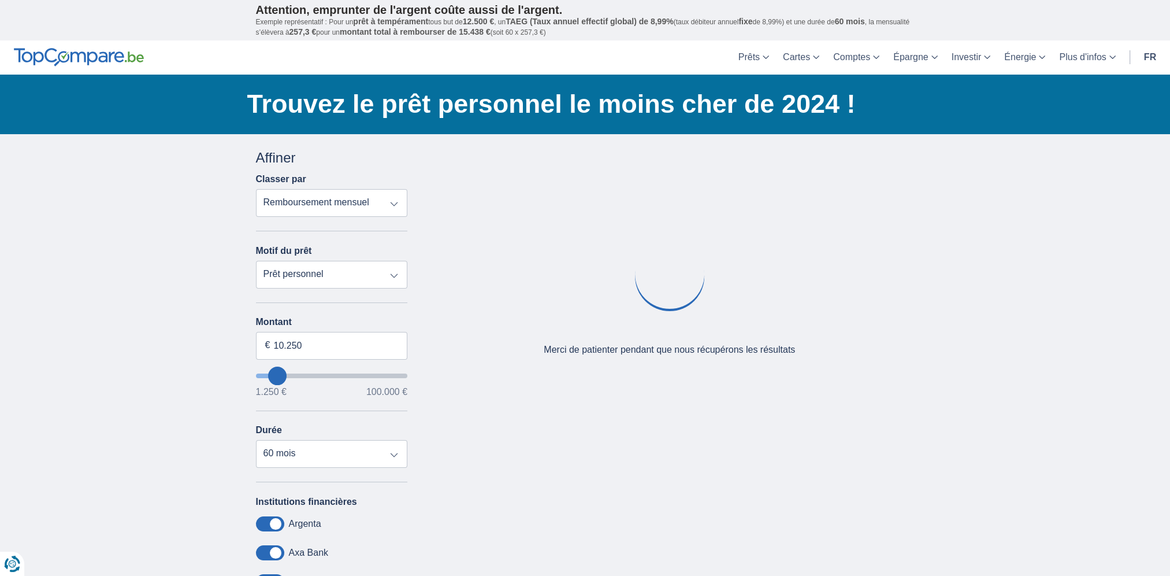
type input "15.250"
type input "16250"
type input "16.250"
select select "84"
type input "29.250"
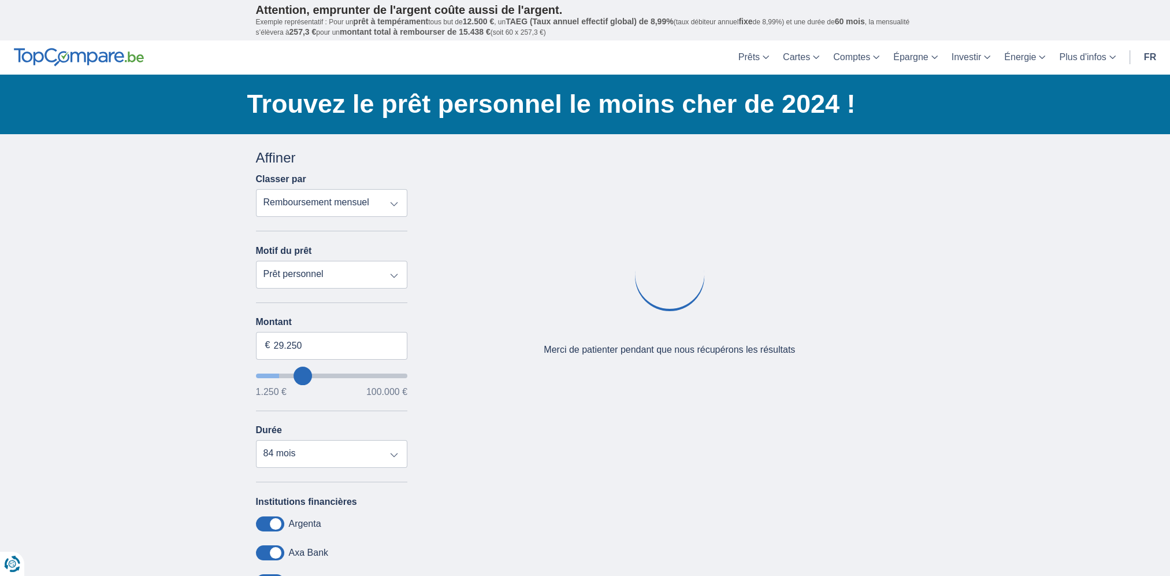
type input "29250"
click at [303, 373] on input "wantToBorrow" at bounding box center [332, 375] width 152 height 5
select select "120"
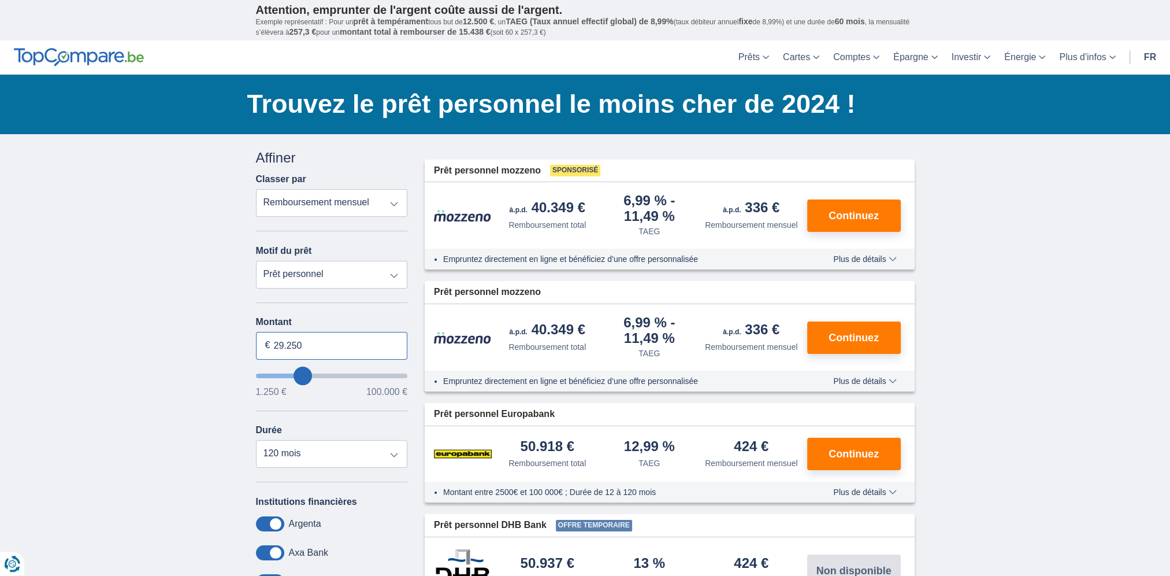
drag, startPoint x: 309, startPoint y: 342, endPoint x: 270, endPoint y: 340, distance: 38.2
click at [270, 340] on input "29.250" at bounding box center [332, 346] width 152 height 28
type input "25.000"
type input "25250"
click at [393, 271] on select "Prêt personnel Voiture Moto / vélo Caravane / mobilhome Travaux Energie Rachat …" at bounding box center [332, 275] width 152 height 28
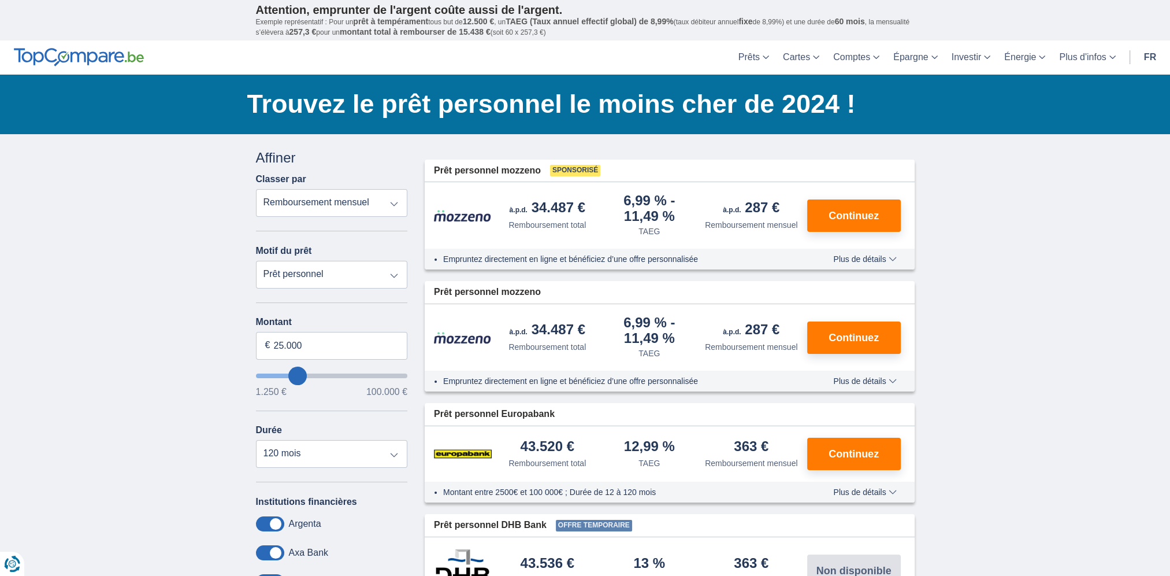
click at [256, 261] on select "Prêt personnel Voiture Moto / vélo Caravane / mobilhome Travaux Energie Rachat …" at bounding box center [332, 275] width 152 height 28
click at [853, 213] on span "Continuez" at bounding box center [854, 215] width 50 height 10
click at [850, 337] on span "Continuez" at bounding box center [854, 337] width 50 height 10
